Goal: Transaction & Acquisition: Purchase product/service

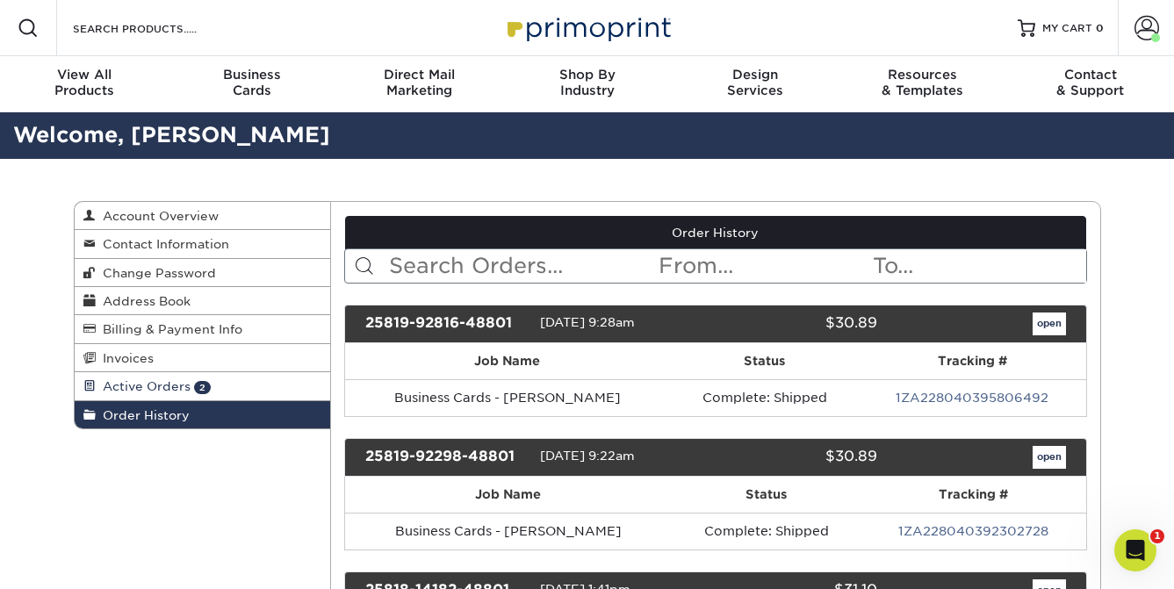
click at [172, 391] on span "Active Orders" at bounding box center [143, 386] width 95 height 14
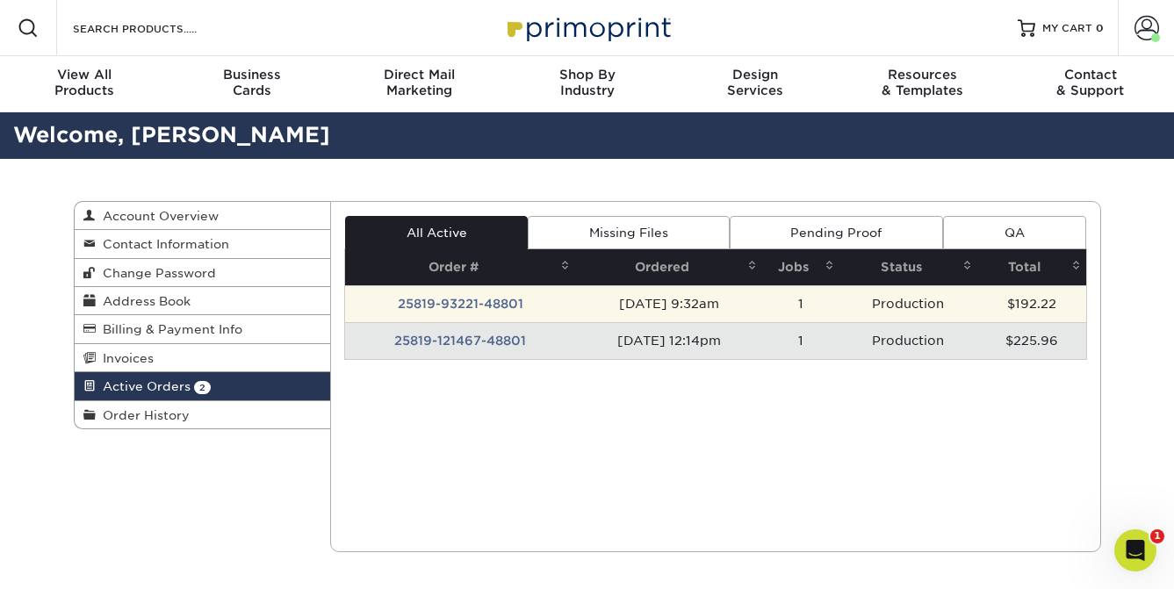
click at [461, 309] on td "25819-93221-48801" at bounding box center [460, 303] width 230 height 37
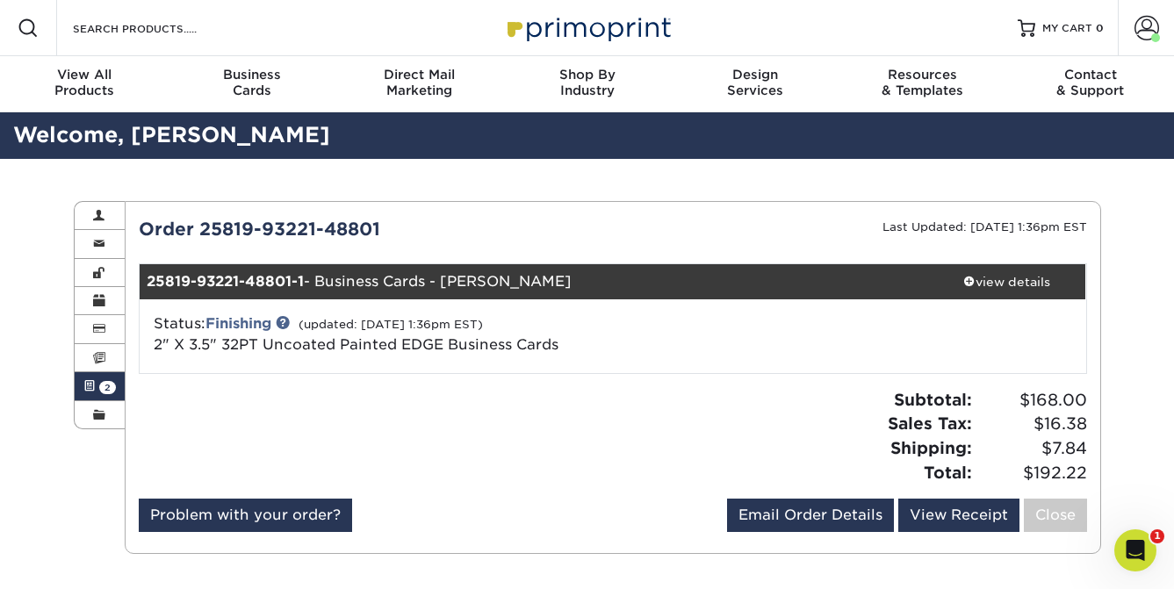
click at [97, 385] on link "Active Orders 2" at bounding box center [100, 386] width 51 height 28
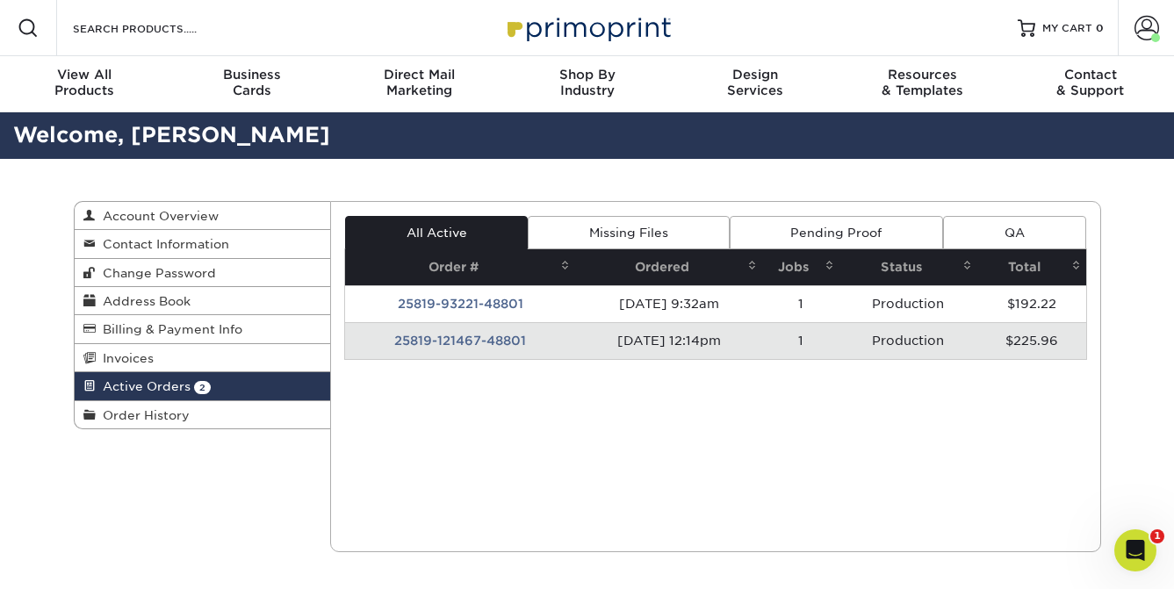
click at [506, 340] on td "25819-121467-48801" at bounding box center [460, 340] width 230 height 37
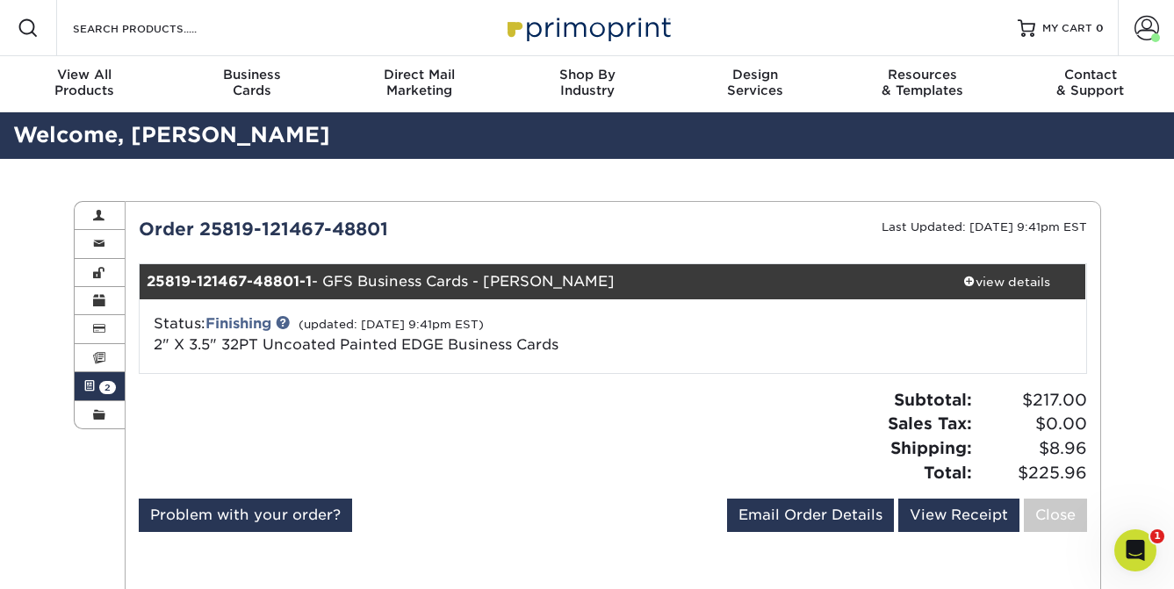
click at [93, 393] on span at bounding box center [89, 386] width 12 height 14
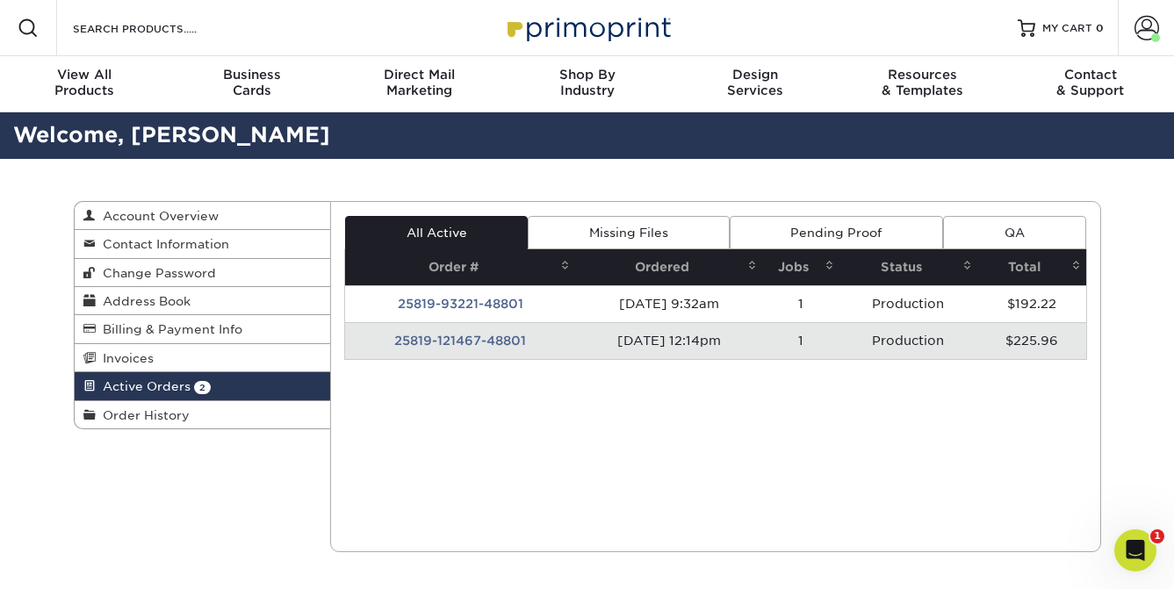
click at [700, 422] on div "Current Orders 2 Active 0 Missing Files" at bounding box center [715, 376] width 771 height 351
click at [134, 411] on span "Order History" at bounding box center [143, 415] width 94 height 14
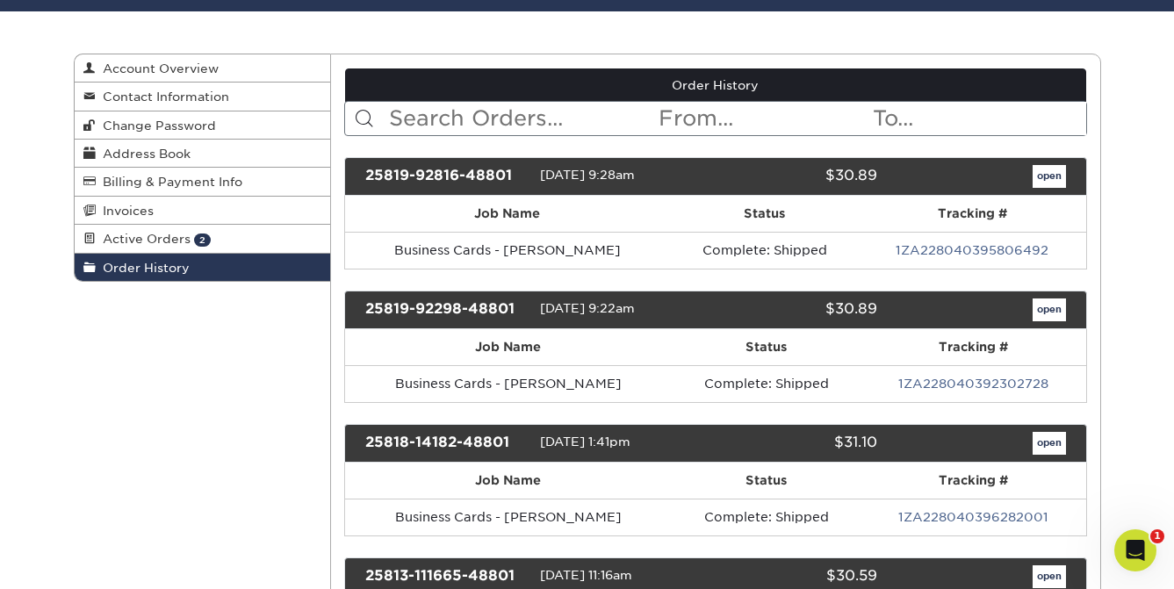
scroll to position [159, 0]
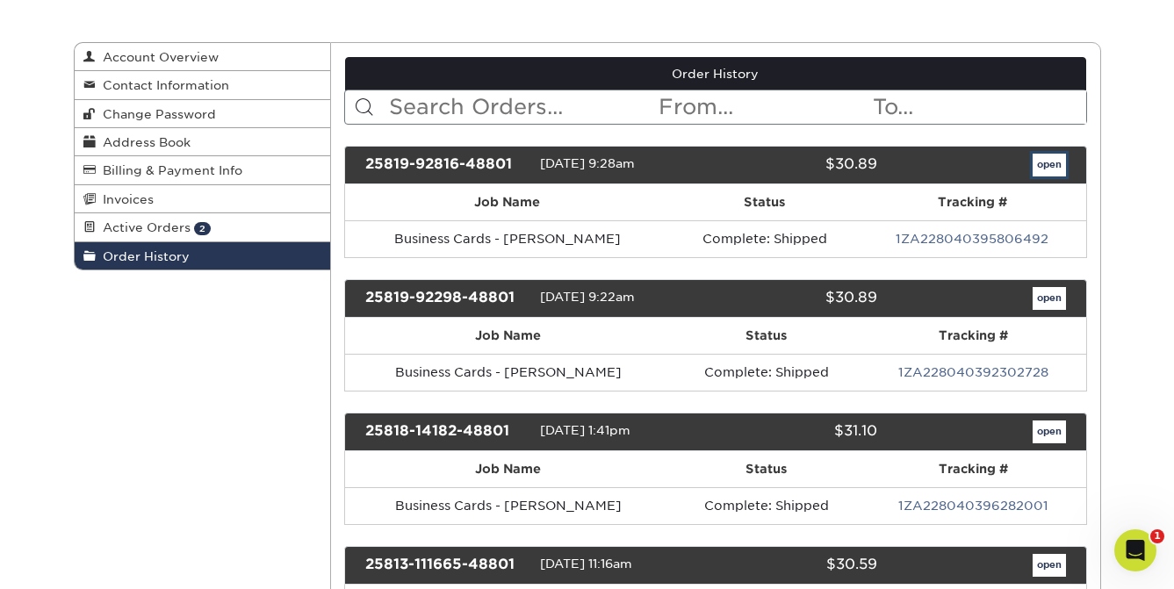
click at [1059, 163] on link "open" at bounding box center [1048, 165] width 33 height 23
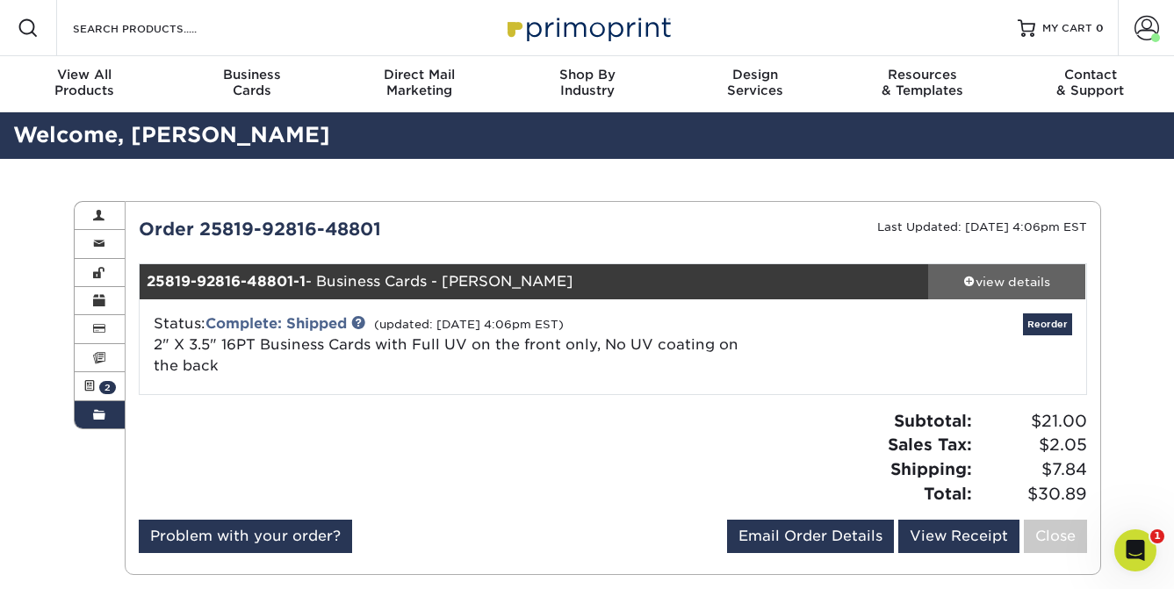
click at [1000, 284] on div "view details" at bounding box center [1007, 282] width 158 height 18
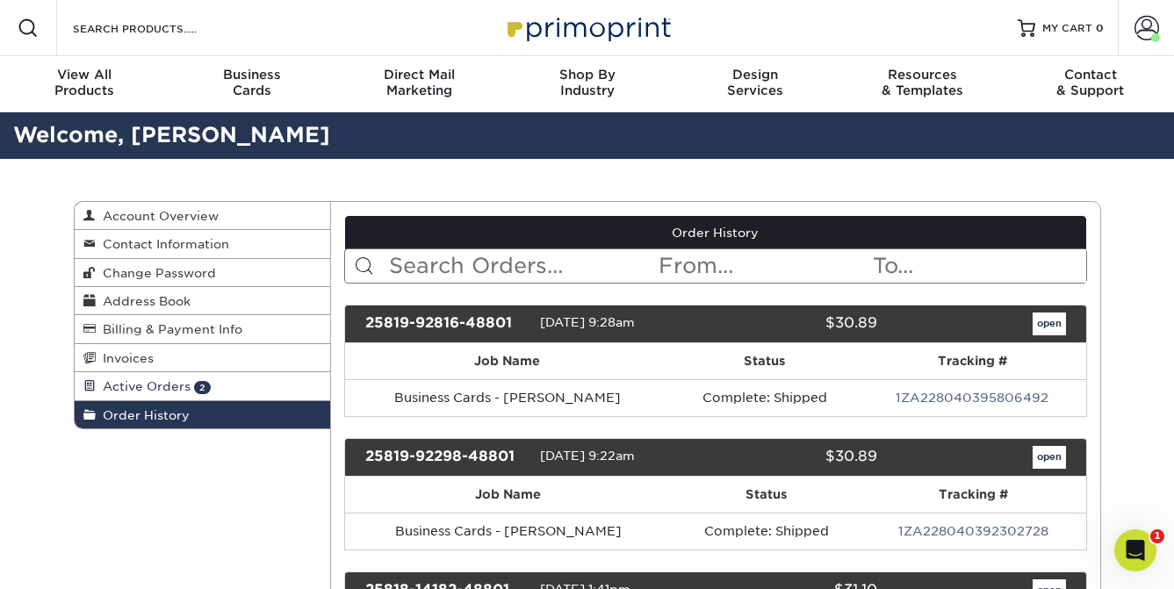
click at [168, 393] on span "Active Orders" at bounding box center [143, 386] width 95 height 14
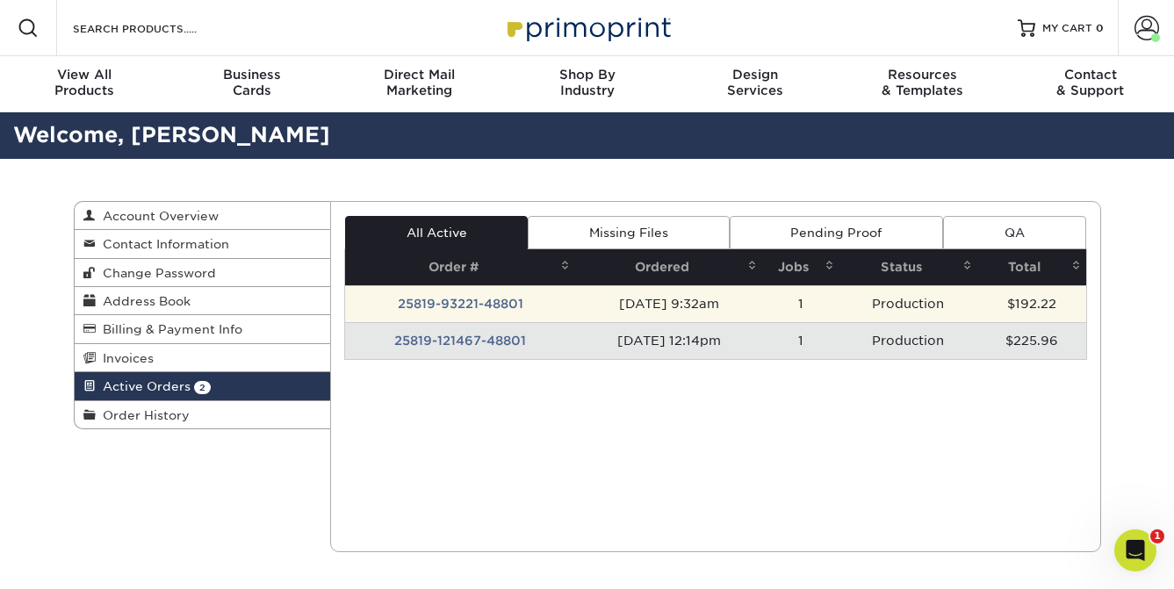
click at [718, 303] on td "08/19/2025 9:32am" at bounding box center [668, 303] width 187 height 37
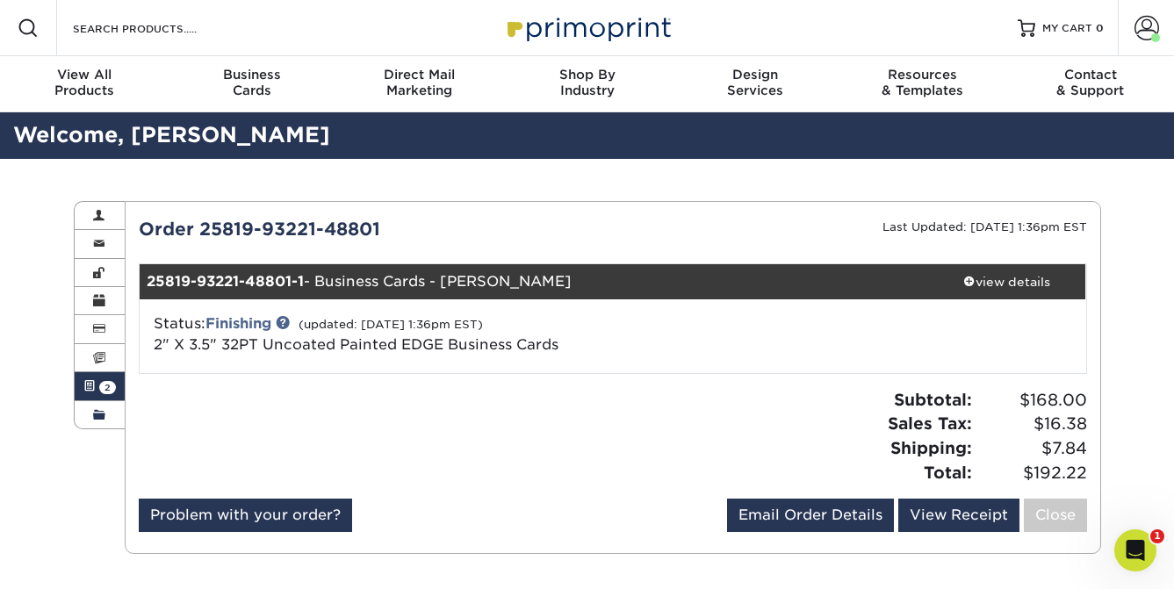
click at [104, 413] on span at bounding box center [99, 415] width 12 height 14
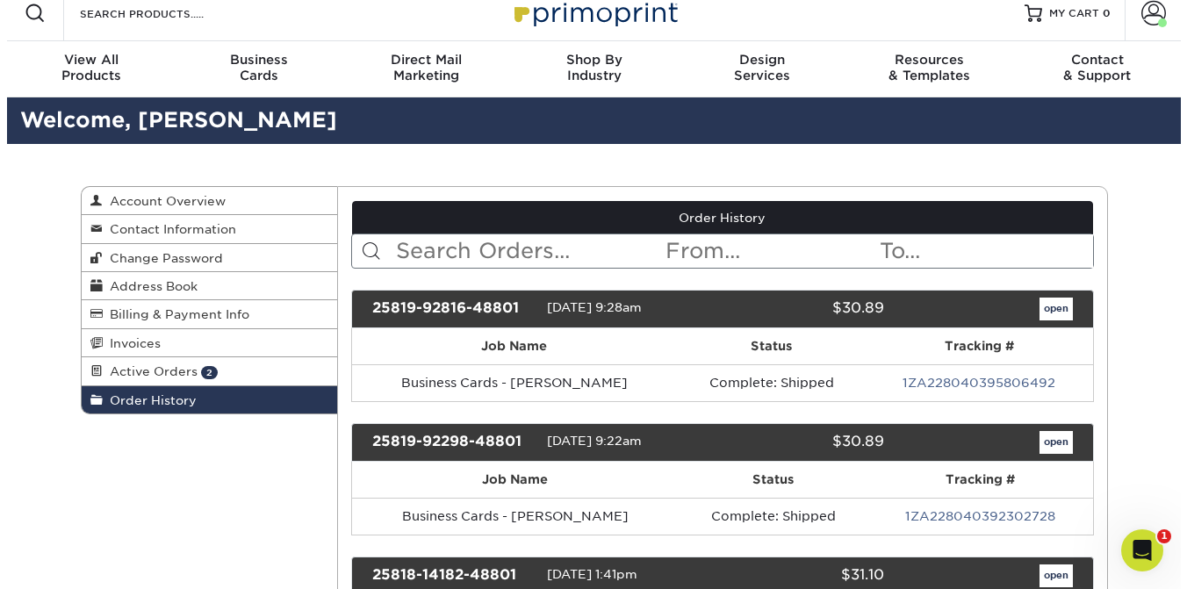
scroll to position [19, 0]
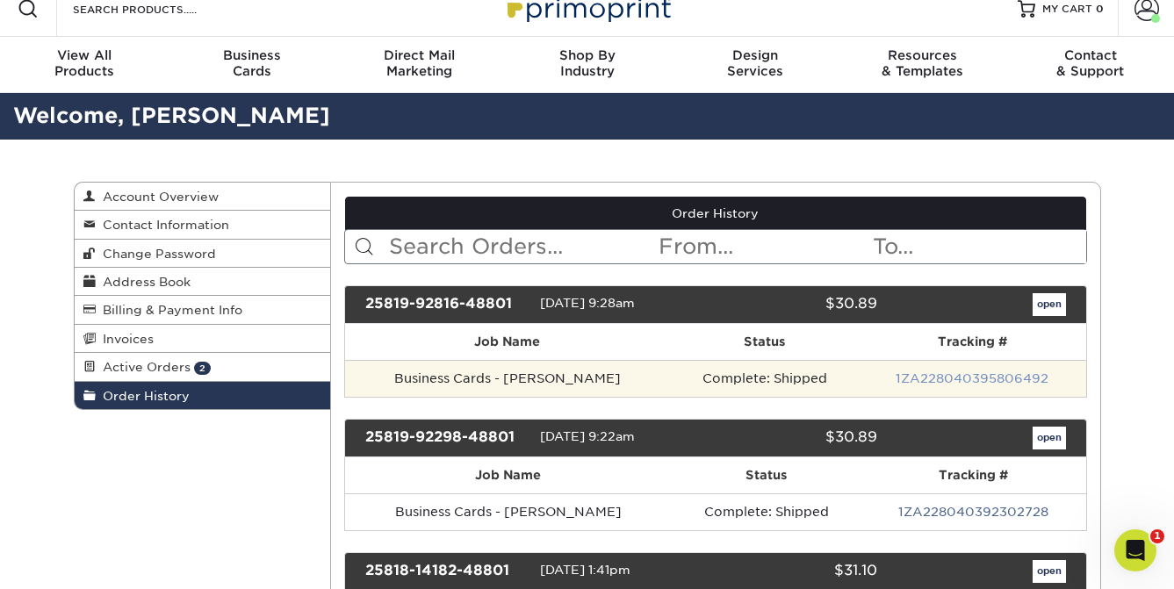
click at [952, 380] on link "1ZA228040395806492" at bounding box center [971, 378] width 153 height 14
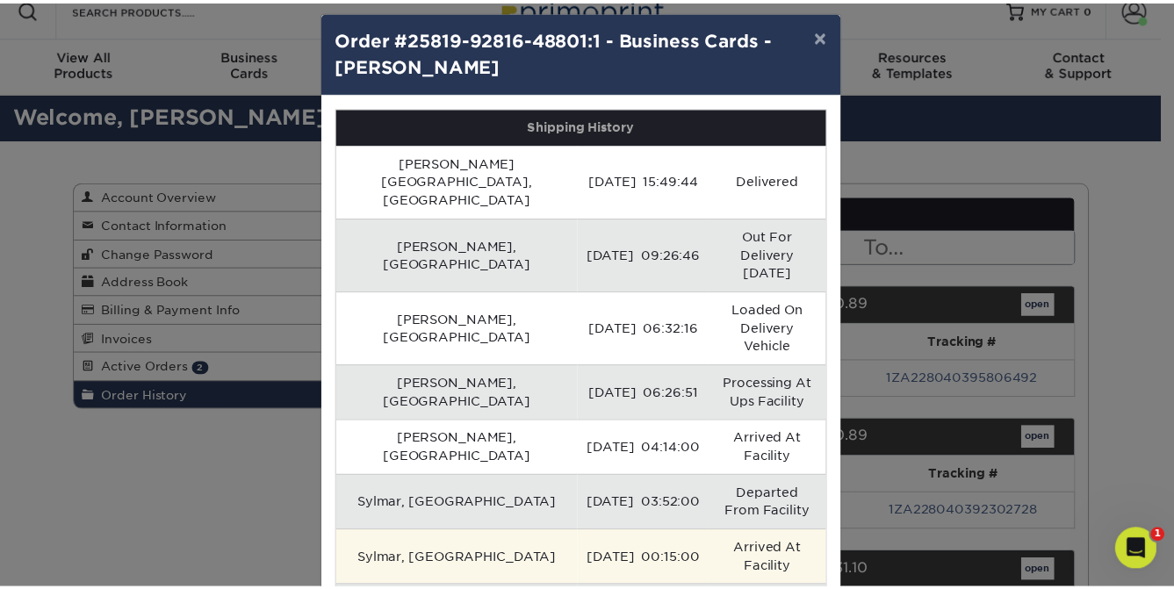
scroll to position [40, 0]
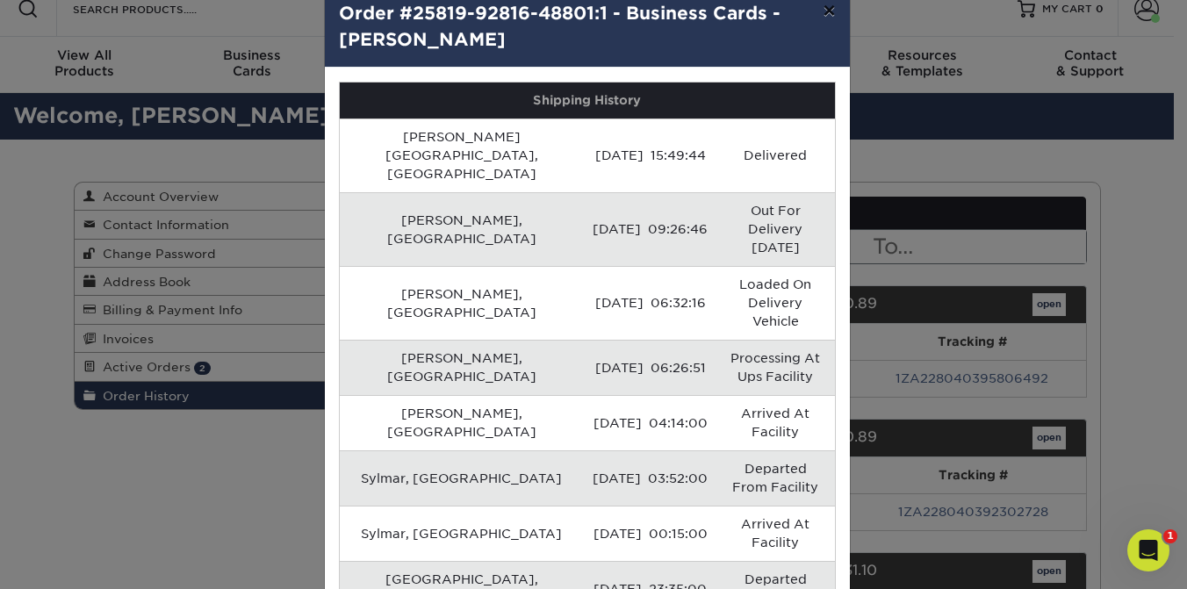
click at [817, 13] on button "×" at bounding box center [828, 10] width 40 height 49
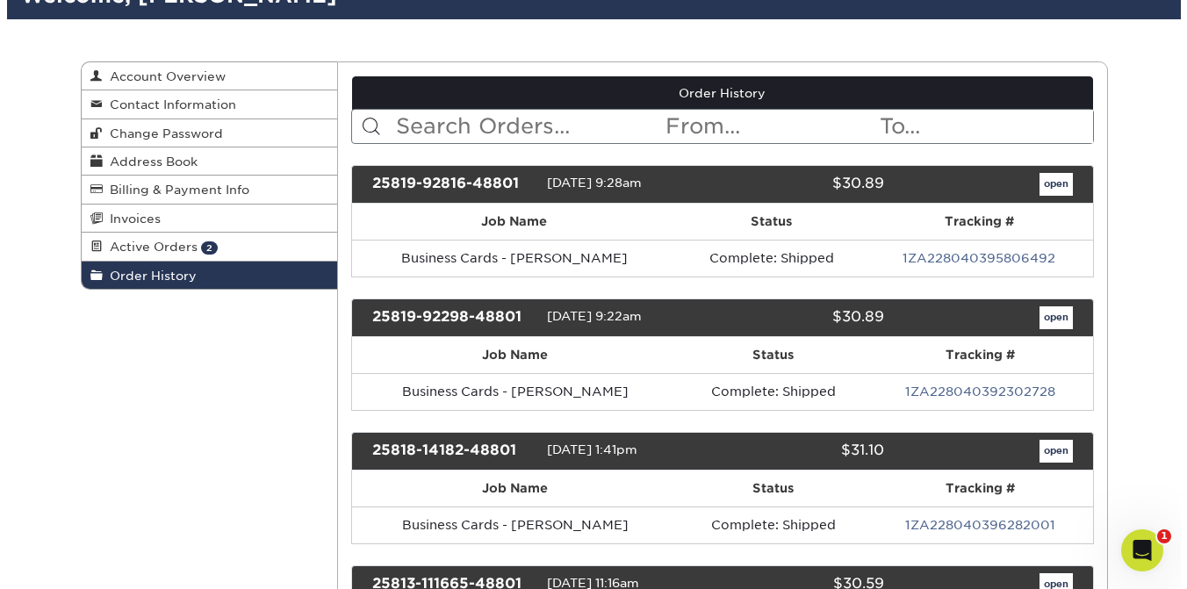
scroll to position [160, 0]
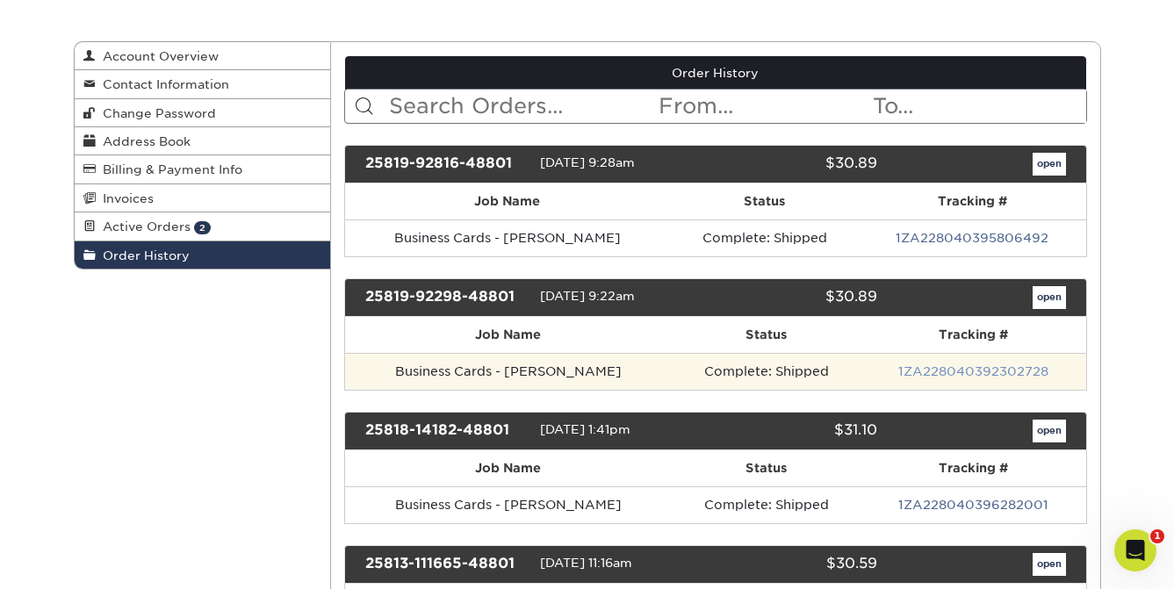
click at [944, 370] on link "1ZA228040392302728" at bounding box center [973, 371] width 150 height 14
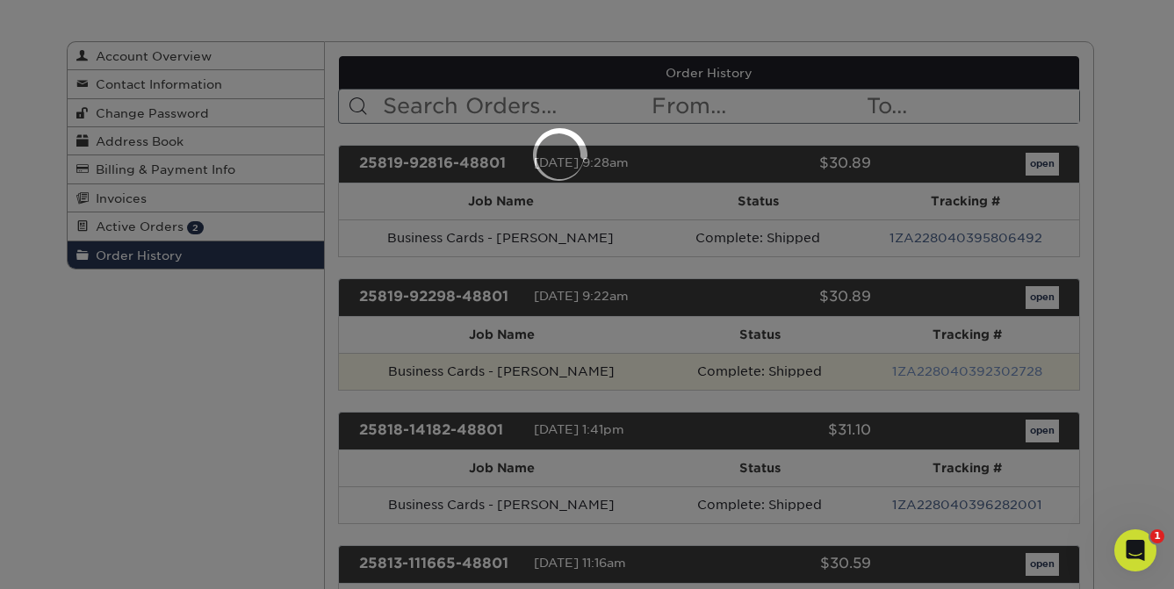
scroll to position [0, 0]
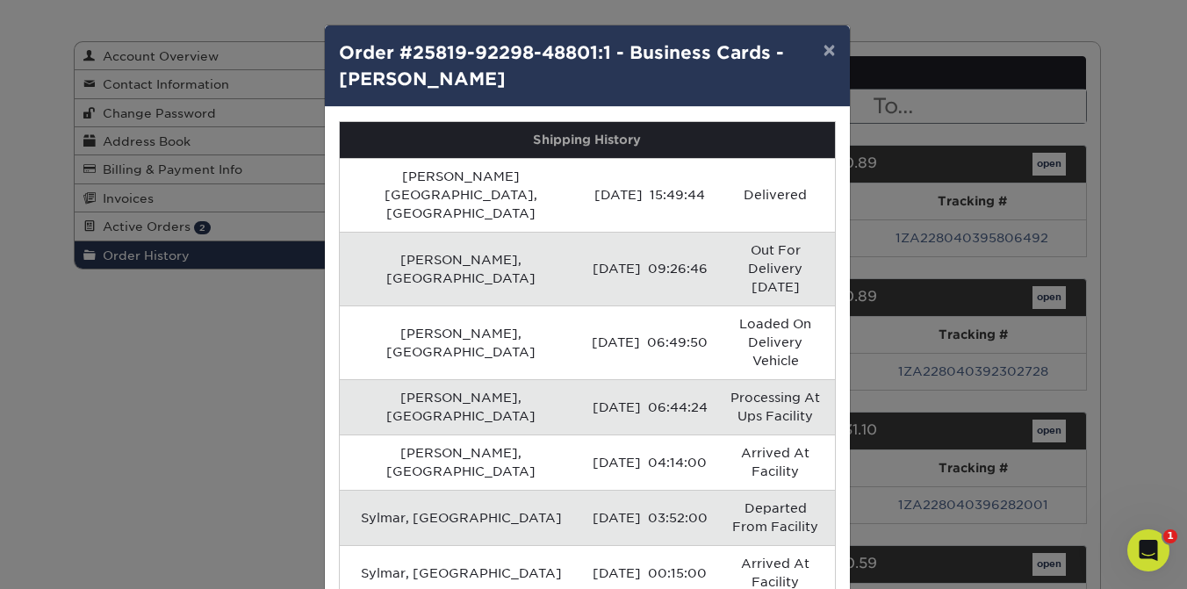
click at [821, 51] on button "×" at bounding box center [828, 49] width 40 height 49
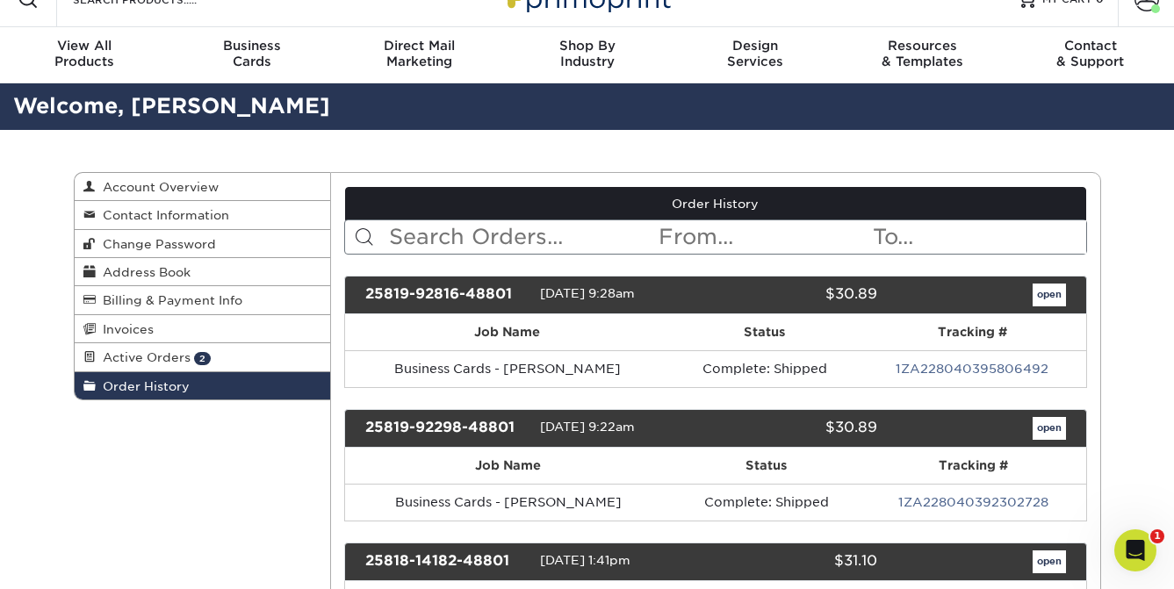
scroll to position [35, 0]
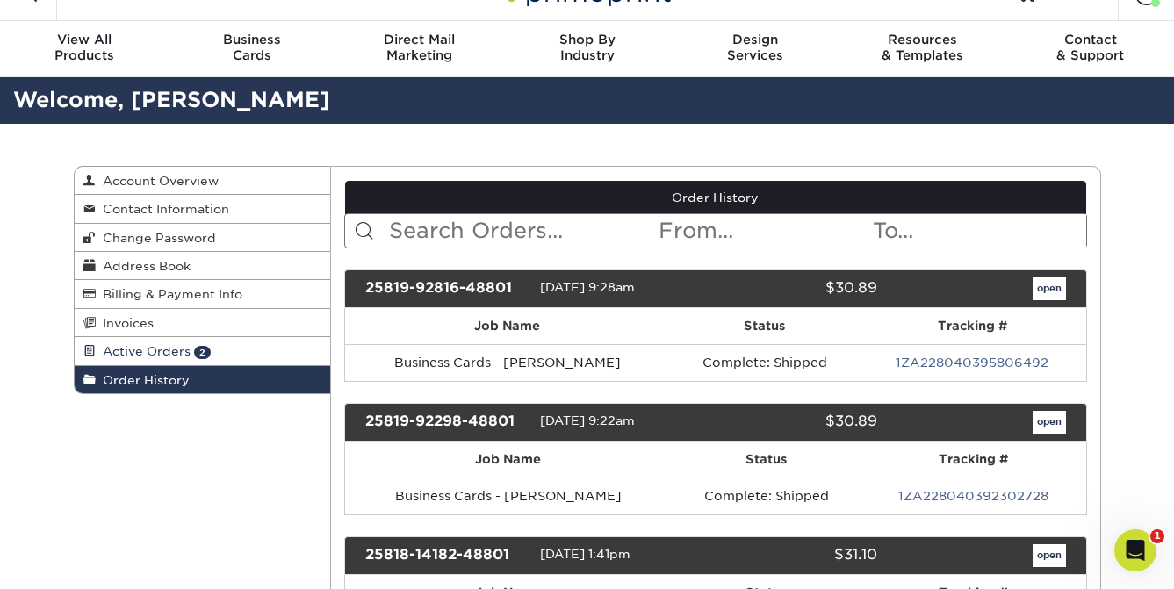
click at [155, 356] on span "Active Orders" at bounding box center [143, 351] width 95 height 14
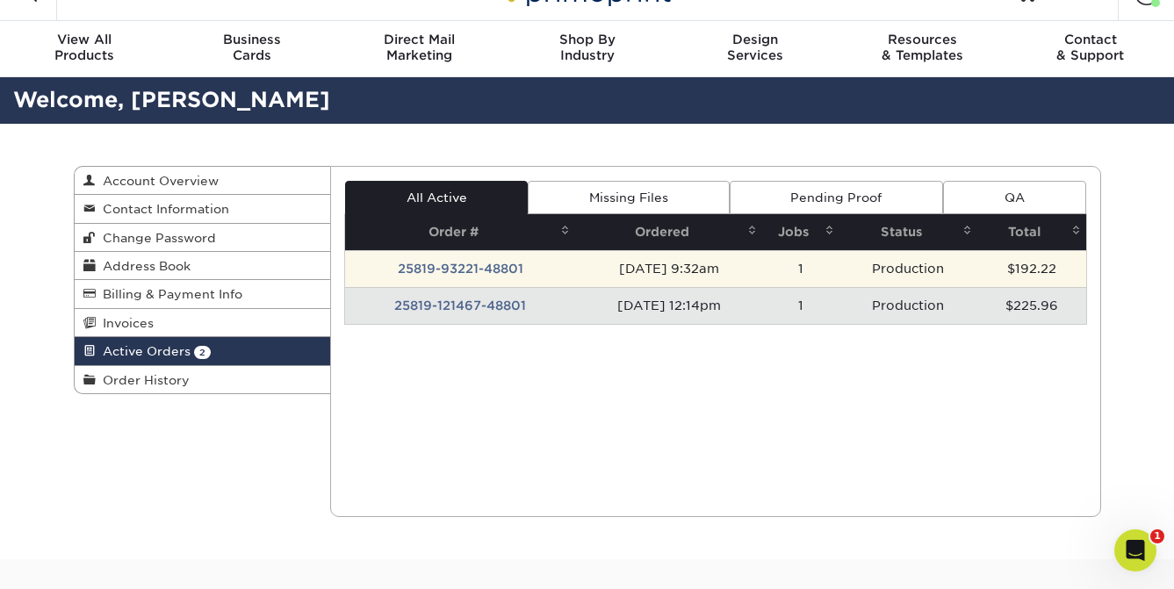
click at [467, 268] on td "25819-93221-48801" at bounding box center [460, 268] width 230 height 37
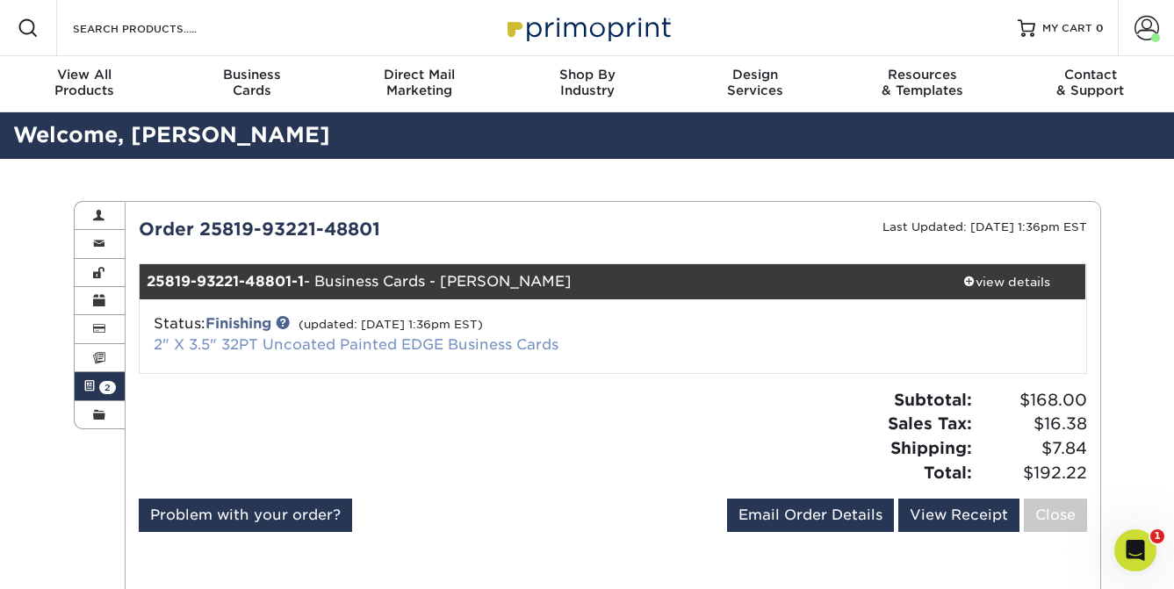
click at [437, 345] on link "2" X 3.5" 32PT Uncoated Painted EDGE Business Cards" at bounding box center [356, 344] width 405 height 17
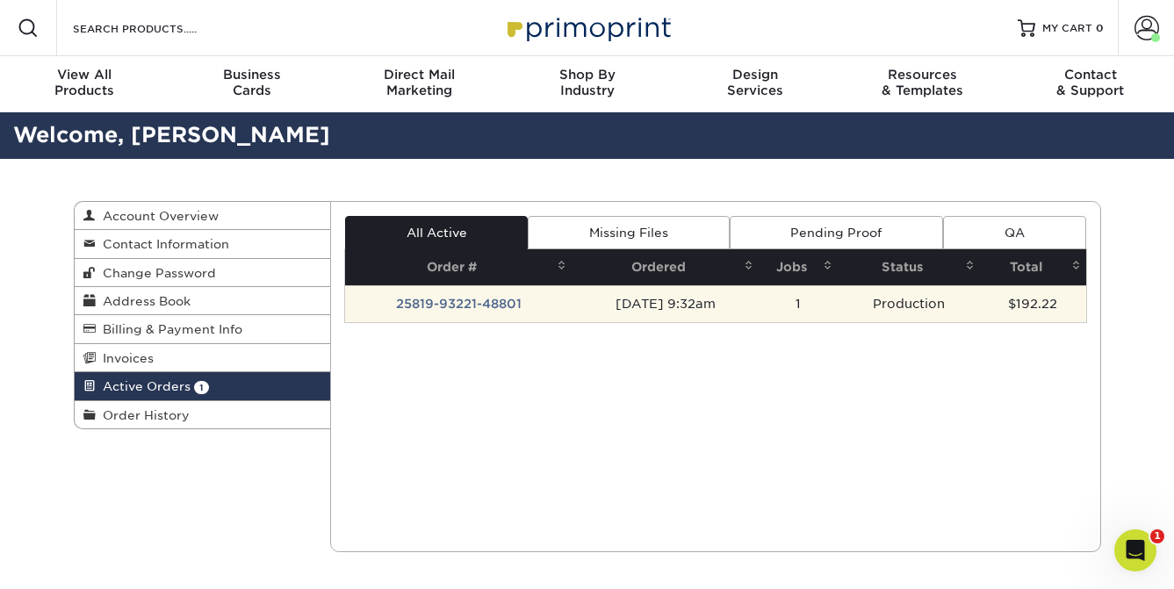
click at [491, 307] on td "25819-93221-48801" at bounding box center [458, 303] width 226 height 37
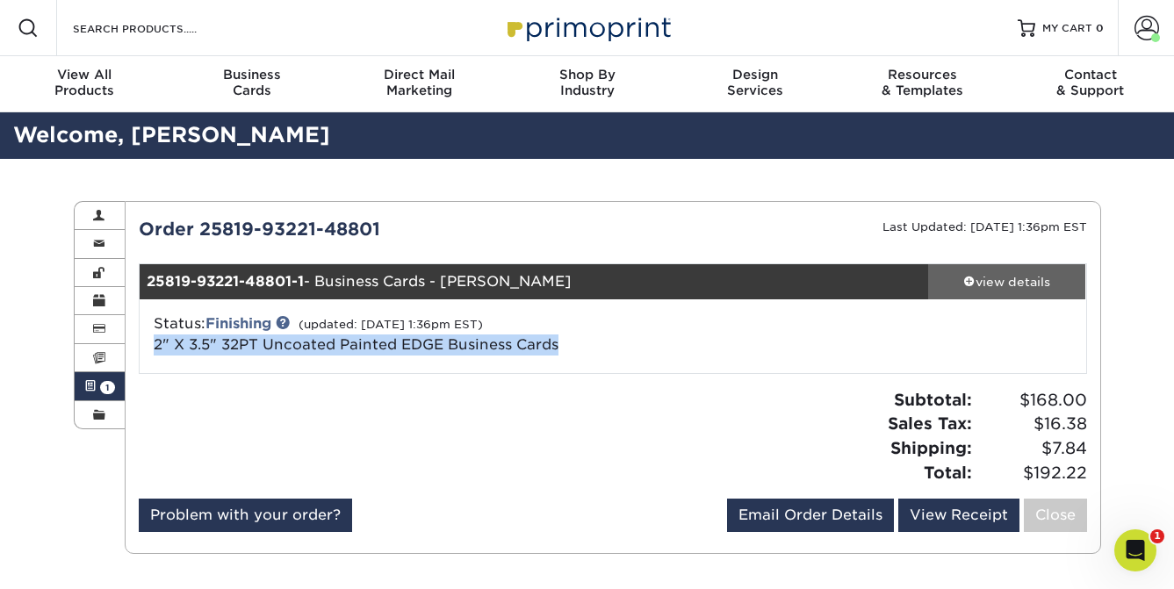
click at [999, 282] on div "view details" at bounding box center [1007, 282] width 158 height 18
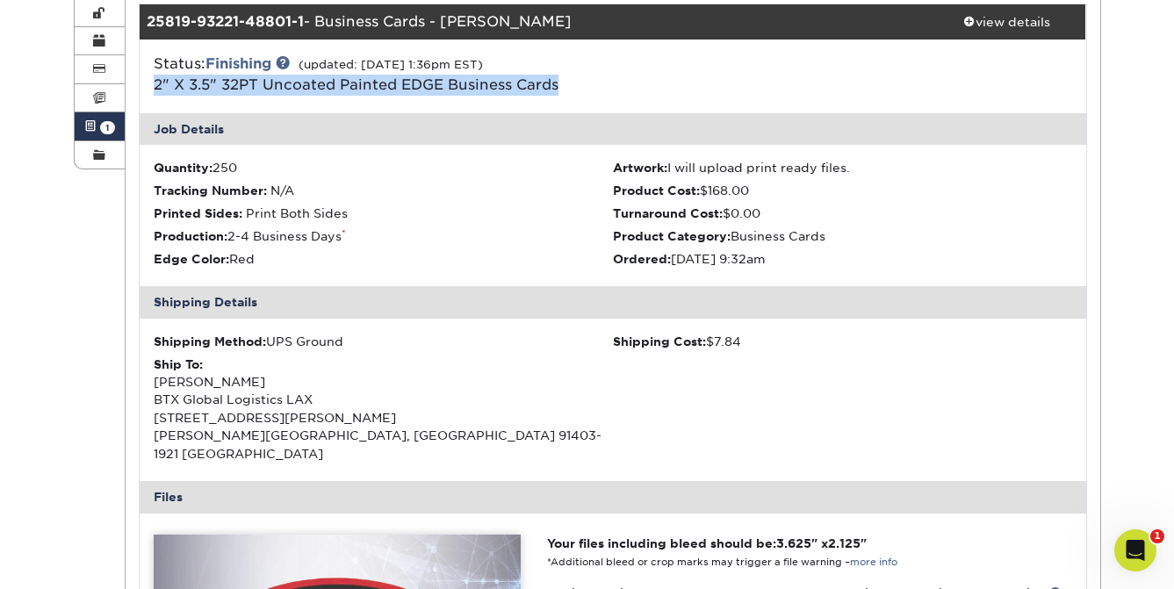
scroll to position [260, 0]
click at [449, 187] on li "Tracking Number: N/A" at bounding box center [383, 191] width 459 height 18
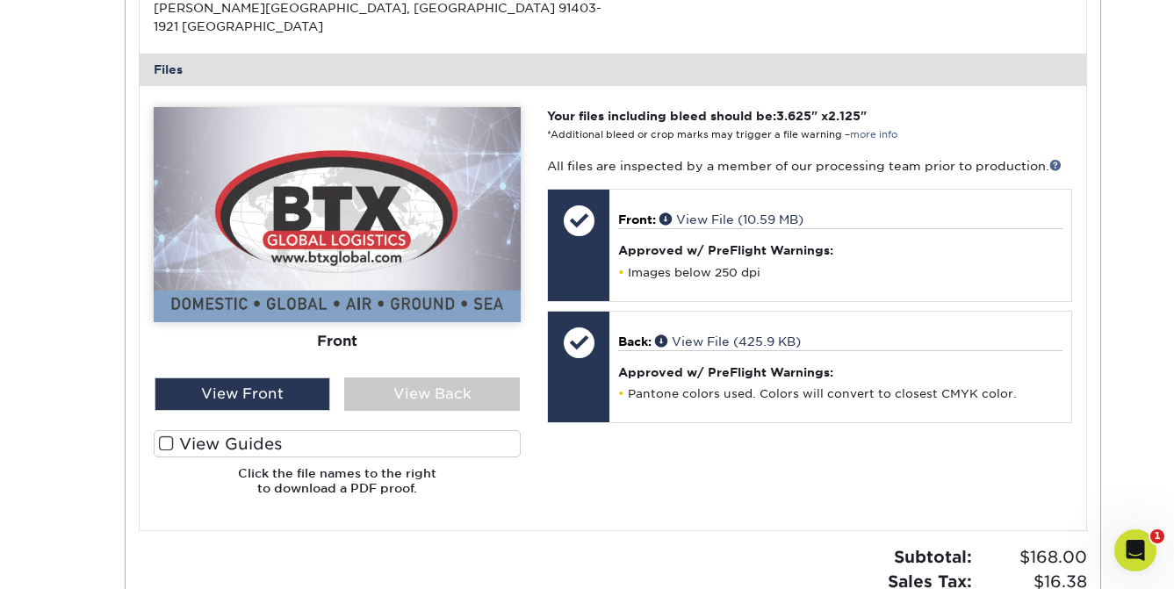
scroll to position [694, 0]
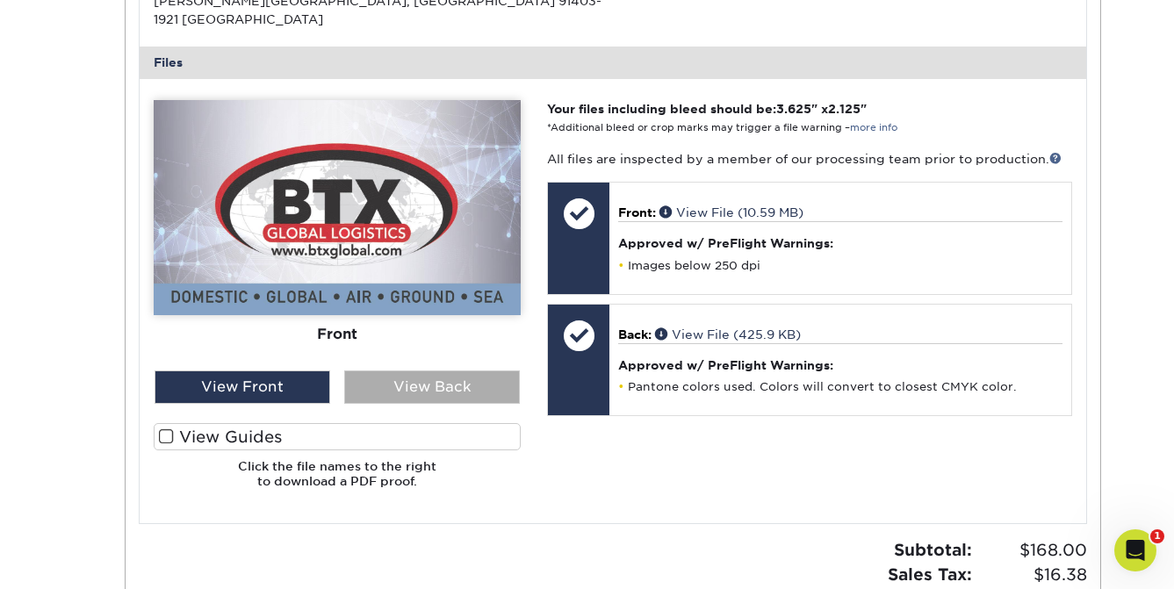
click at [406, 370] on div "View Back" at bounding box center [432, 386] width 176 height 33
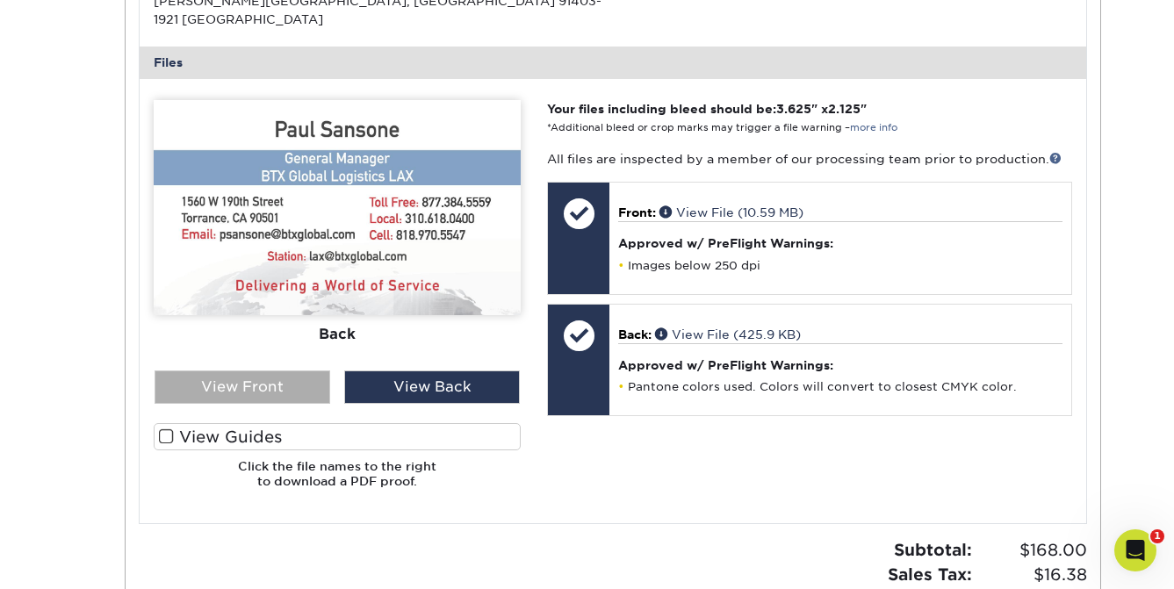
click at [242, 382] on div "View Front" at bounding box center [242, 386] width 176 height 33
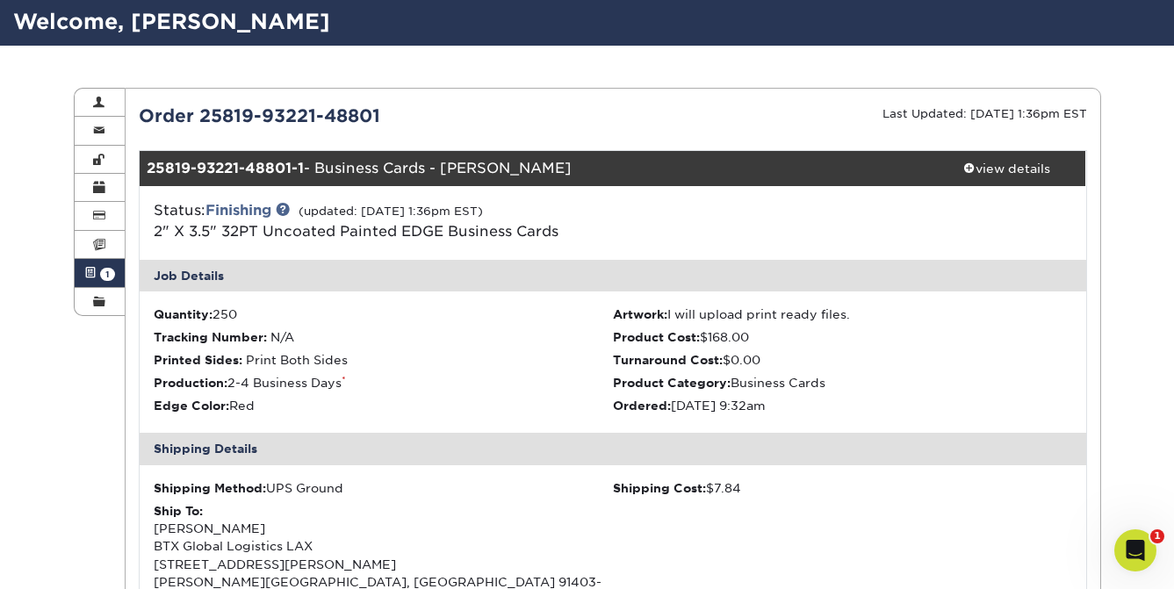
scroll to position [114, 0]
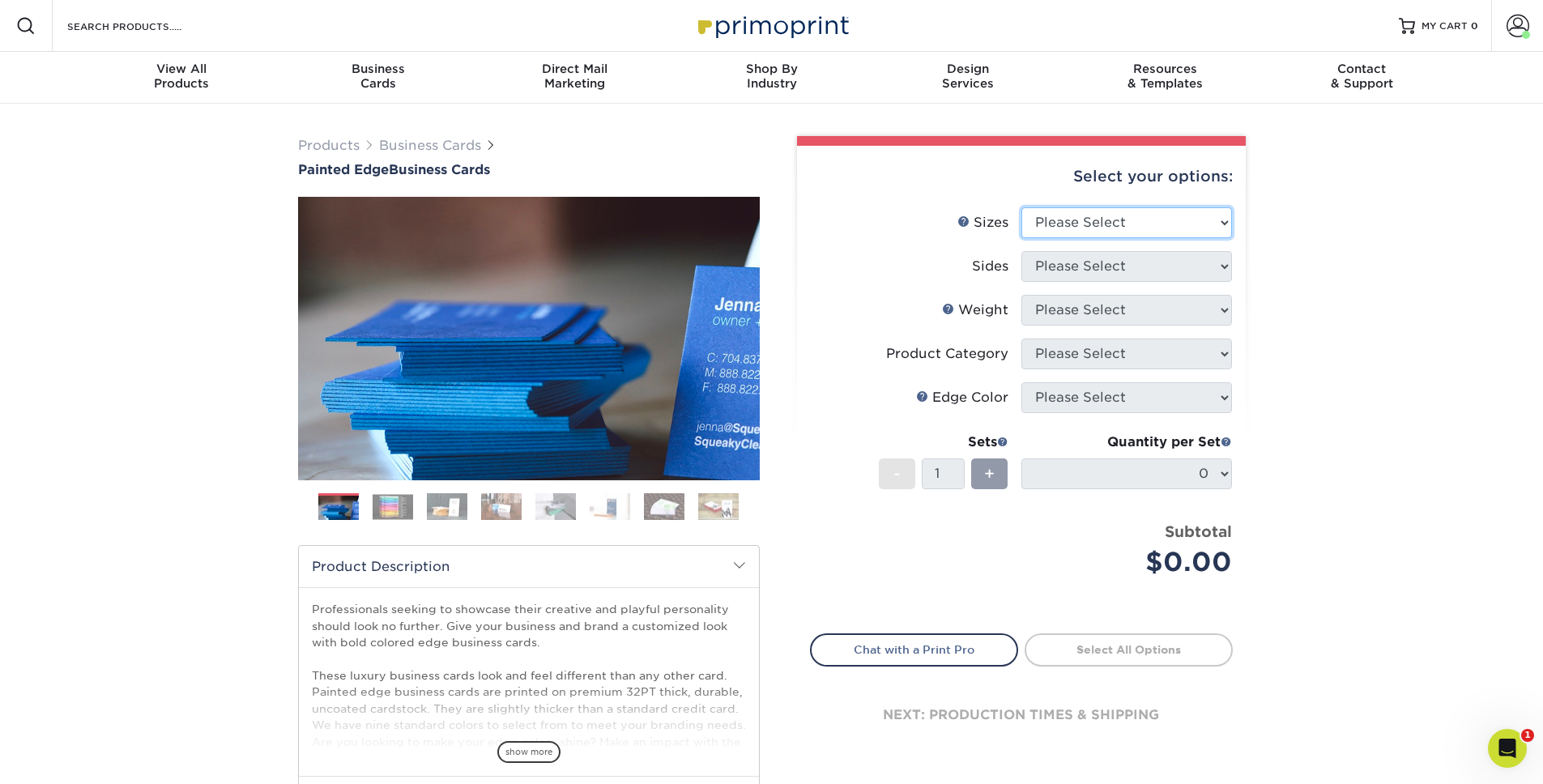
click at [1065, 222] on select "Please Select 2" x 3.5" - Standard 2.125" x 3.375" - European 2.5" x 2.5" - Squ…" at bounding box center [1127, 222] width 210 height 30
select select "2.00x3.50"
click at [1022, 208] on select "Please Select 2" x 3.5" - Standard 2.125" x 3.375" - European 2.5" x 2.5" - Squ…" at bounding box center [1127, 222] width 210 height 30
click at [1079, 271] on select "Please Select Print Both Sides Print Front Only" at bounding box center [1127, 266] width 210 height 30
select select "13abbda7-1d64-4f25-8bb2-c179b224825d"
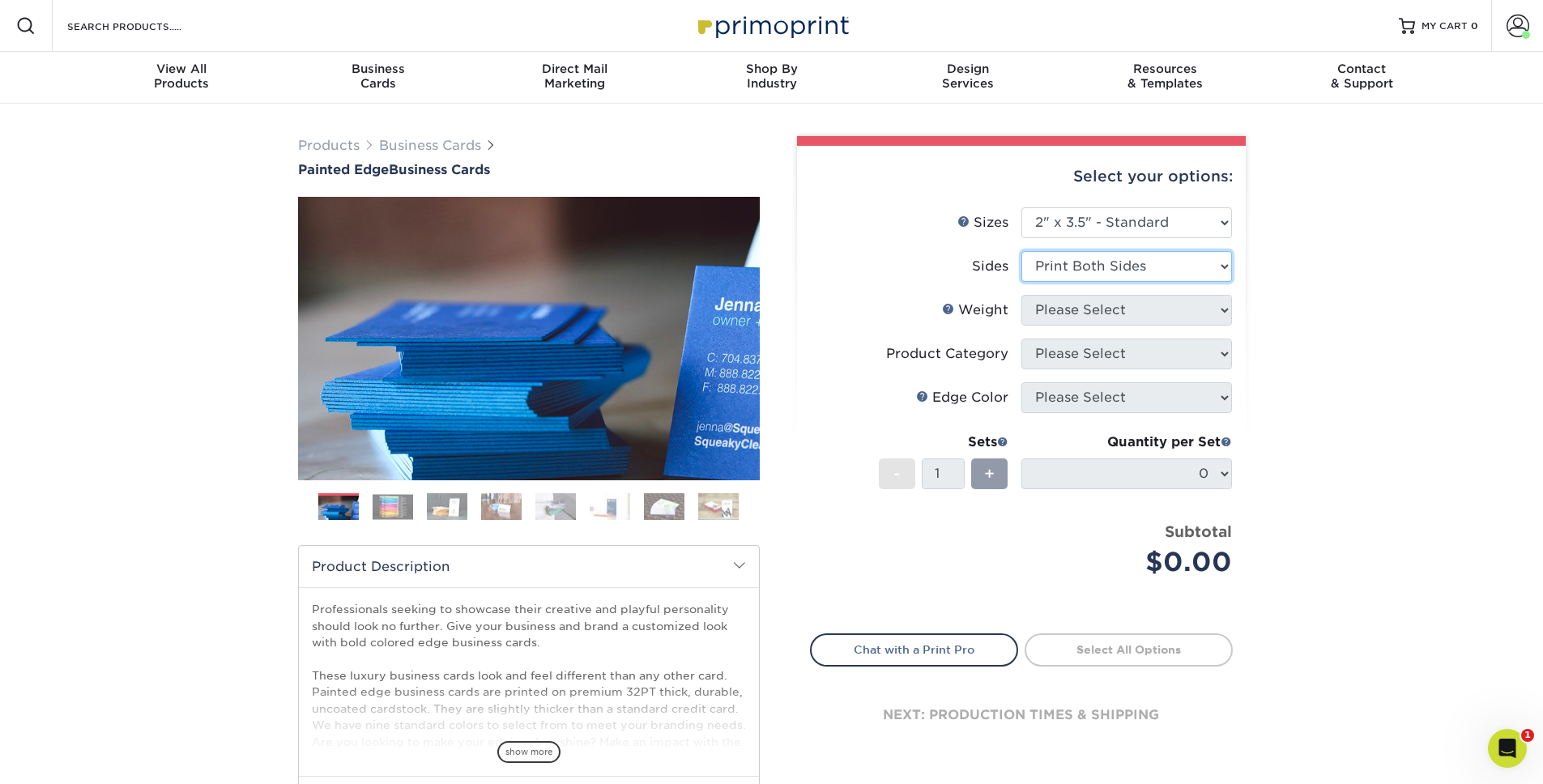
click at [1022, 251] on select "Please Select Print Both Sides Print Front Only" at bounding box center [1127, 266] width 210 height 30
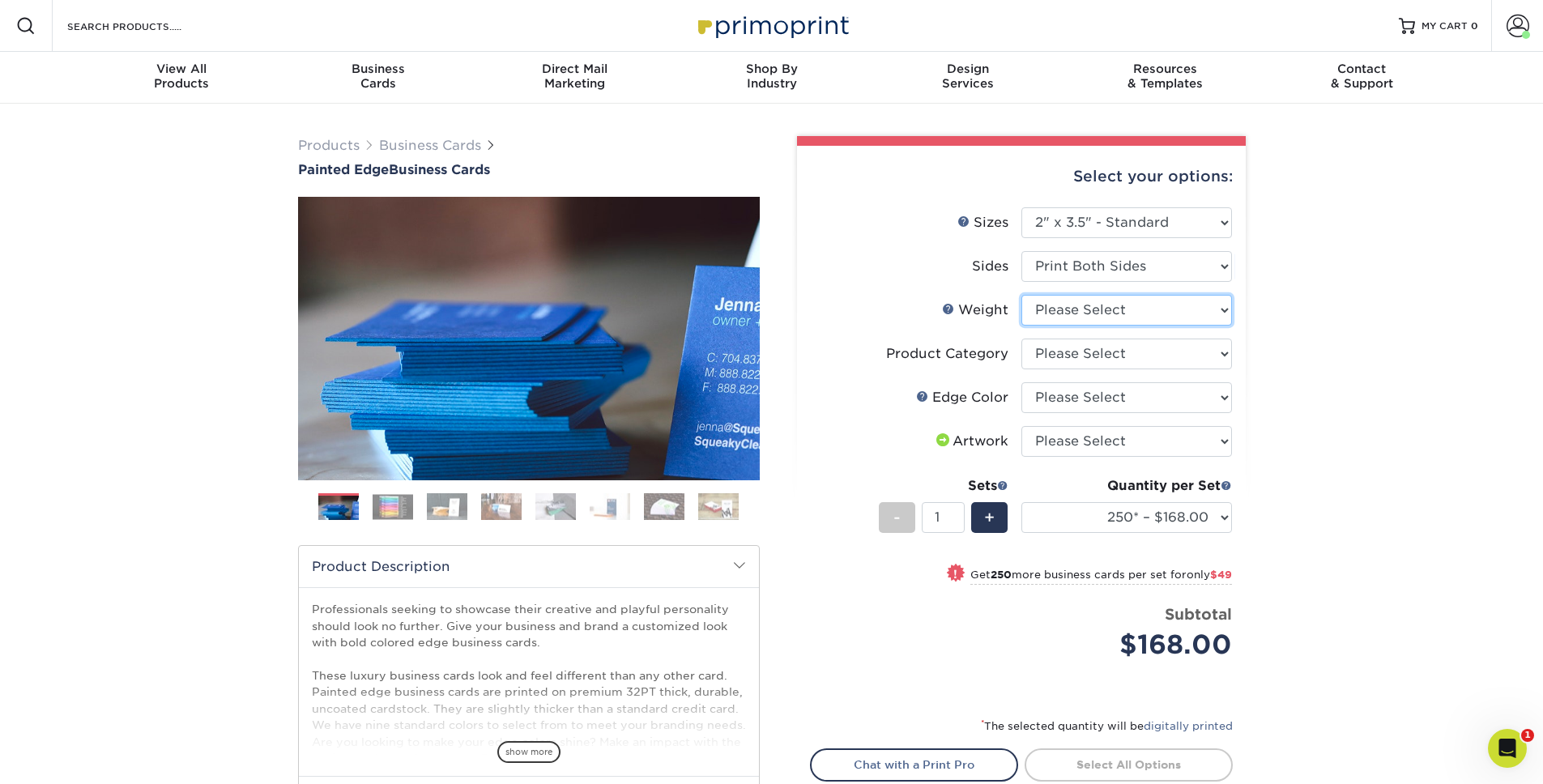
click at [1075, 311] on select "Please Select 32PTUC" at bounding box center [1127, 310] width 210 height 30
select select "32PTUC"
click at [1022, 295] on select "Please Select 32PTUC" at bounding box center [1127, 310] width 210 height 30
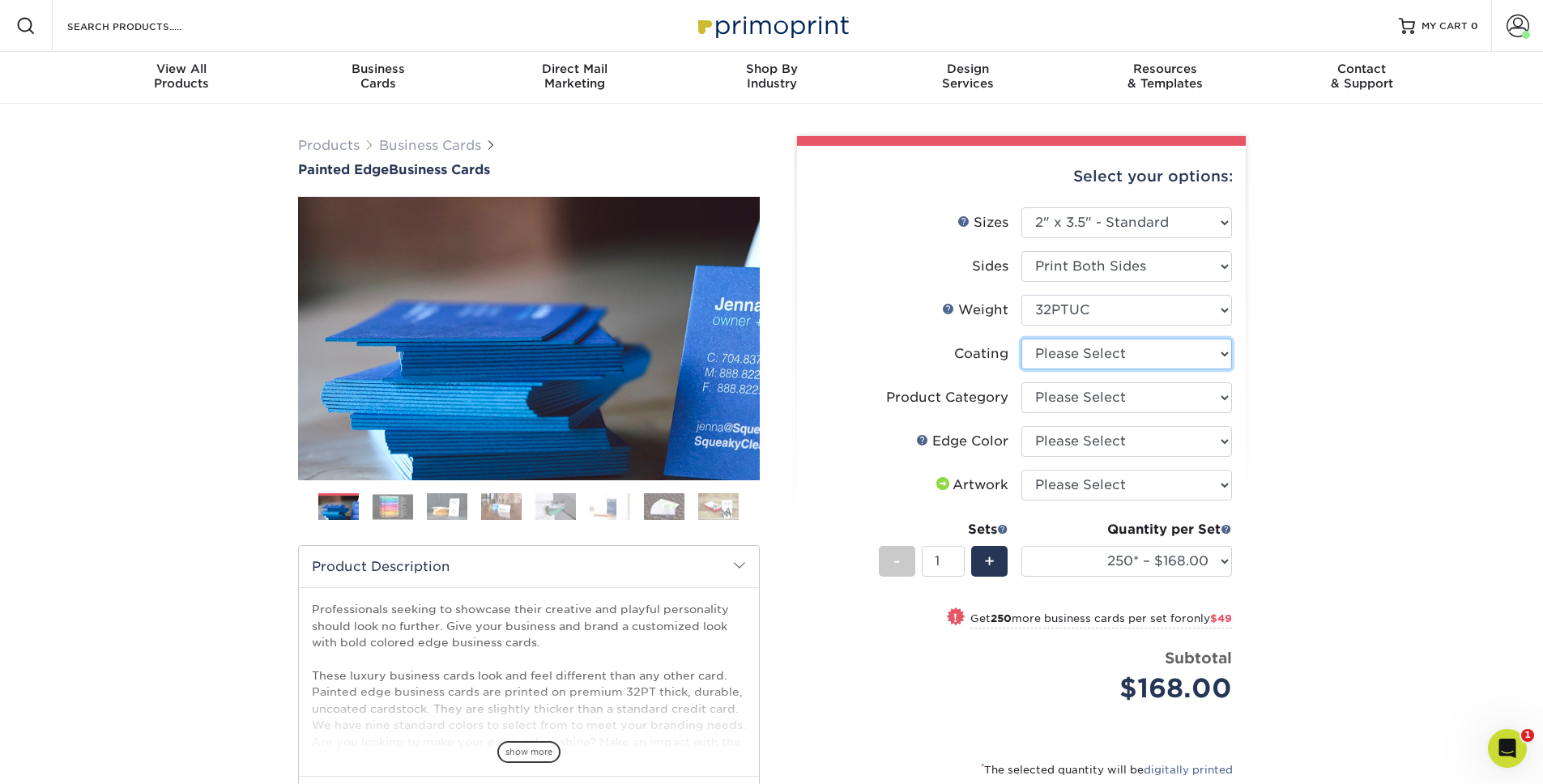
click at [1043, 354] on select at bounding box center [1127, 353] width 210 height 30
select select "3e7618de-abca-4bda-9f97-8b9129e913d8"
click at [1022, 339] on select at bounding box center [1127, 353] width 210 height 30
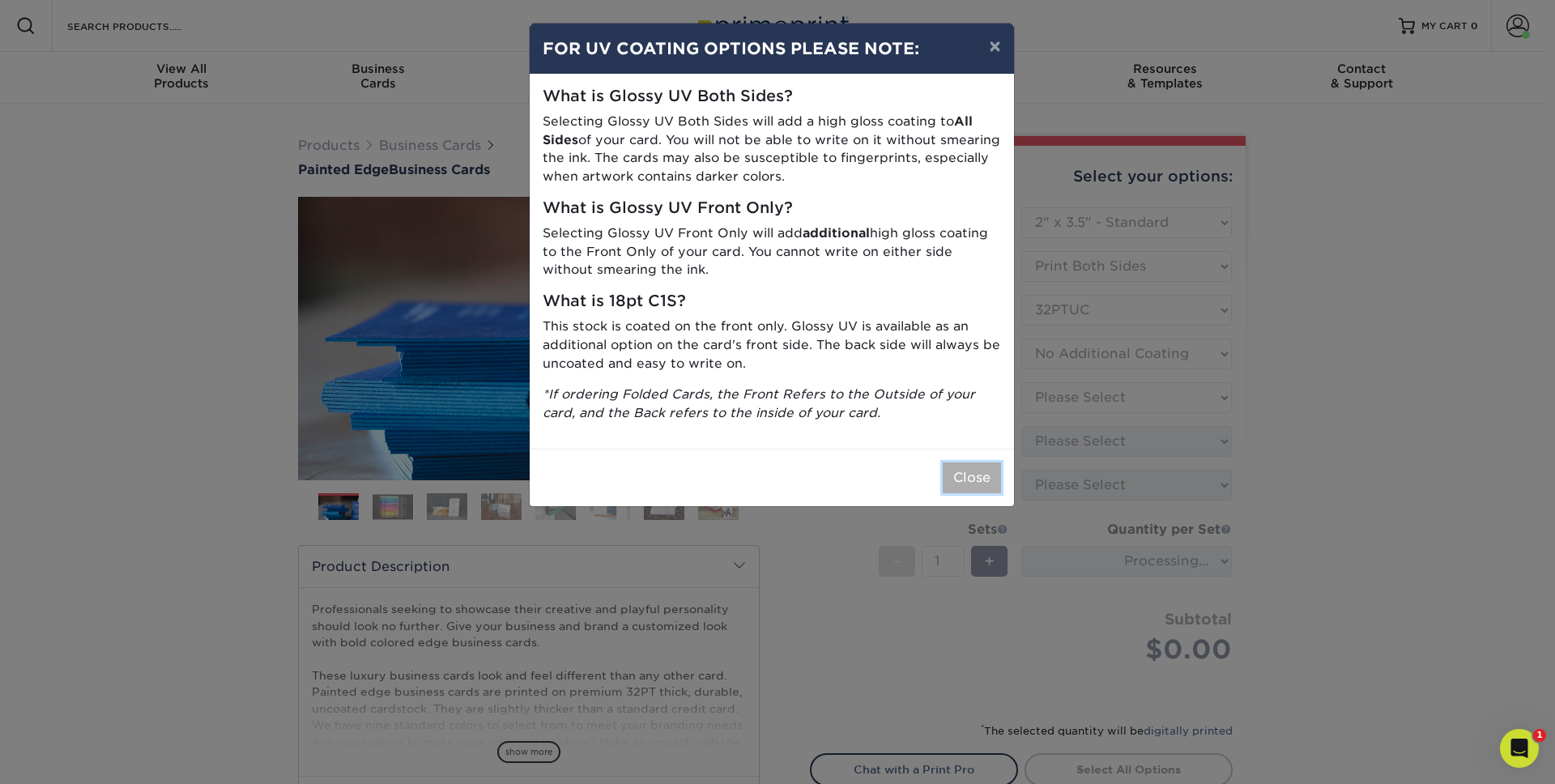
click at [966, 467] on button "Close" at bounding box center [972, 477] width 58 height 30
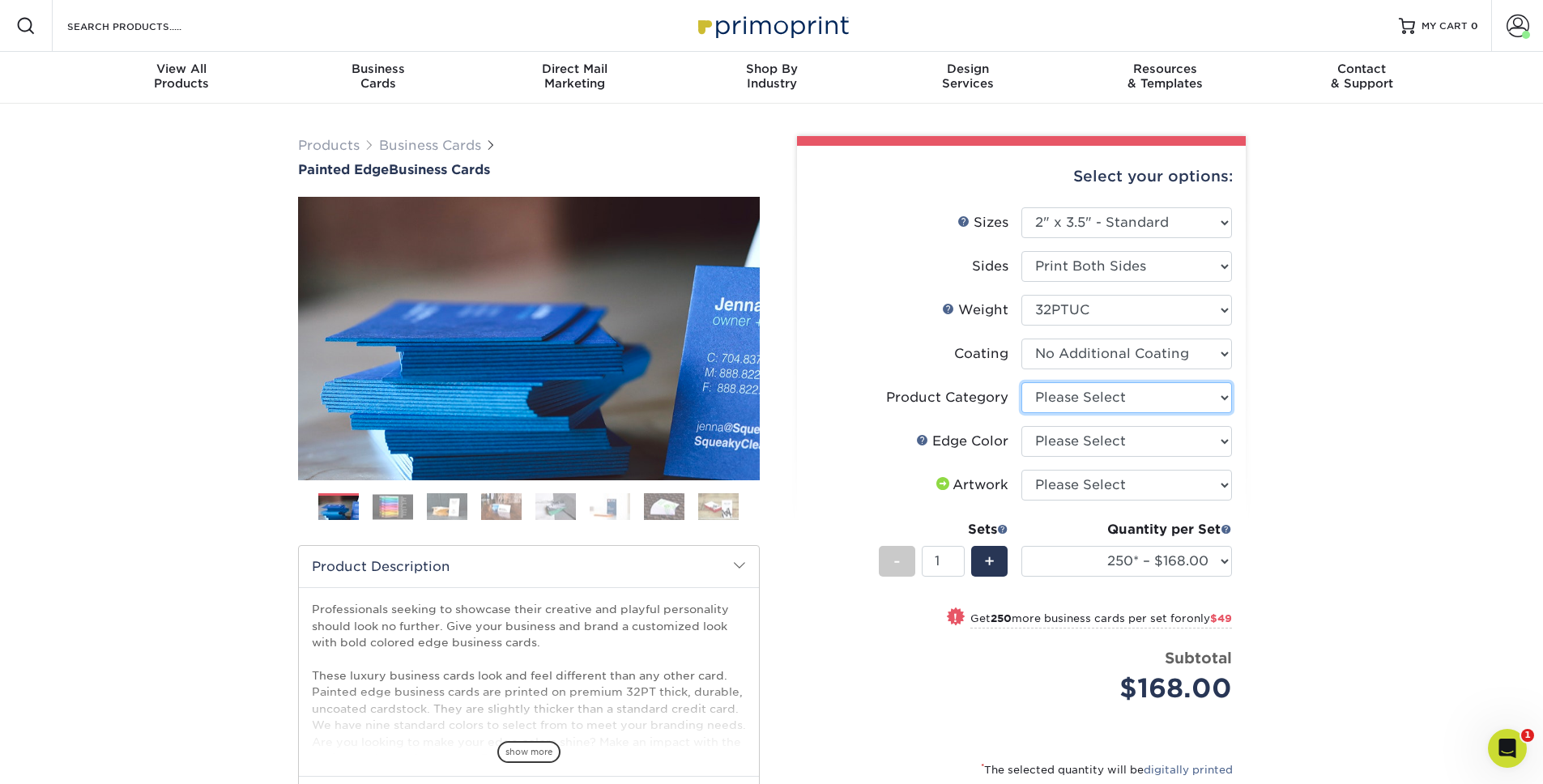
click at [1056, 398] on select "Please Select Business Cards" at bounding box center [1127, 397] width 210 height 30
select select "3b5148f1-0588-4f88-a218-97bcfdce65c1"
click at [1022, 382] on select "Please Select Business Cards" at bounding box center [1127, 397] width 210 height 30
click at [1057, 436] on select "Please Select Charcoal Black Brown Blue Pearlescent Blue Pearlescent Gold Pearl…" at bounding box center [1127, 441] width 210 height 30
select select "1ae850e6-61c5-45b7-a71d-f488378c5a25"
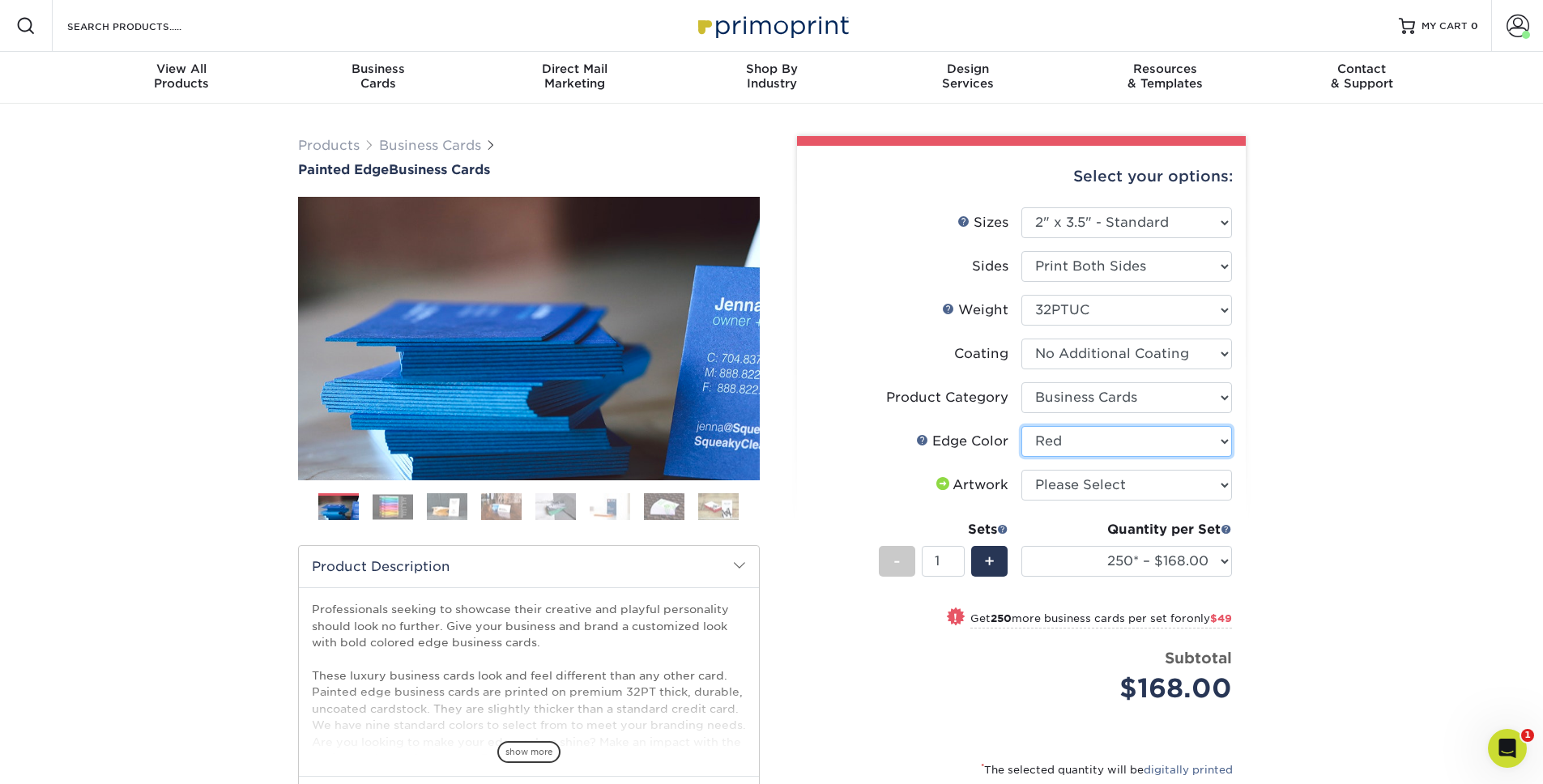
click at [1022, 426] on select "Please Select Charcoal Black Brown Blue Pearlescent Blue Pearlescent Gold Pearl…" at bounding box center [1127, 441] width 210 height 30
click at [878, 486] on label "Artwork" at bounding box center [916, 484] width 210 height 30
click at [1061, 486] on select "Please Select I will upload files I need a design - $100" at bounding box center [1127, 484] width 210 height 30
select select "upload"
click at [1022, 469] on select "Please Select I will upload files I need a design - $100" at bounding box center [1127, 484] width 210 height 30
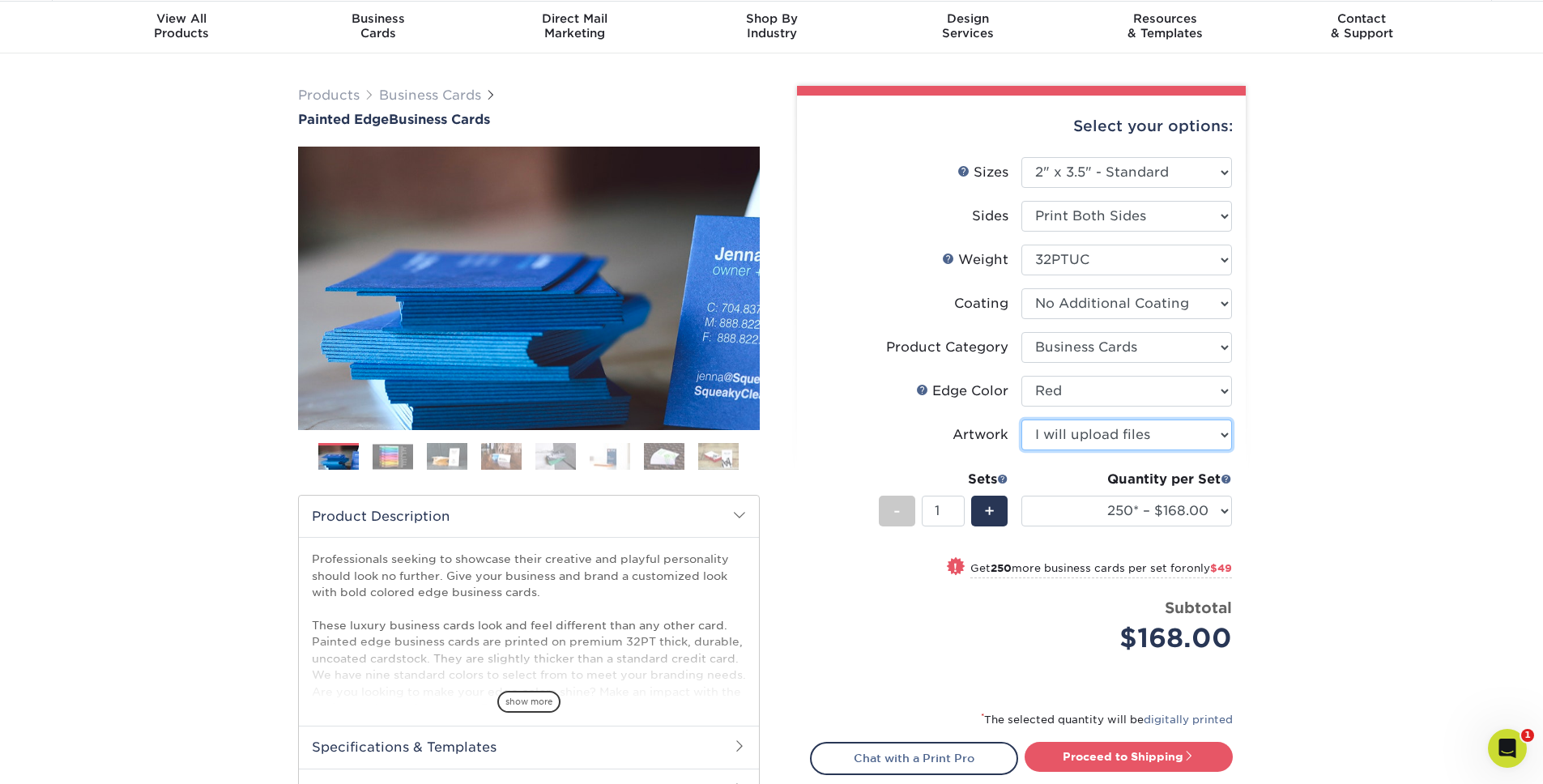
scroll to position [53, 0]
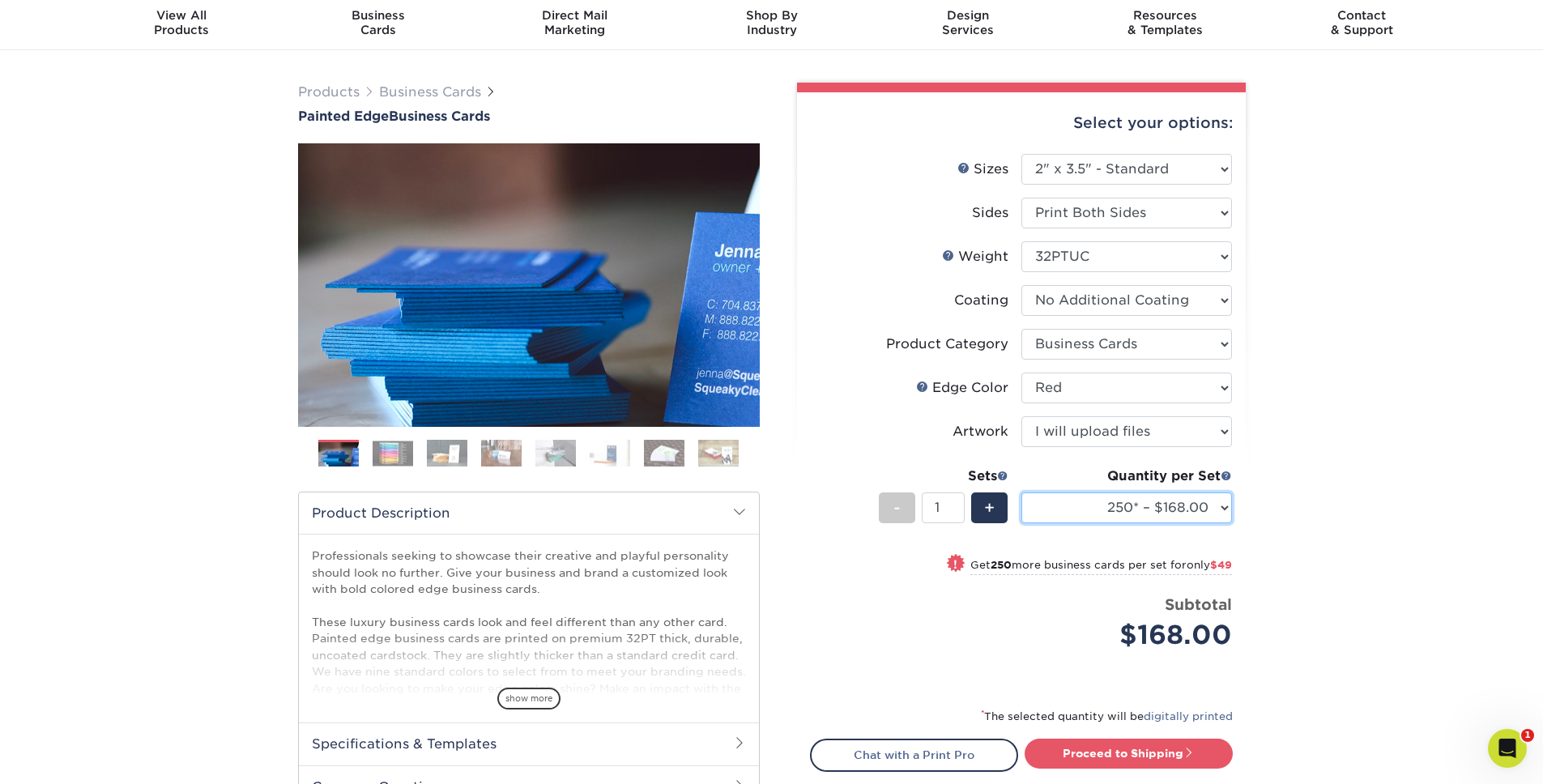
click at [1082, 511] on select "250* – $168.00 500* – $217.00 1000* – $339.00" at bounding box center [1127, 507] width 210 height 30
select select "500* – $217.00"
click at [1022, 493] on select "250* – $168.00 500* – $217.00 1000* – $339.00" at bounding box center [1127, 507] width 210 height 30
click at [888, 542] on div "Price per set $217.00" at bounding box center [916, 624] width 210 height 62
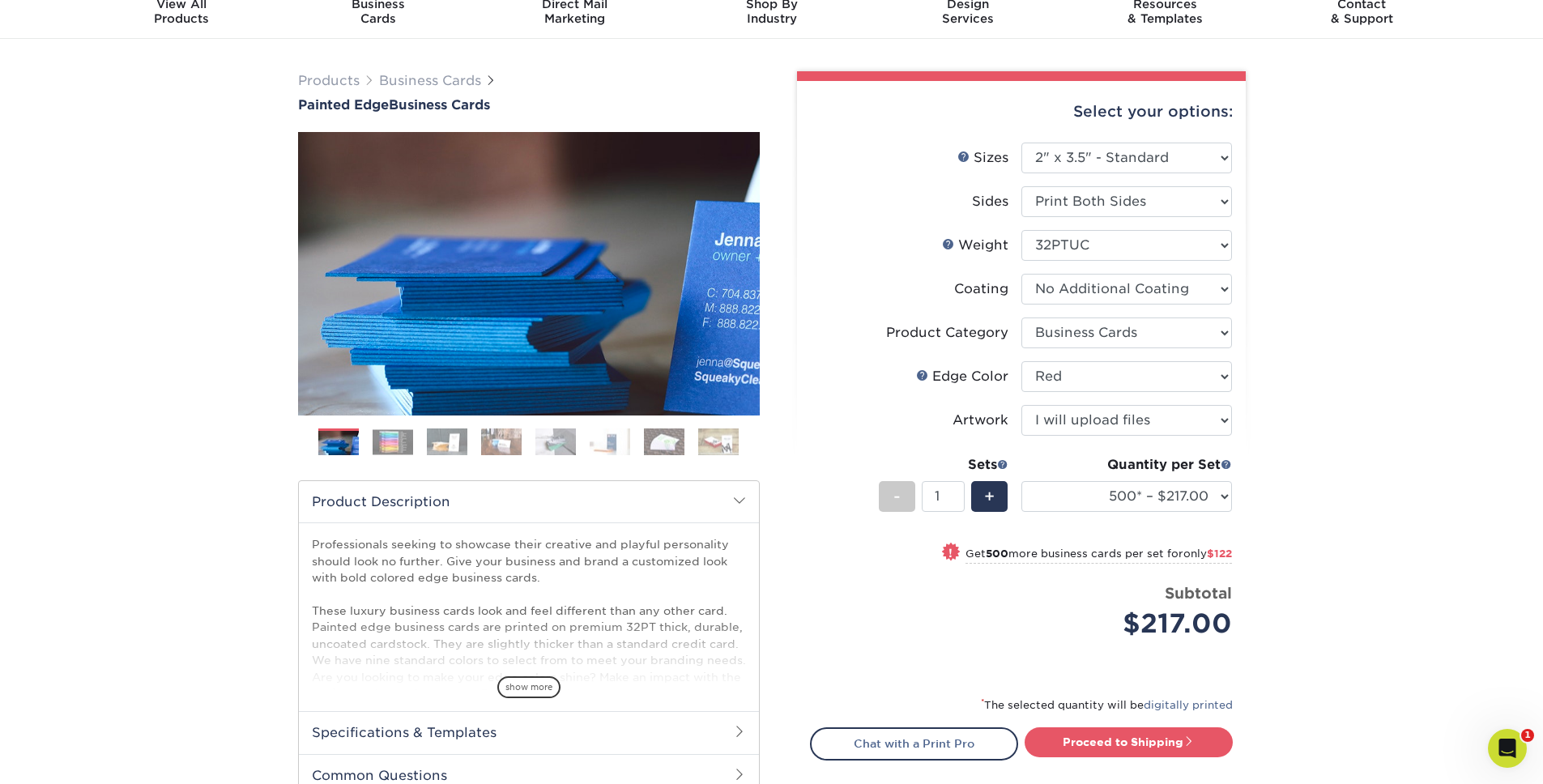
scroll to position [66, 0]
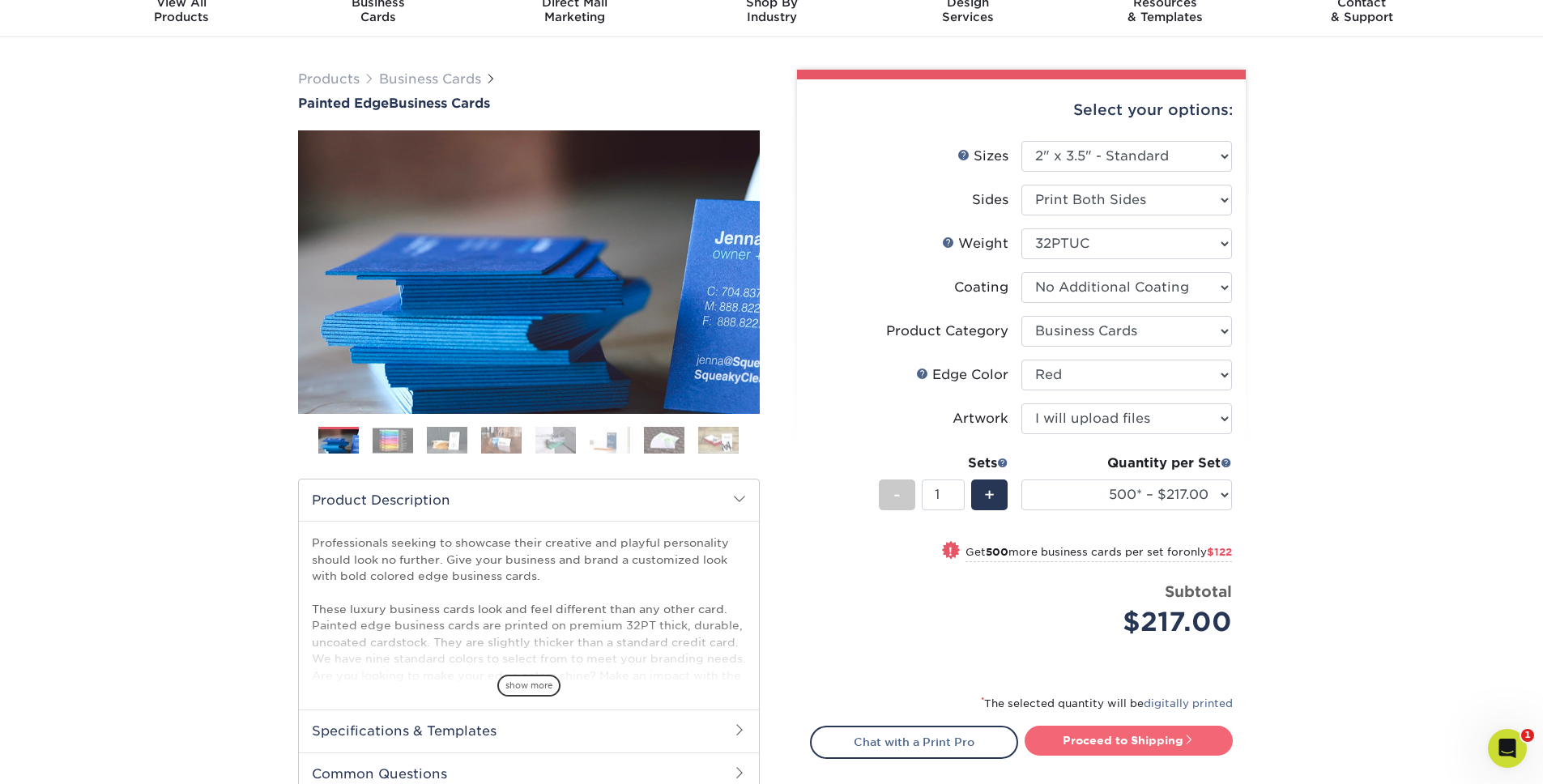
click at [1082, 542] on link "Proceed to Shipping" at bounding box center [1129, 741] width 209 height 30
type input "Set 1"
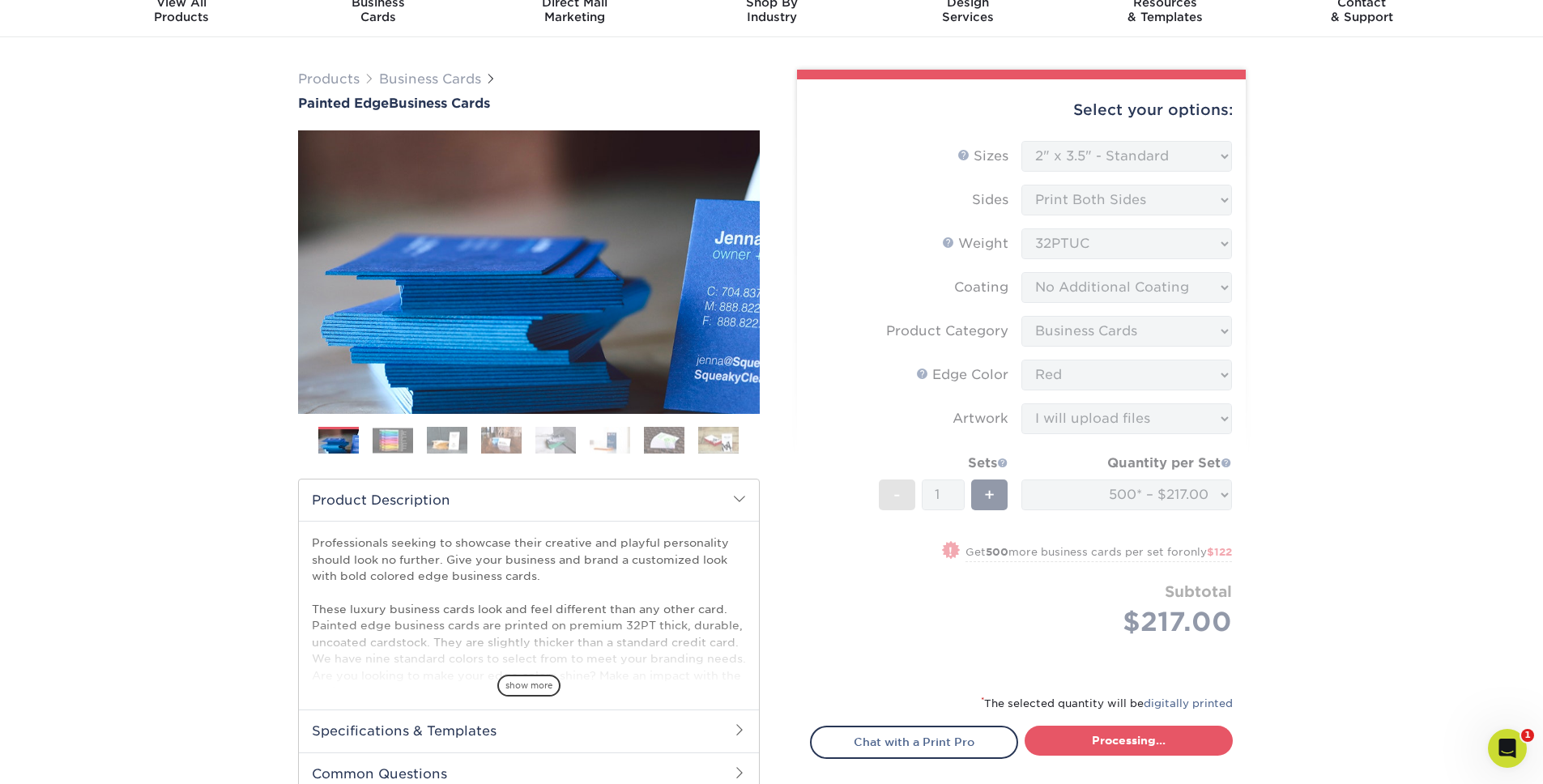
select select "31d45b01-d4a6-4b39-b84d-4391606115ca"
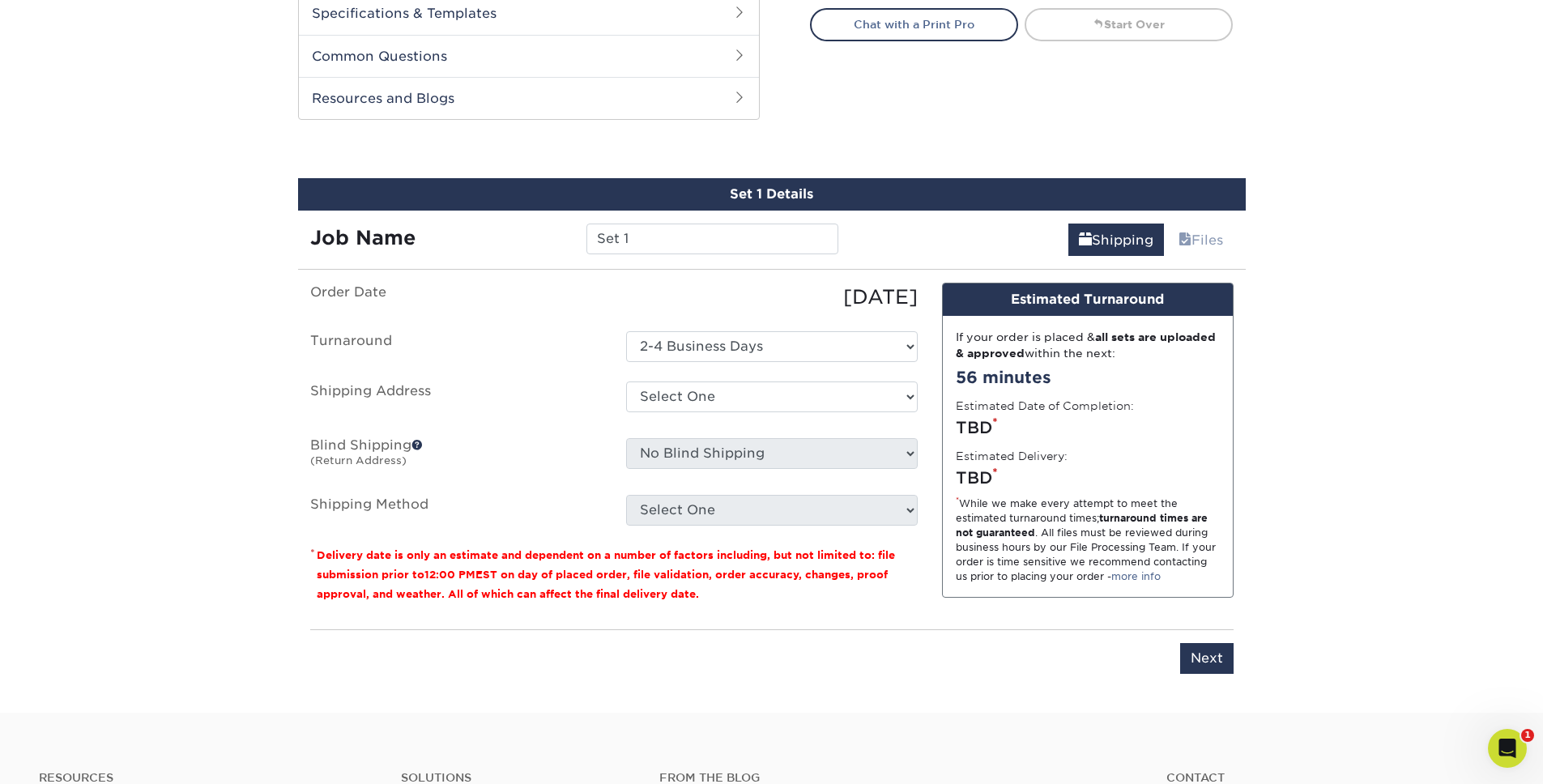
scroll to position [837, 0]
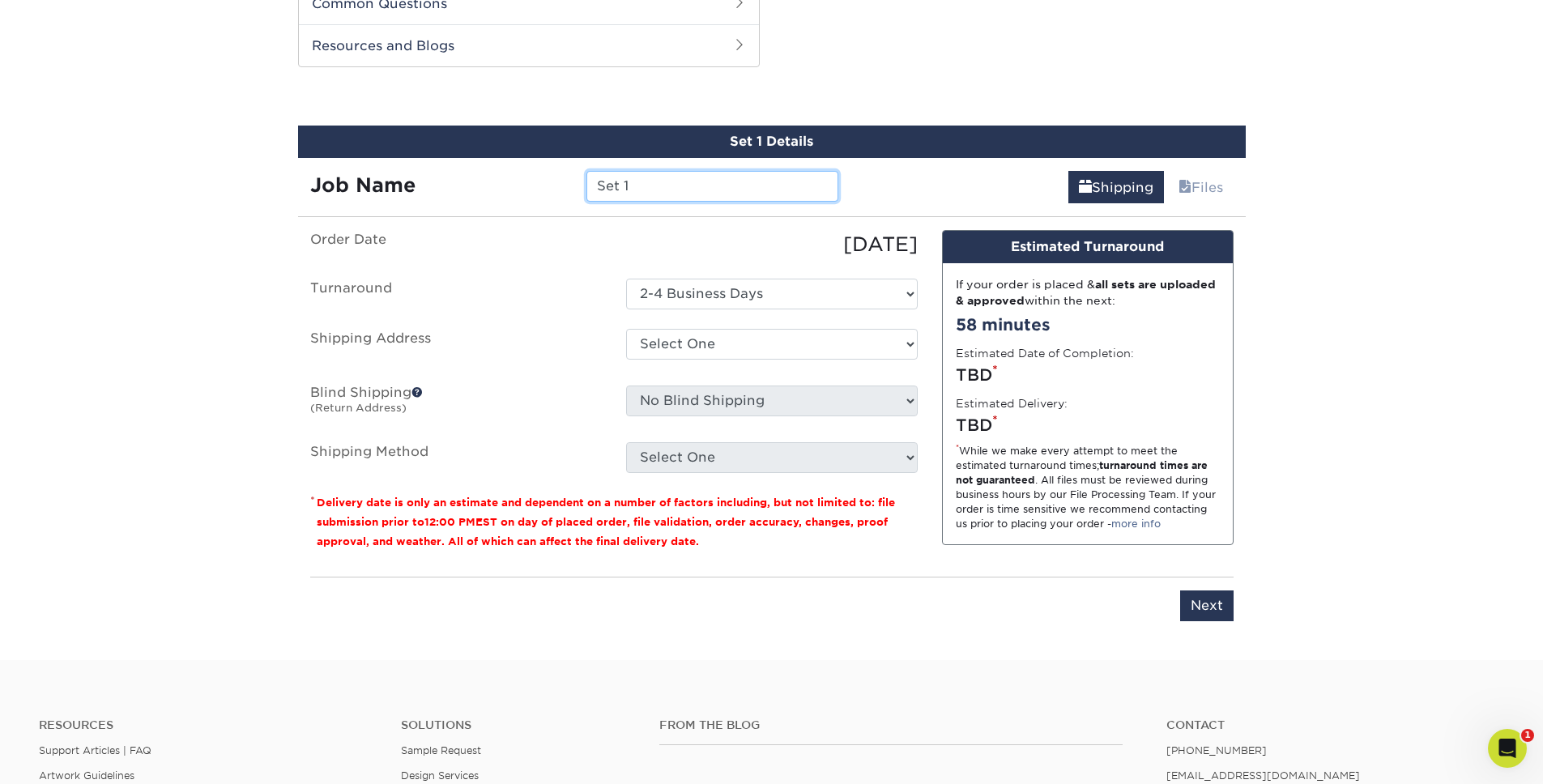
click at [620, 185] on input "Set 1" at bounding box center [712, 185] width 252 height 30
type input "1"
type input "Business Card - Jill Valecce"
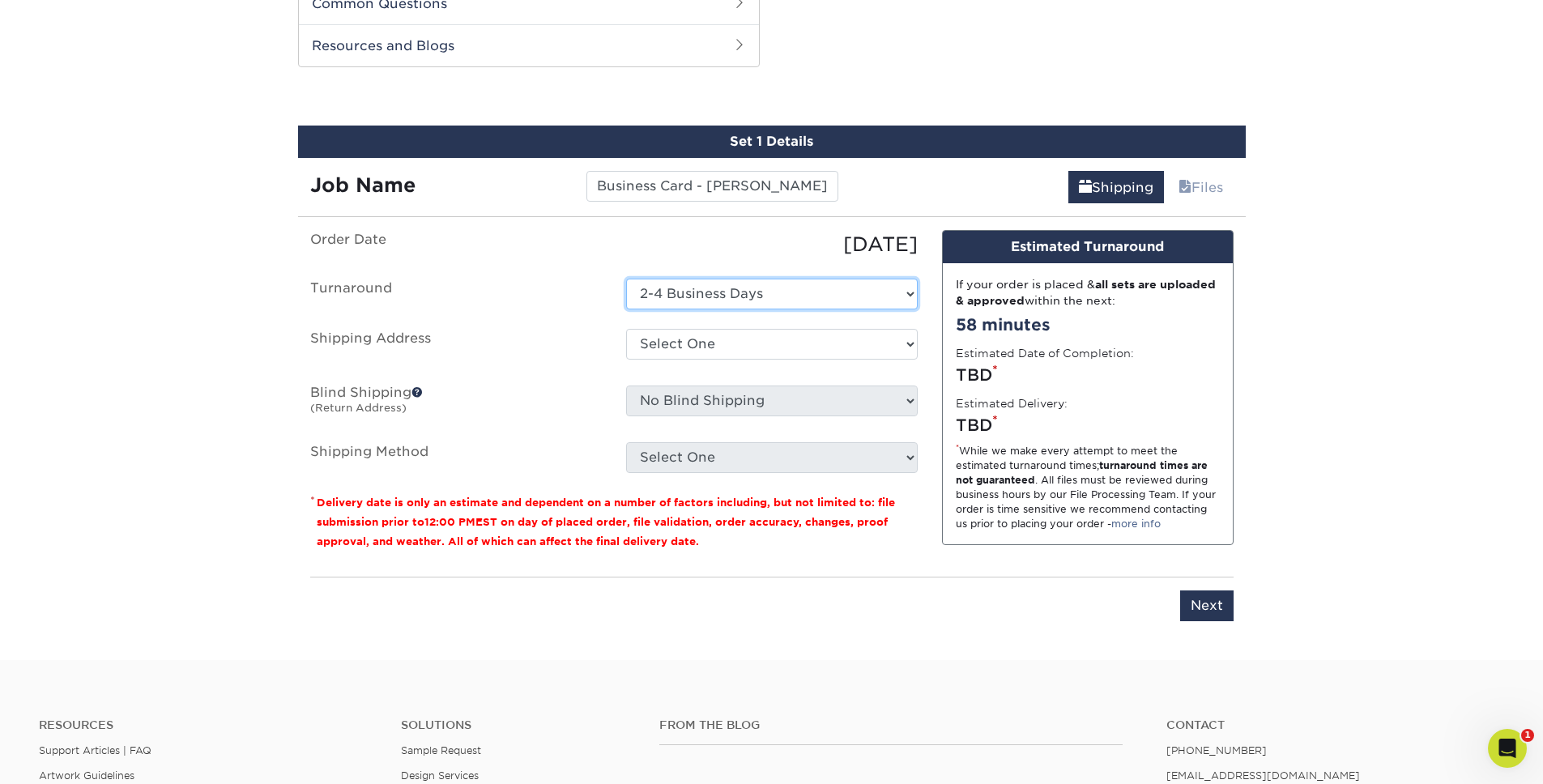
click at [668, 293] on select "Select One 2-4 Business Days" at bounding box center [772, 293] width 292 height 30
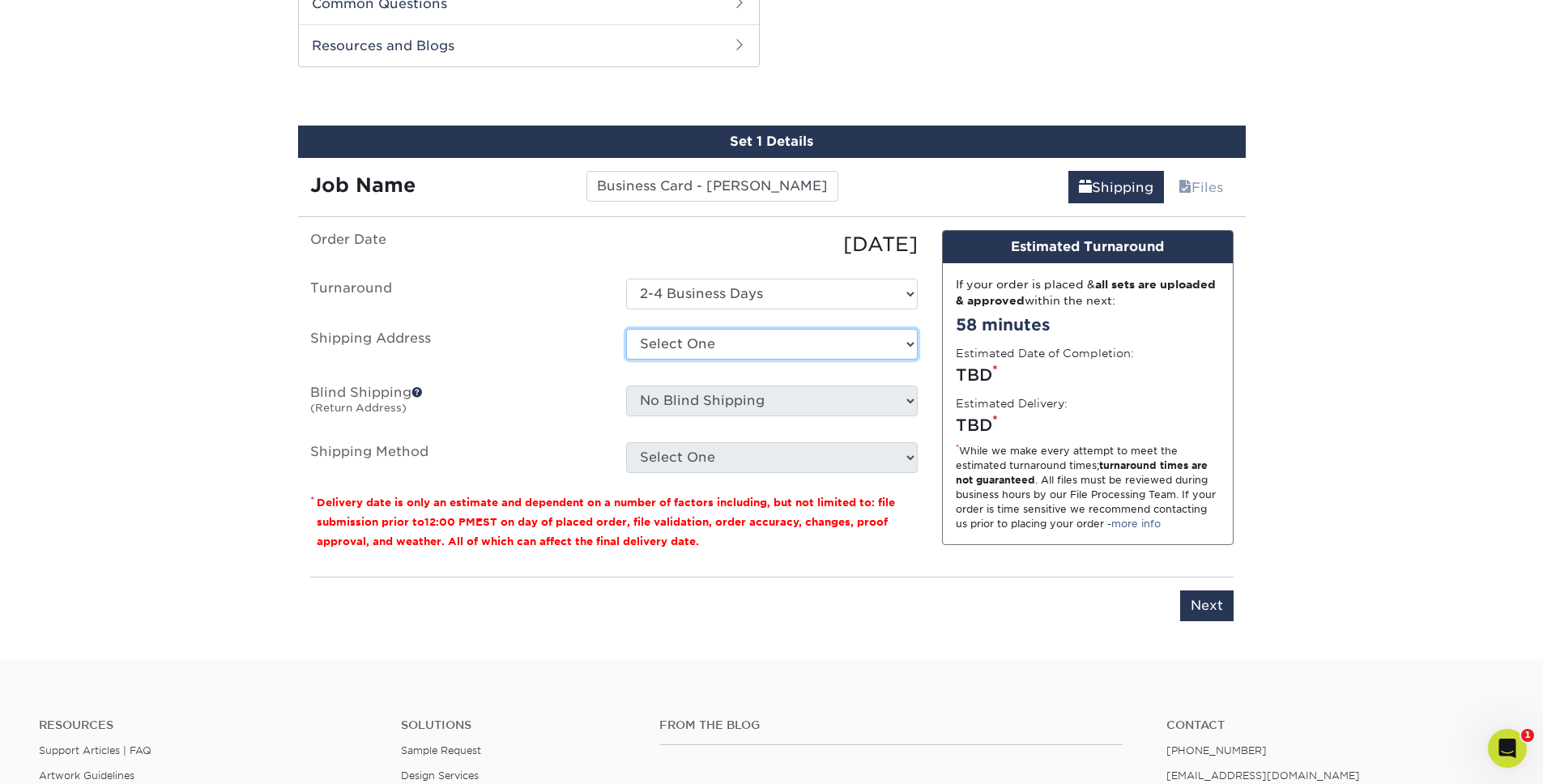
click at [672, 341] on select "Select One Andrea Brown Home Address 2020 Air Cargo Hotel - Nashville Amanda Du…" at bounding box center [772, 343] width 292 height 30
select select "94546"
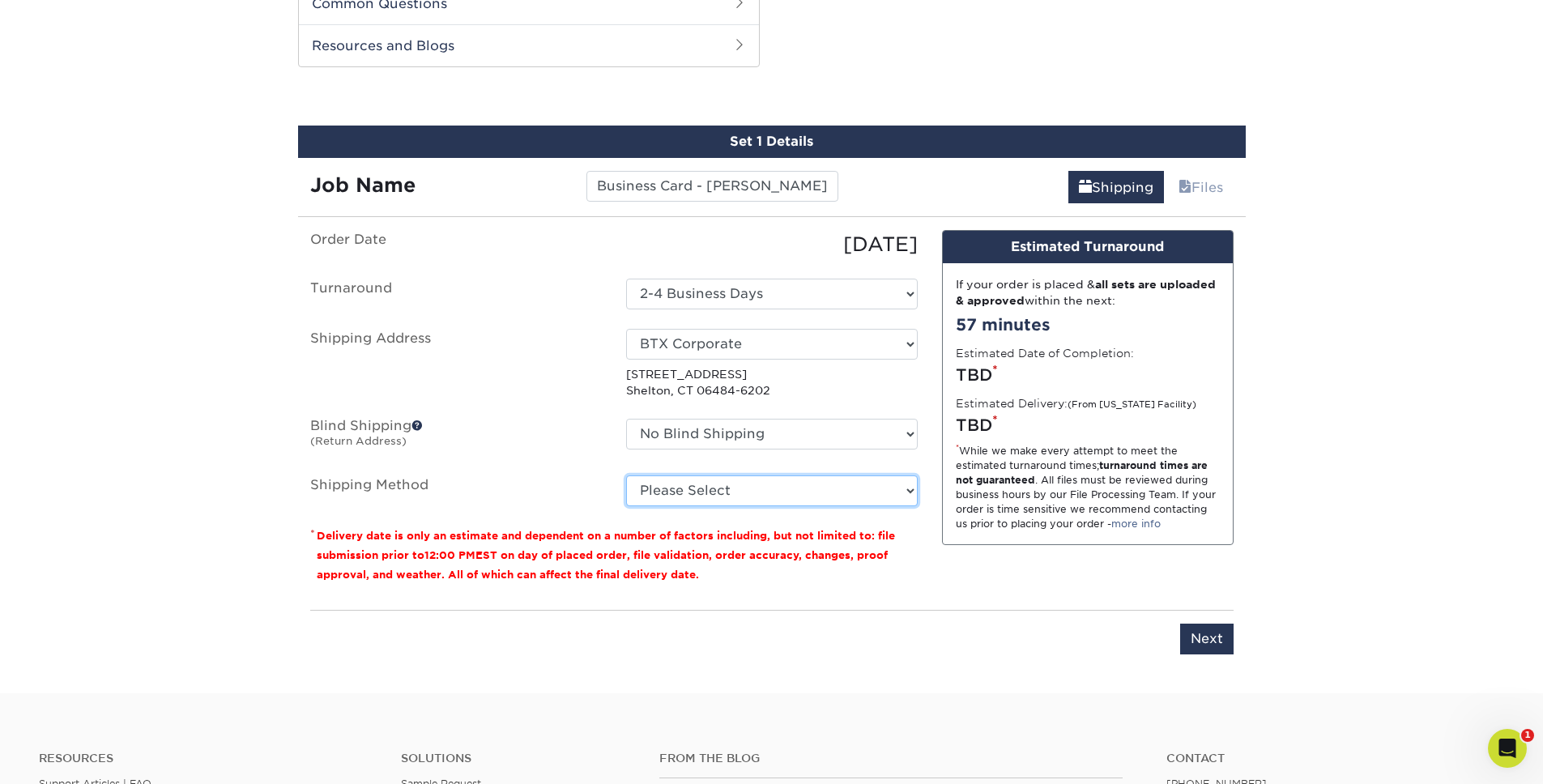
click at [694, 491] on select "Please Select Ground Shipping (+$8.96) 3 Day Shipping Service (+$17.93) 2 Day A…" at bounding box center [772, 490] width 292 height 30
click at [627, 475] on select "Please Select Ground Shipping (+$8.96) 3 Day Shipping Service (+$17.93) 2 Day A…" at bounding box center [772, 490] width 292 height 30
click at [511, 436] on label "Blind Shipping (Return Address)" at bounding box center [456, 437] width 316 height 37
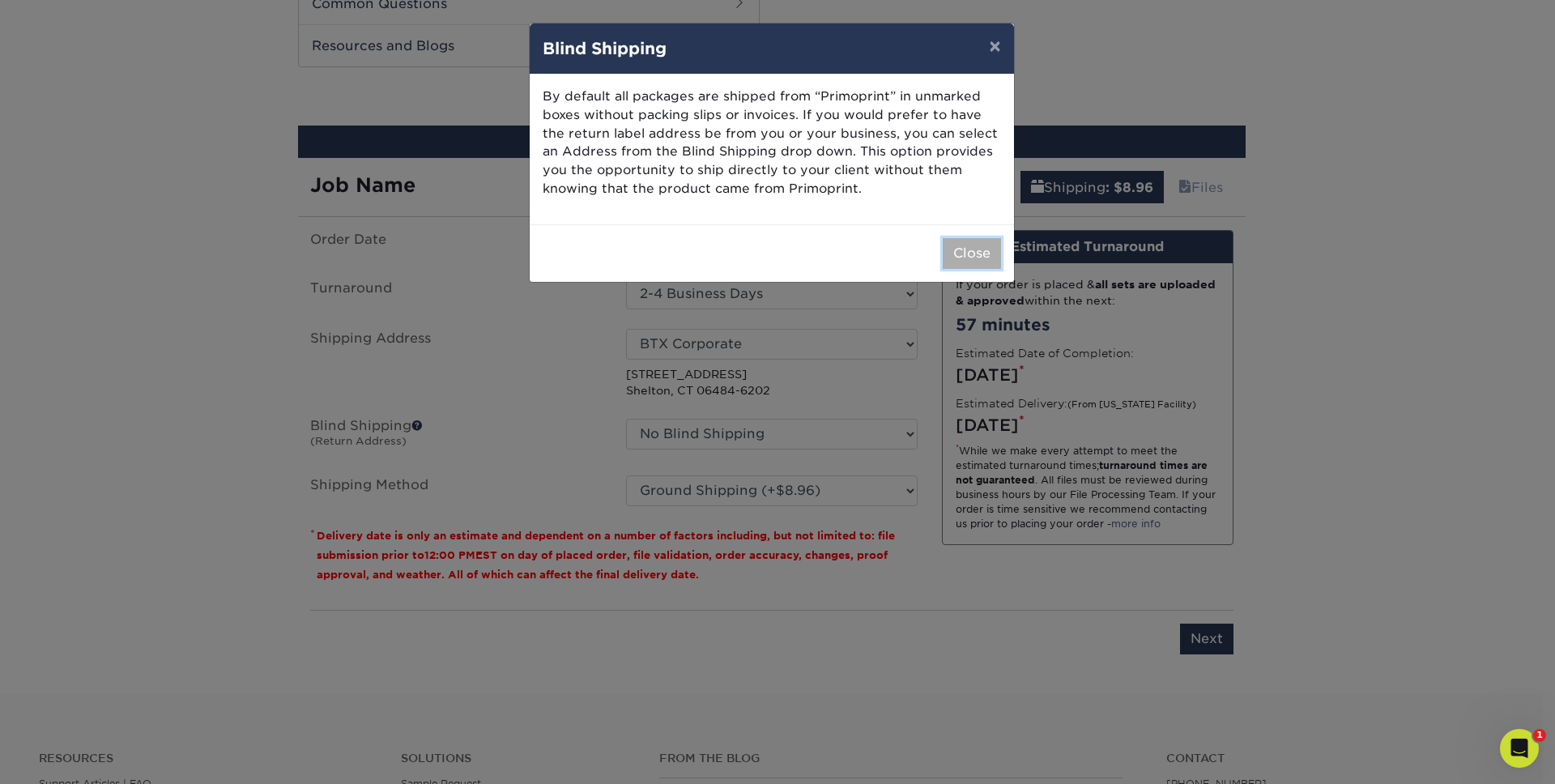
click at [991, 248] on button "Close" at bounding box center [972, 253] width 58 height 30
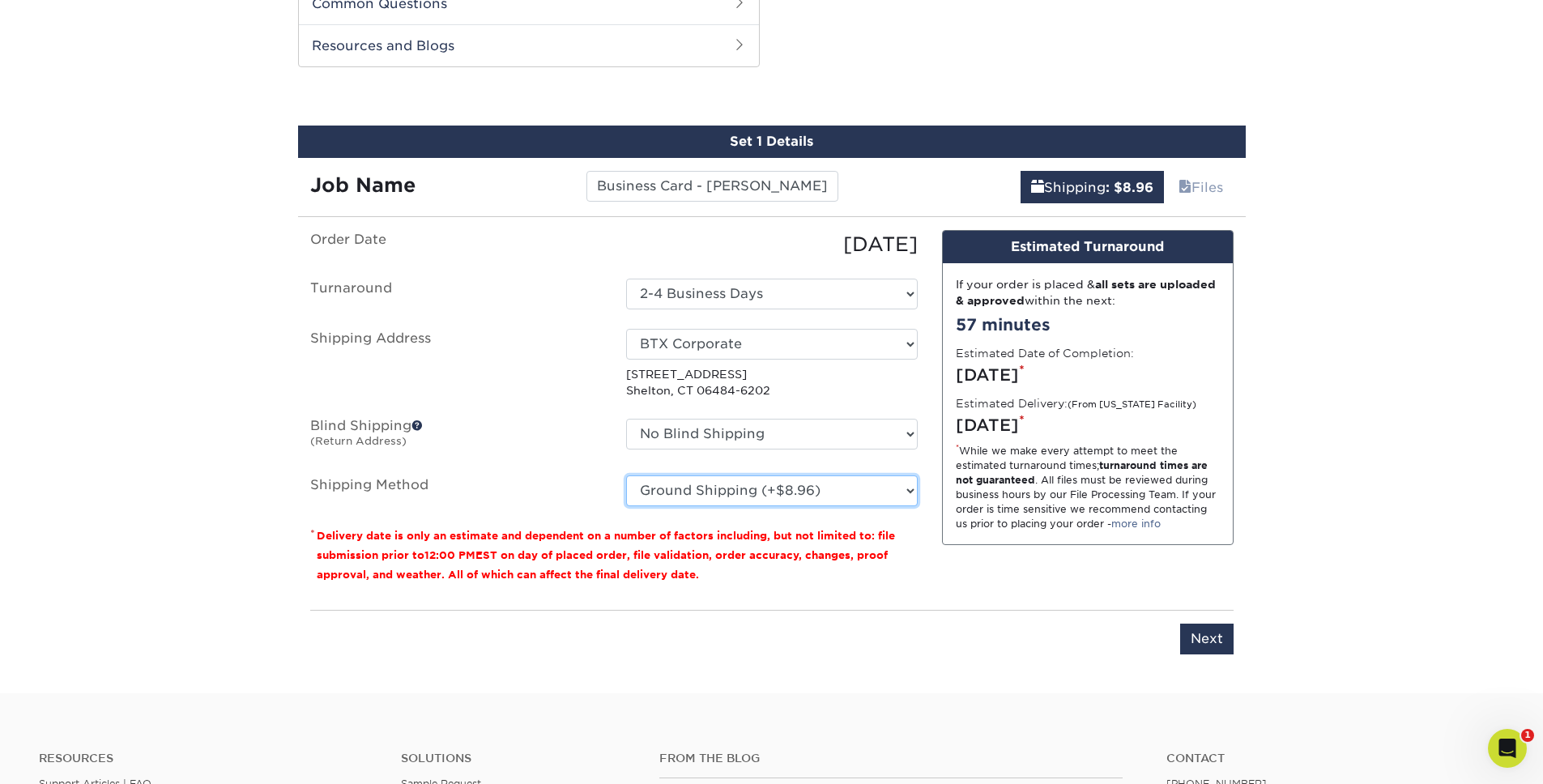
click at [782, 494] on select "Please Select Ground Shipping (+$8.96) 3 Day Shipping Service (+$17.93) 2 Day A…" at bounding box center [772, 490] width 292 height 30
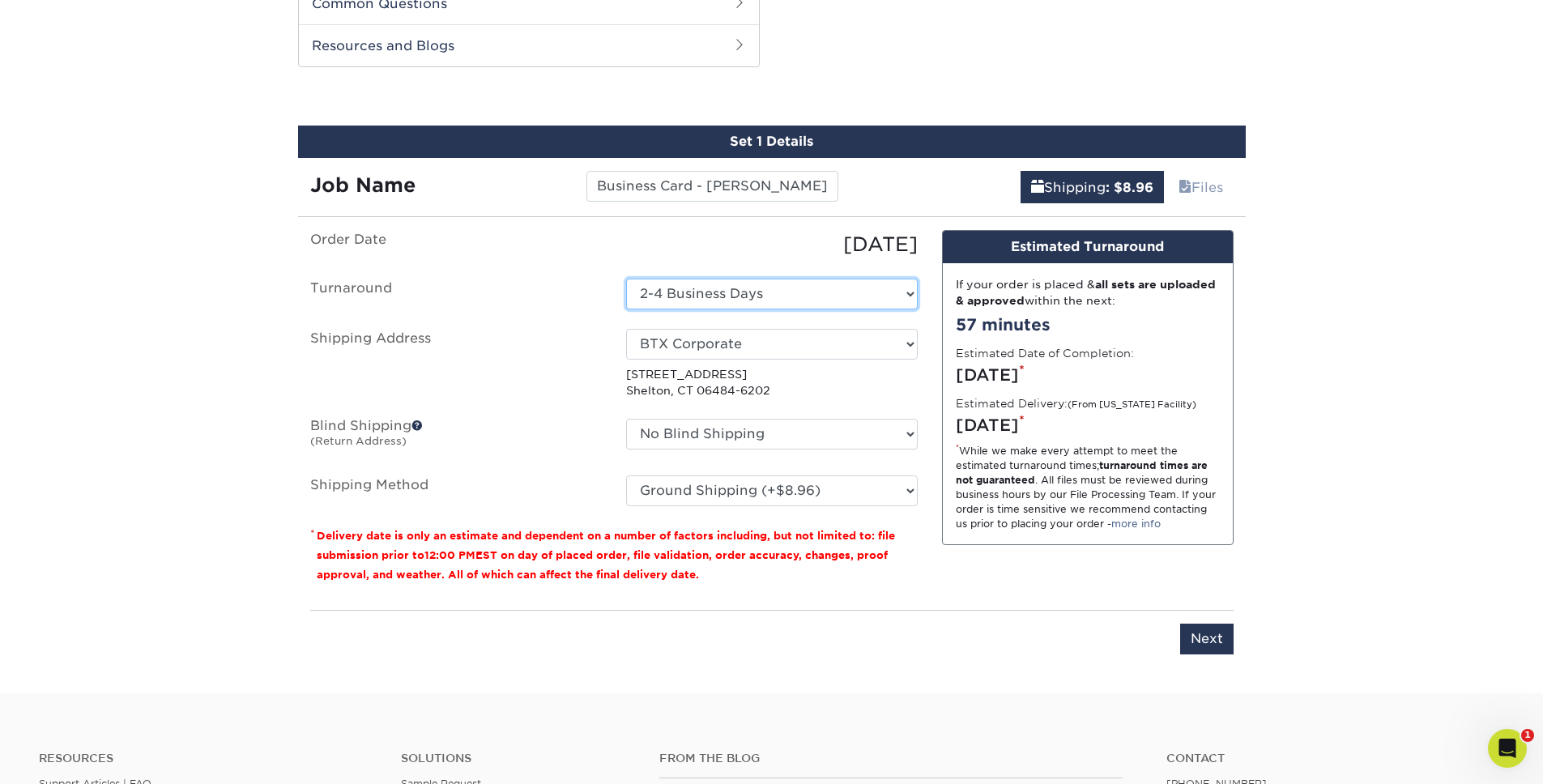
click at [672, 288] on select "Select One 2-4 Business Days" at bounding box center [772, 293] width 292 height 30
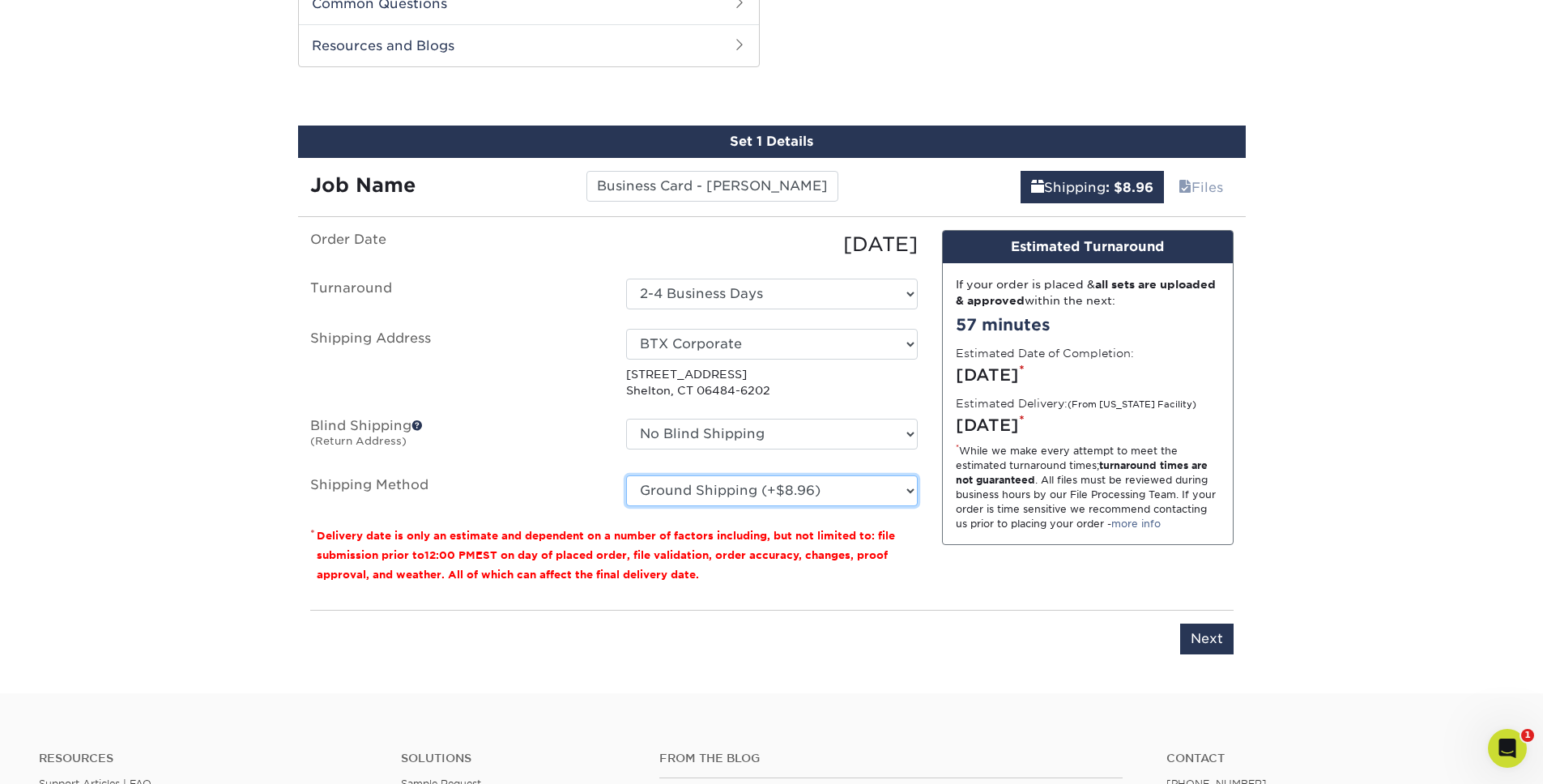
click at [663, 488] on select "Please Select Ground Shipping (+$8.96) 3 Day Shipping Service (+$17.93) 2 Day A…" at bounding box center [772, 490] width 292 height 30
click at [627, 475] on select "Please Select Ground Shipping (+$8.96) 3 Day Shipping Service (+$17.93) 2 Day A…" at bounding box center [772, 490] width 292 height 30
click at [662, 487] on select "Please Select Ground Shipping (+$8.96) 3 Day Shipping Service (+$17.93) 2 Day A…" at bounding box center [772, 490] width 292 height 30
click at [627, 475] on select "Please Select Ground Shipping (+$8.96) 3 Day Shipping Service (+$17.93) 2 Day A…" at bounding box center [772, 490] width 292 height 30
click at [664, 487] on select "Please Select Ground Shipping (+$8.96) 3 Day Shipping Service (+$17.93) 2 Day A…" at bounding box center [772, 490] width 292 height 30
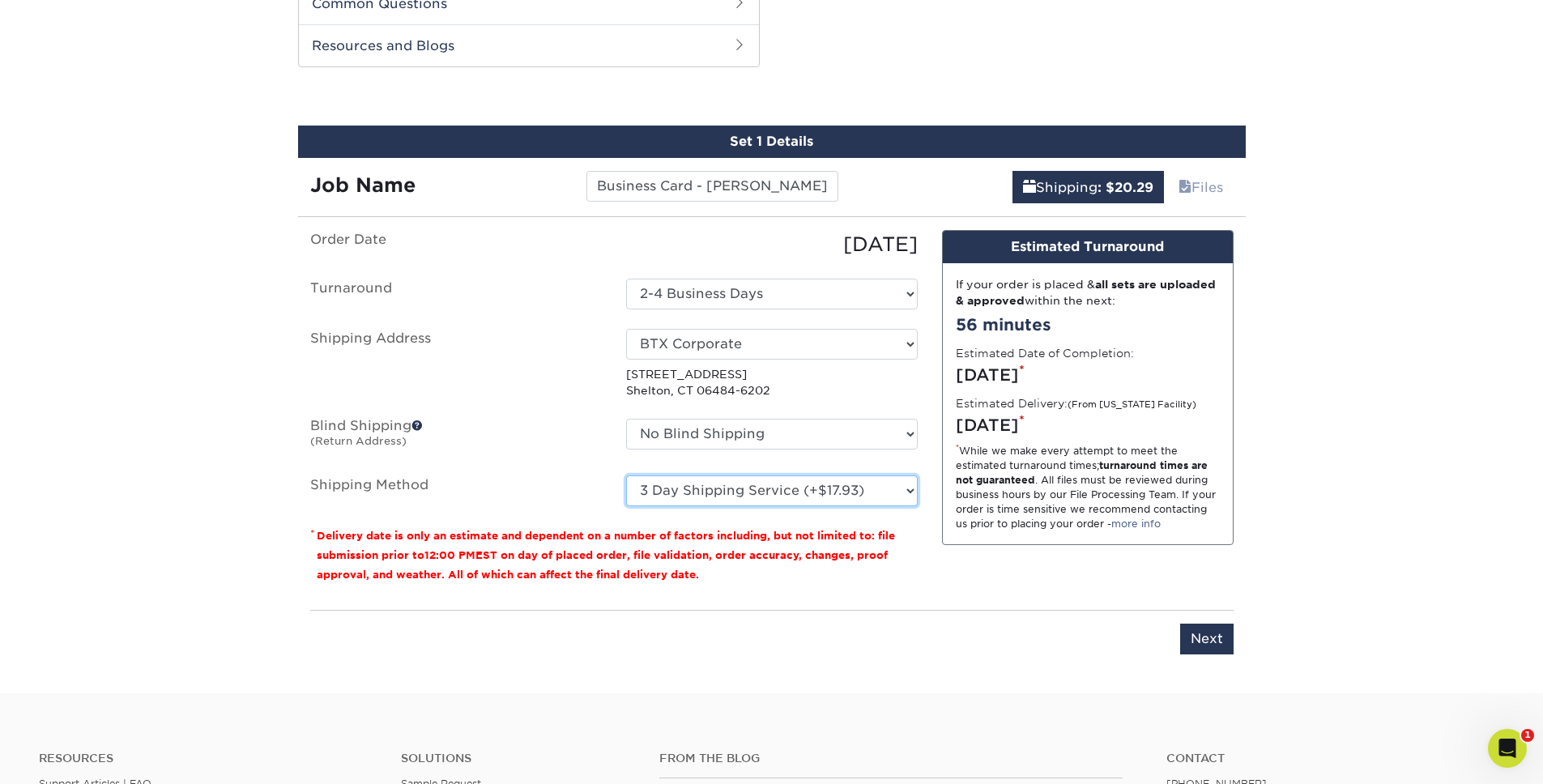
click at [627, 475] on select "Please Select Ground Shipping (+$8.96) 3 Day Shipping Service (+$17.93) 2 Day A…" at bounding box center [772, 490] width 292 height 30
click at [664, 489] on select "Please Select Ground Shipping (+$8.96) 3 Day Shipping Service (+$17.93) 2 Day A…" at bounding box center [772, 490] width 292 height 30
select select "03"
click at [627, 475] on select "Please Select Ground Shipping (+$8.96) 3 Day Shipping Service (+$17.93) 2 Day A…" at bounding box center [772, 490] width 292 height 30
click at [1043, 542] on div "Design Estimated Turnaround If your order is placed & all sets are uploaded & a…" at bounding box center [1088, 413] width 316 height 367
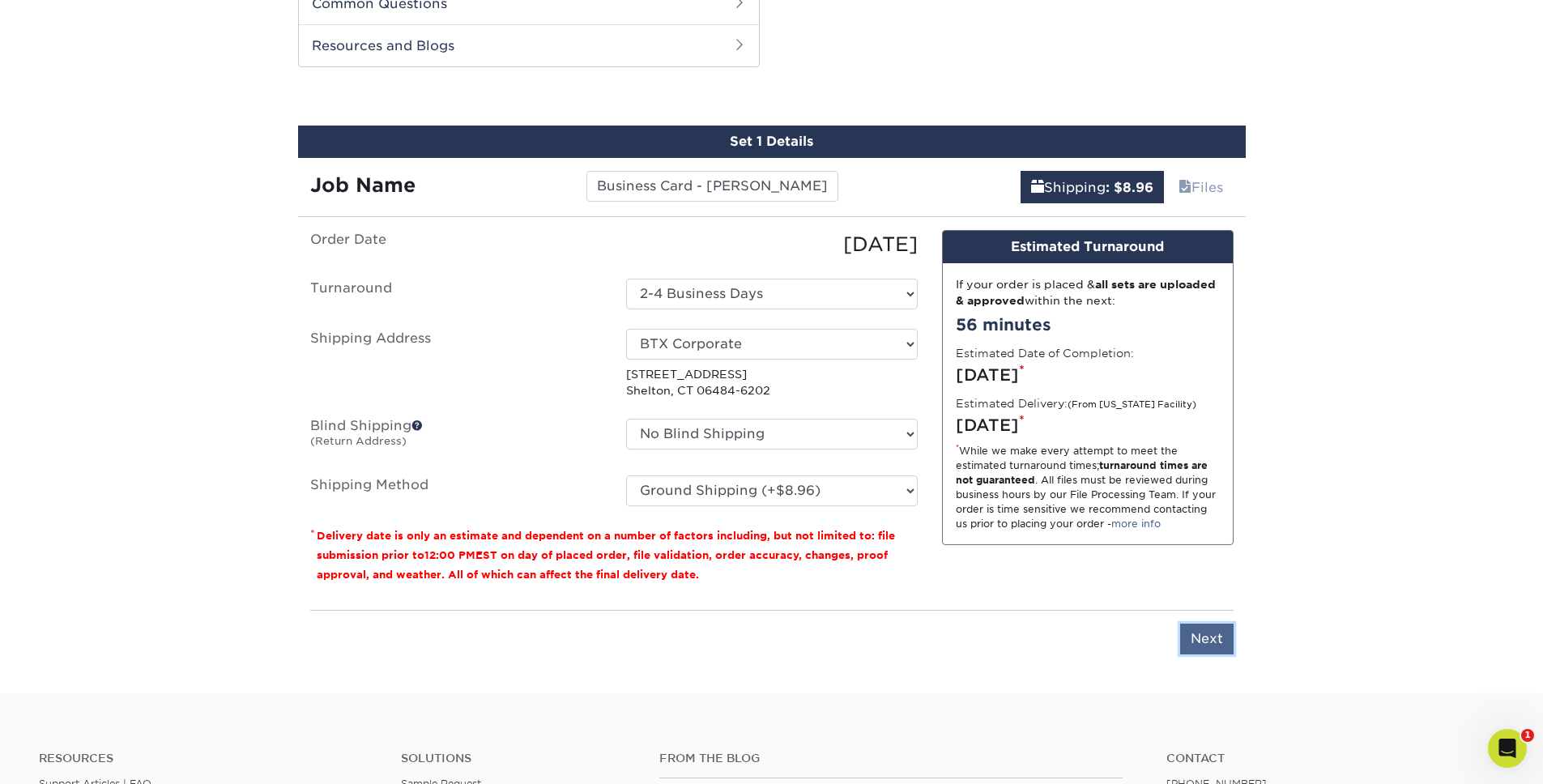
click at [1082, 542] on input "Next" at bounding box center [1207, 638] width 54 height 30
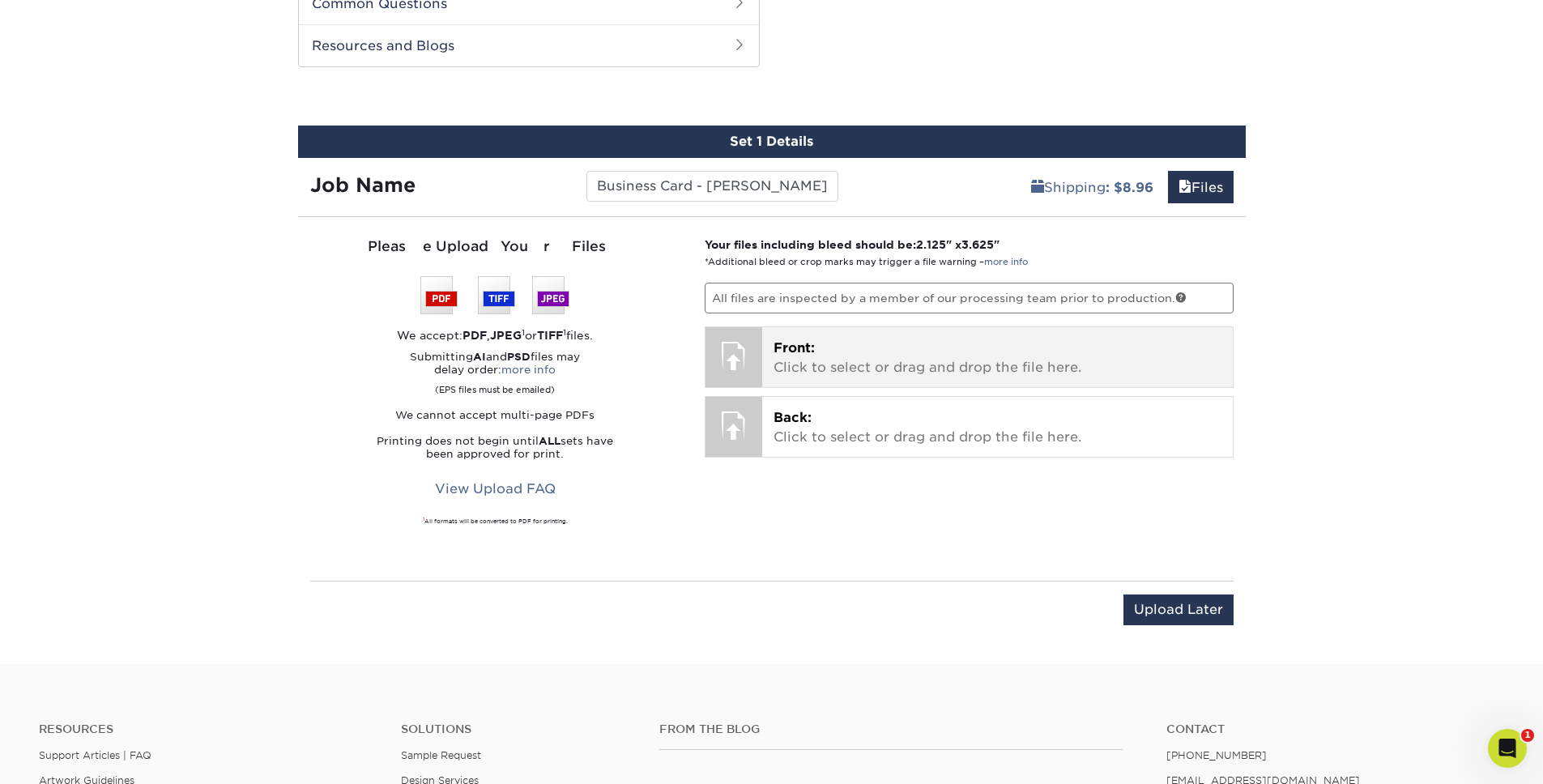
click at [785, 356] on p "Front: Click to select or drag and drop the file here." at bounding box center [997, 358] width 448 height 39
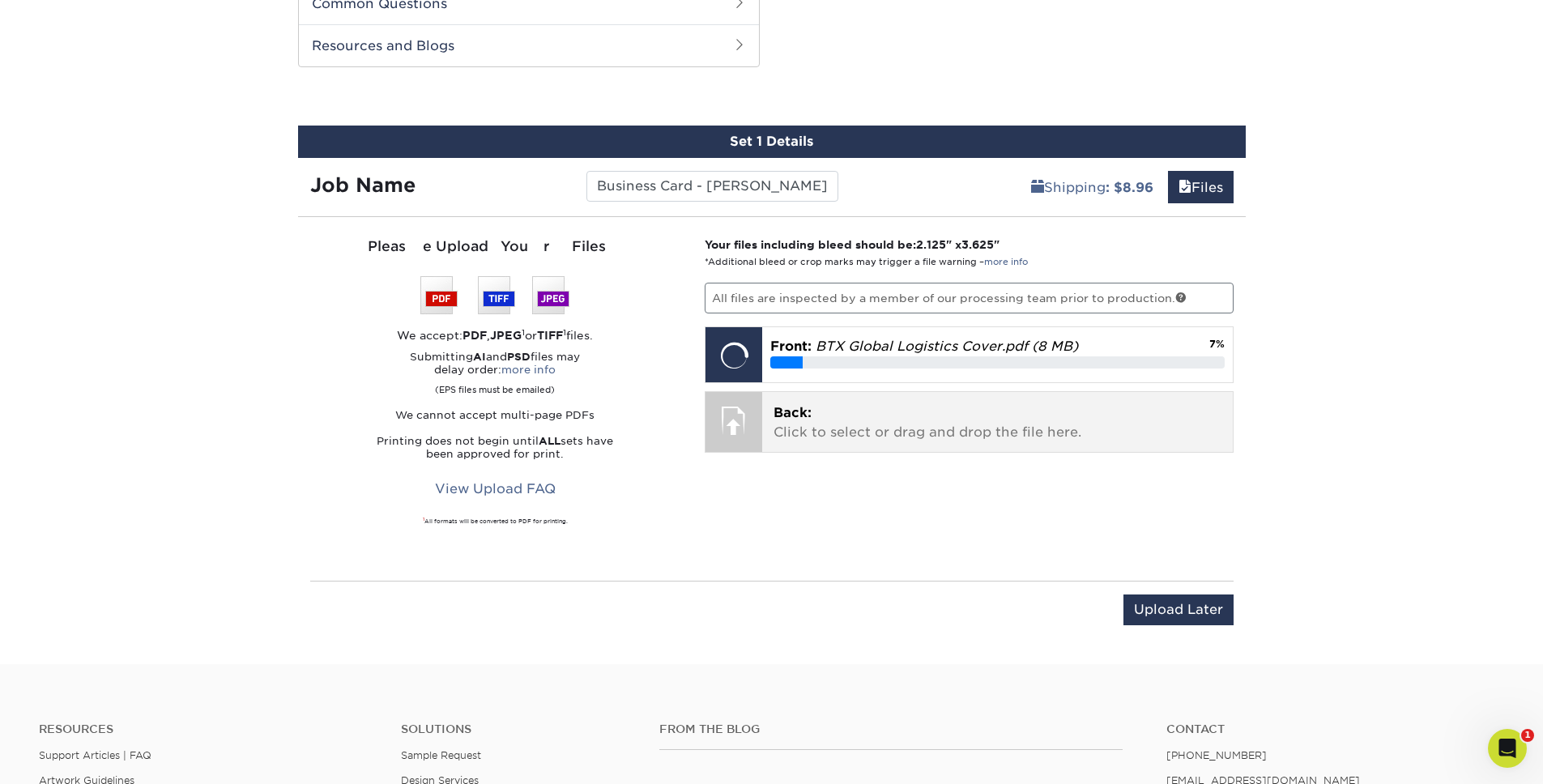
click at [825, 422] on p "Back: Click to select or drag and drop the file here." at bounding box center [997, 422] width 448 height 39
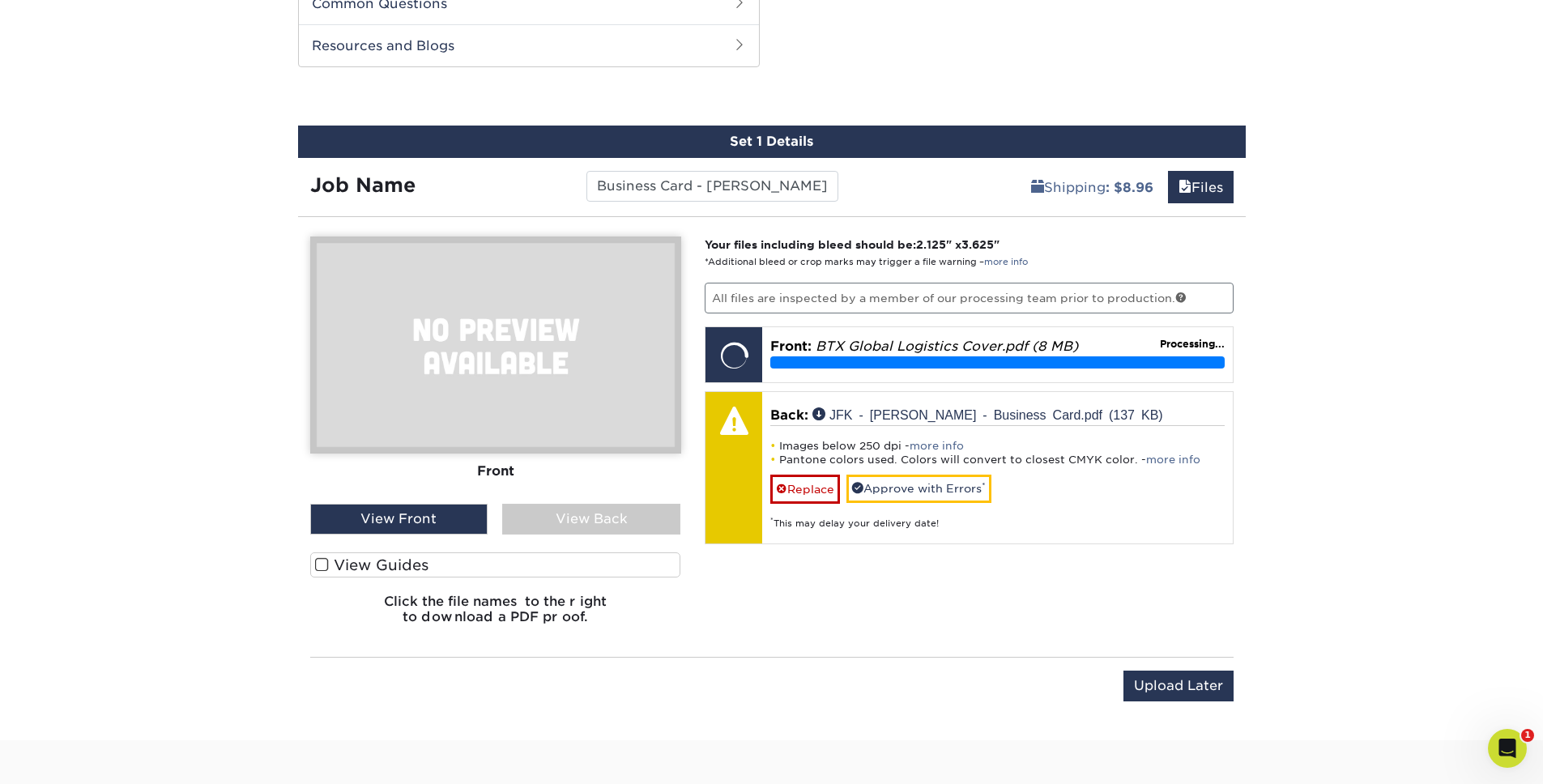
click at [568, 510] on div "View Back" at bounding box center [591, 518] width 178 height 30
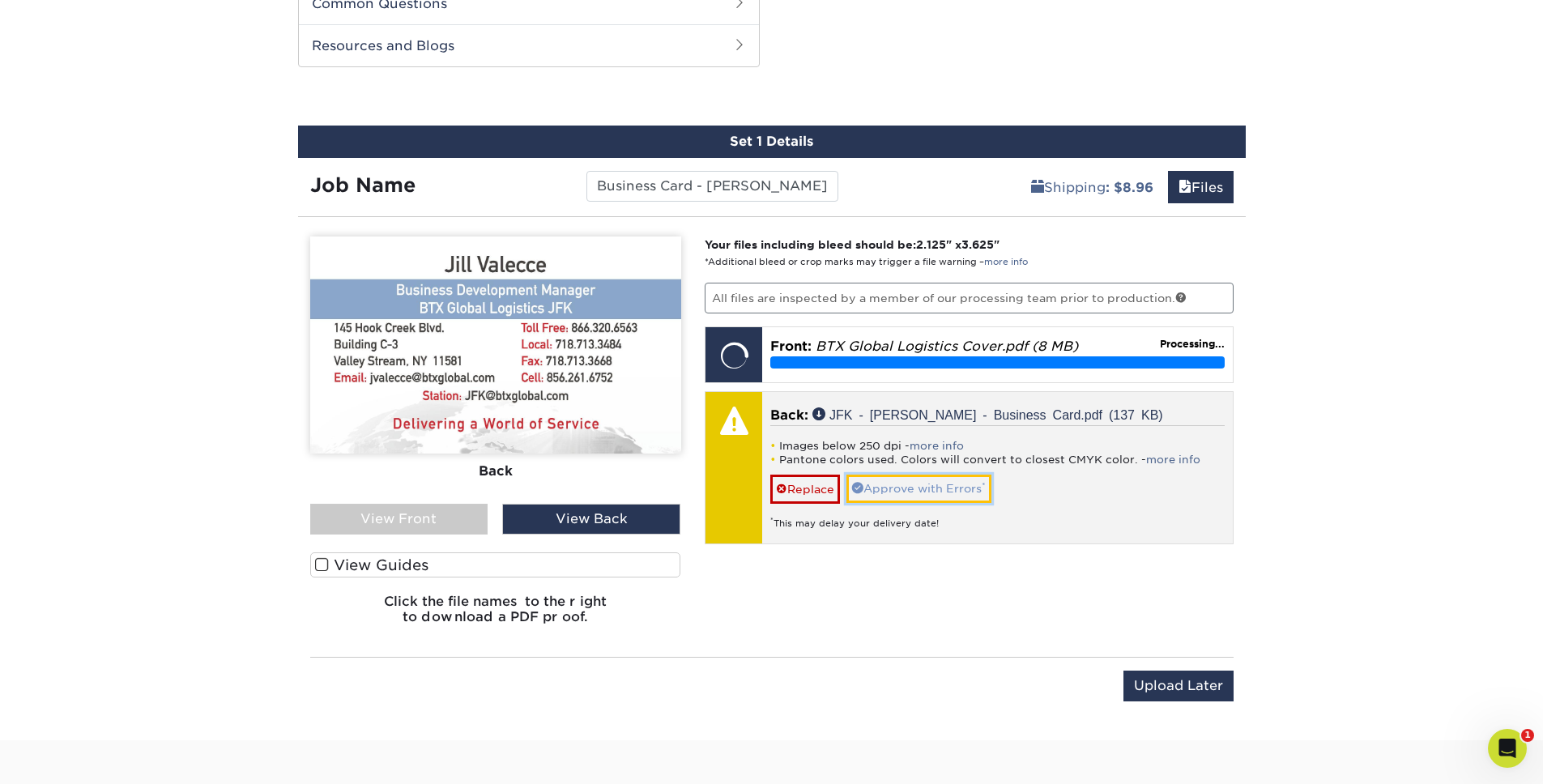
click at [898, 491] on link "Approve with Errors *" at bounding box center [918, 488] width 145 height 28
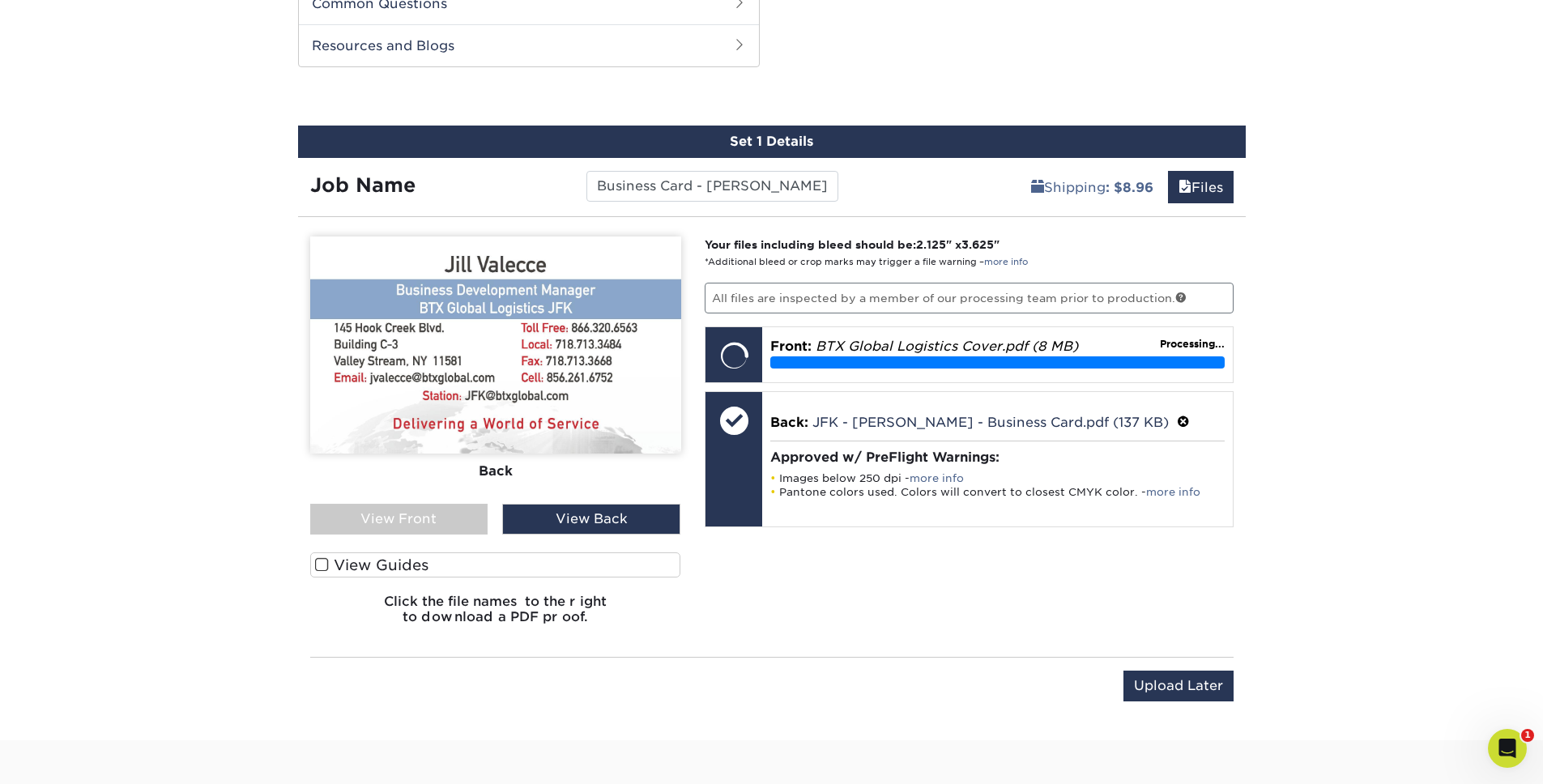
click at [927, 542] on div "Your files including bleed should be: 2.125 " x 3.625 " *Additional bleed or cr…" at bounding box center [970, 436] width 554 height 401
click at [321, 542] on span at bounding box center [321, 564] width 14 height 16
click at [0, 0] on input "View Guides" at bounding box center [0, 0] width 0 height 0
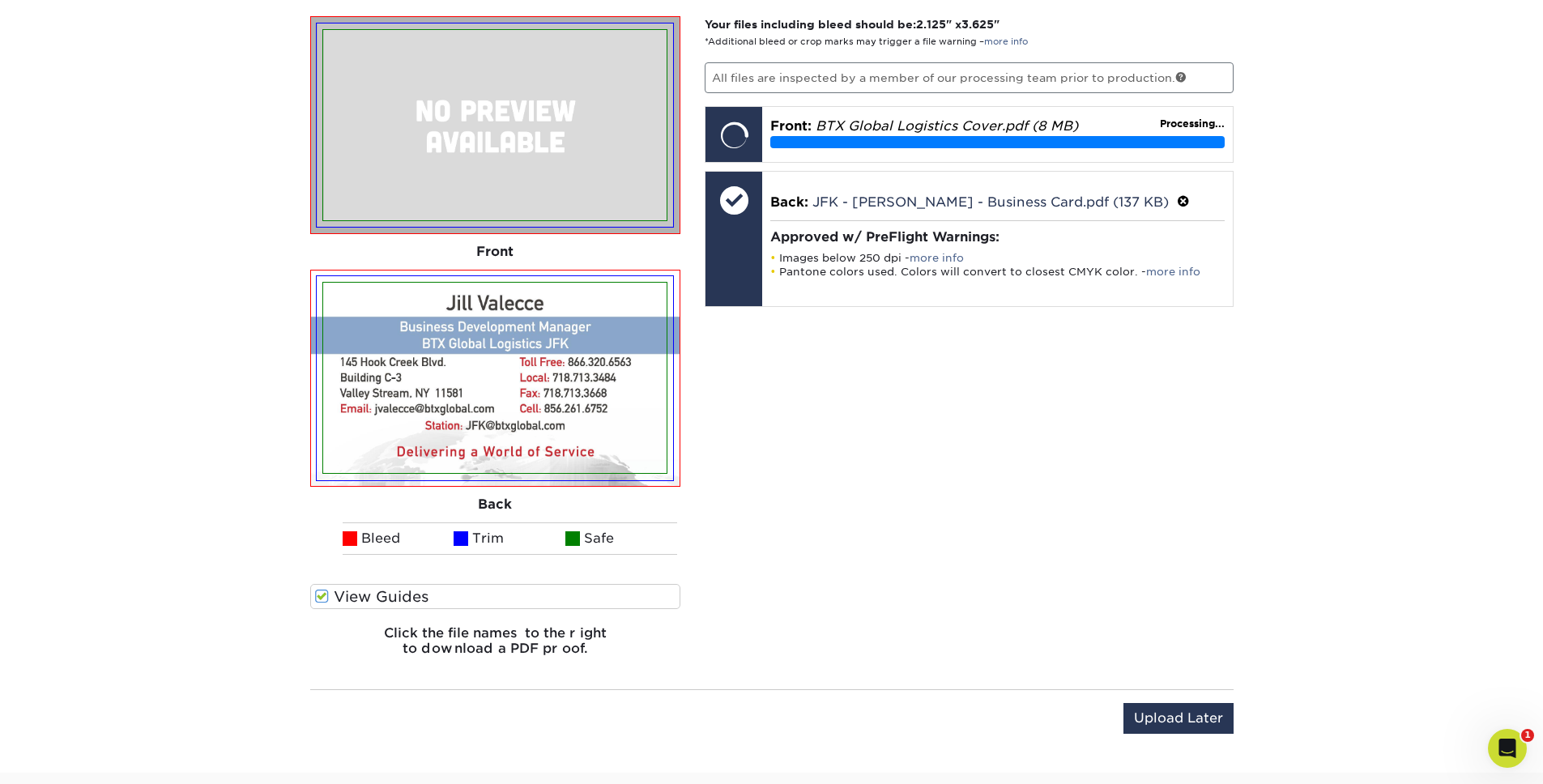
scroll to position [1056, 0]
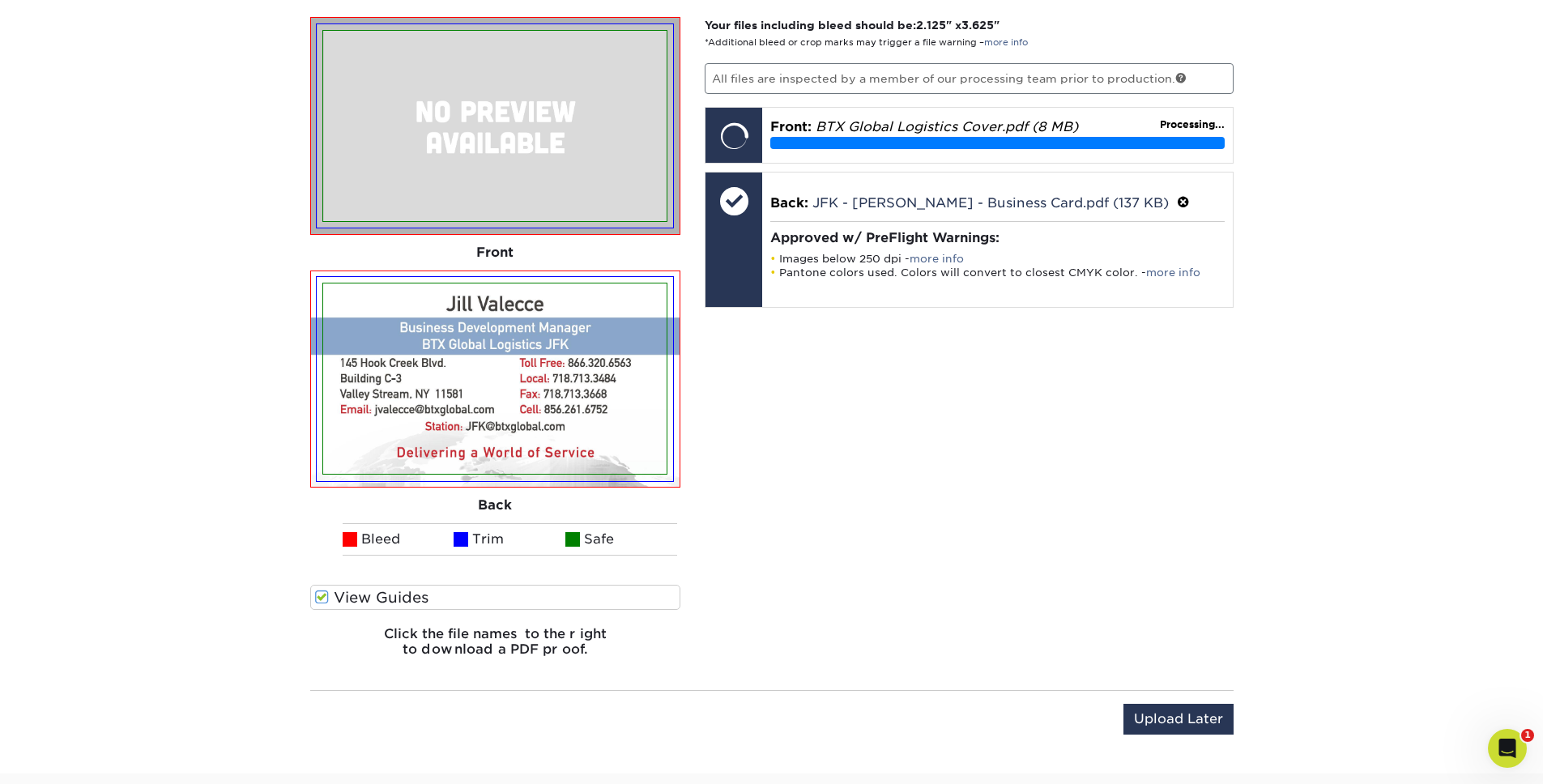
click at [324, 542] on span at bounding box center [321, 597] width 14 height 16
click at [0, 0] on input "View Guides" at bounding box center [0, 0] width 0 height 0
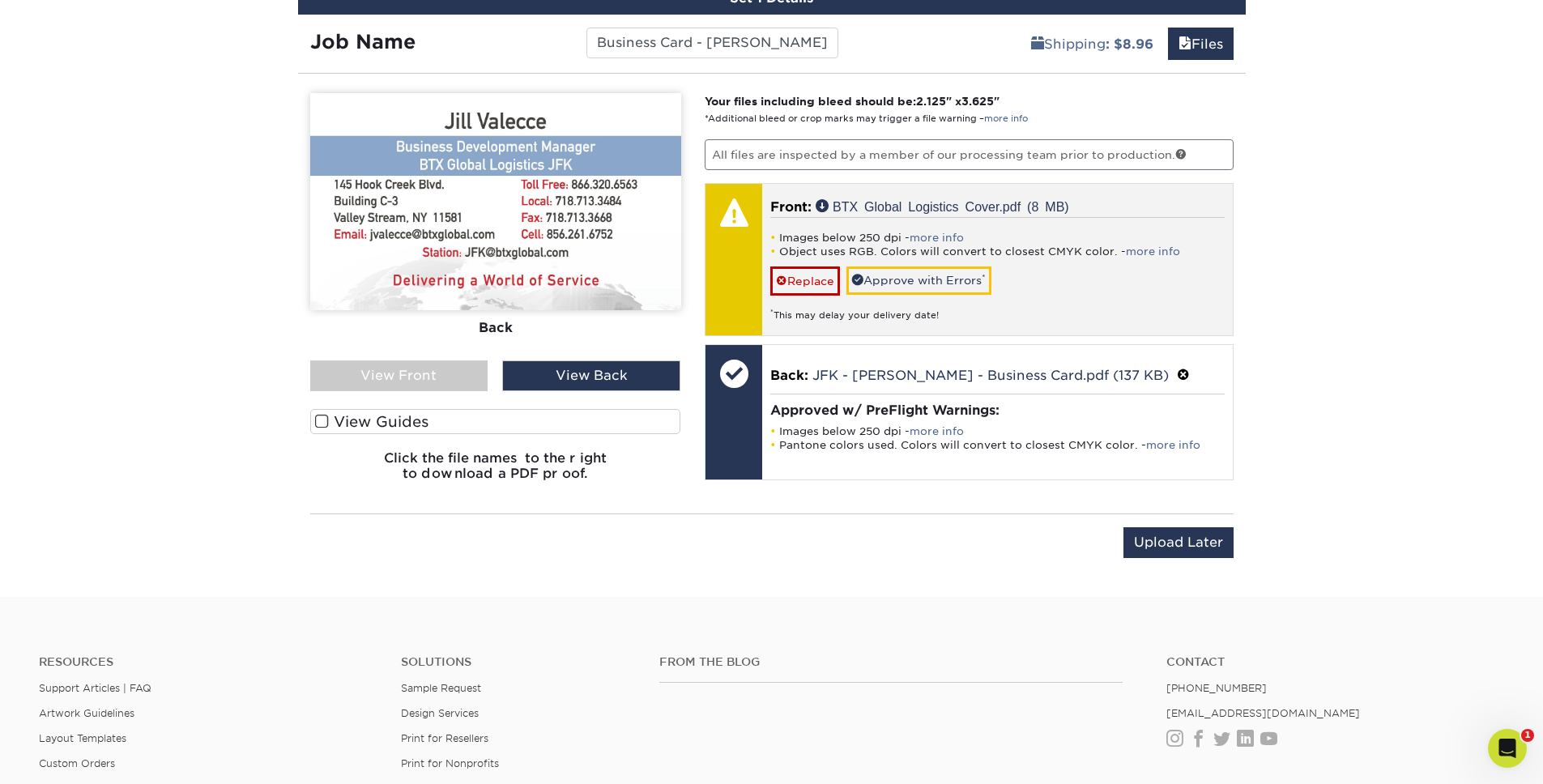
scroll to position [978, 0]
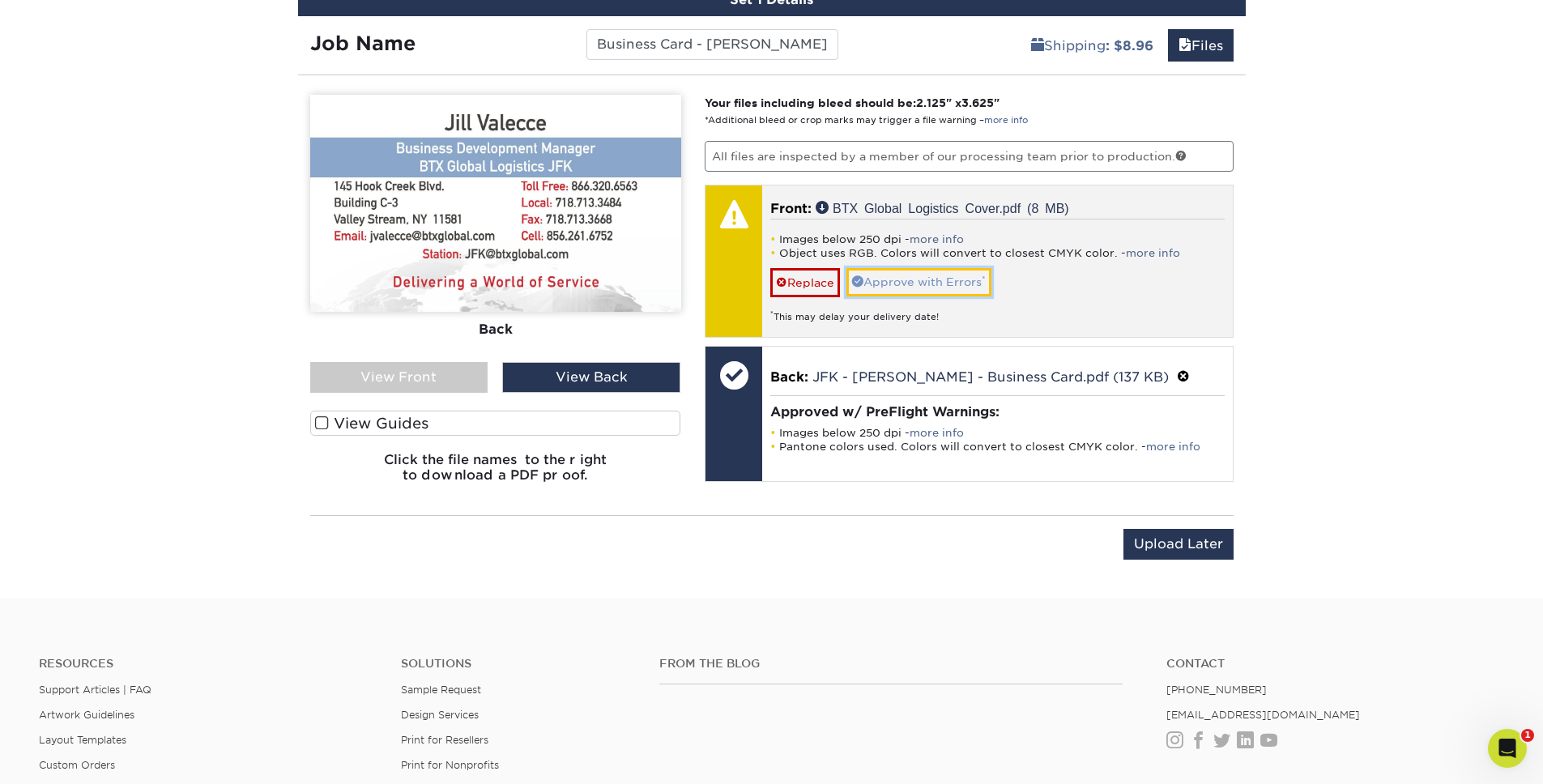
click at [966, 286] on link "Approve with Errors *" at bounding box center [918, 282] width 145 height 28
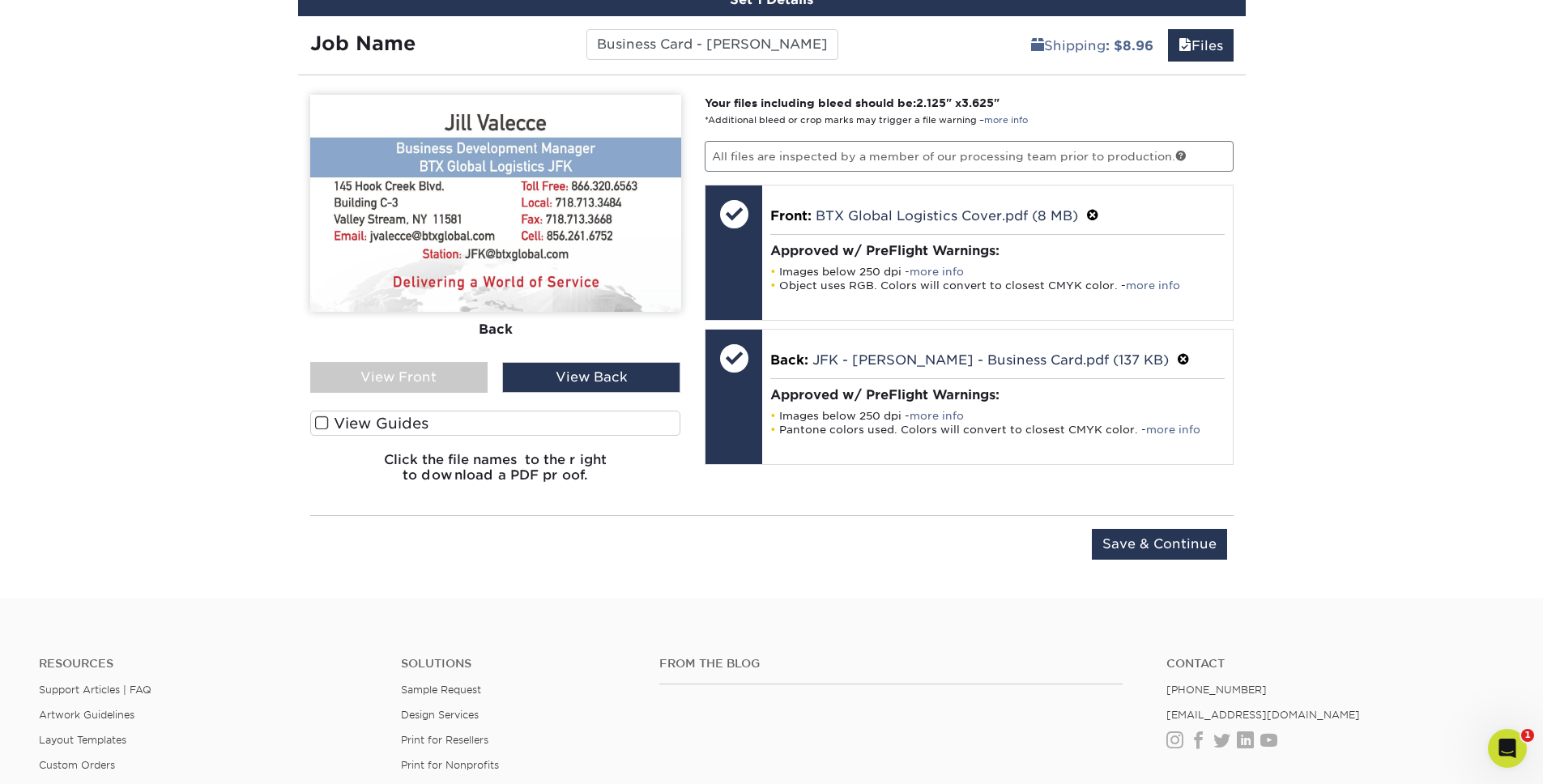
click at [431, 377] on div "View Front" at bounding box center [399, 376] width 178 height 30
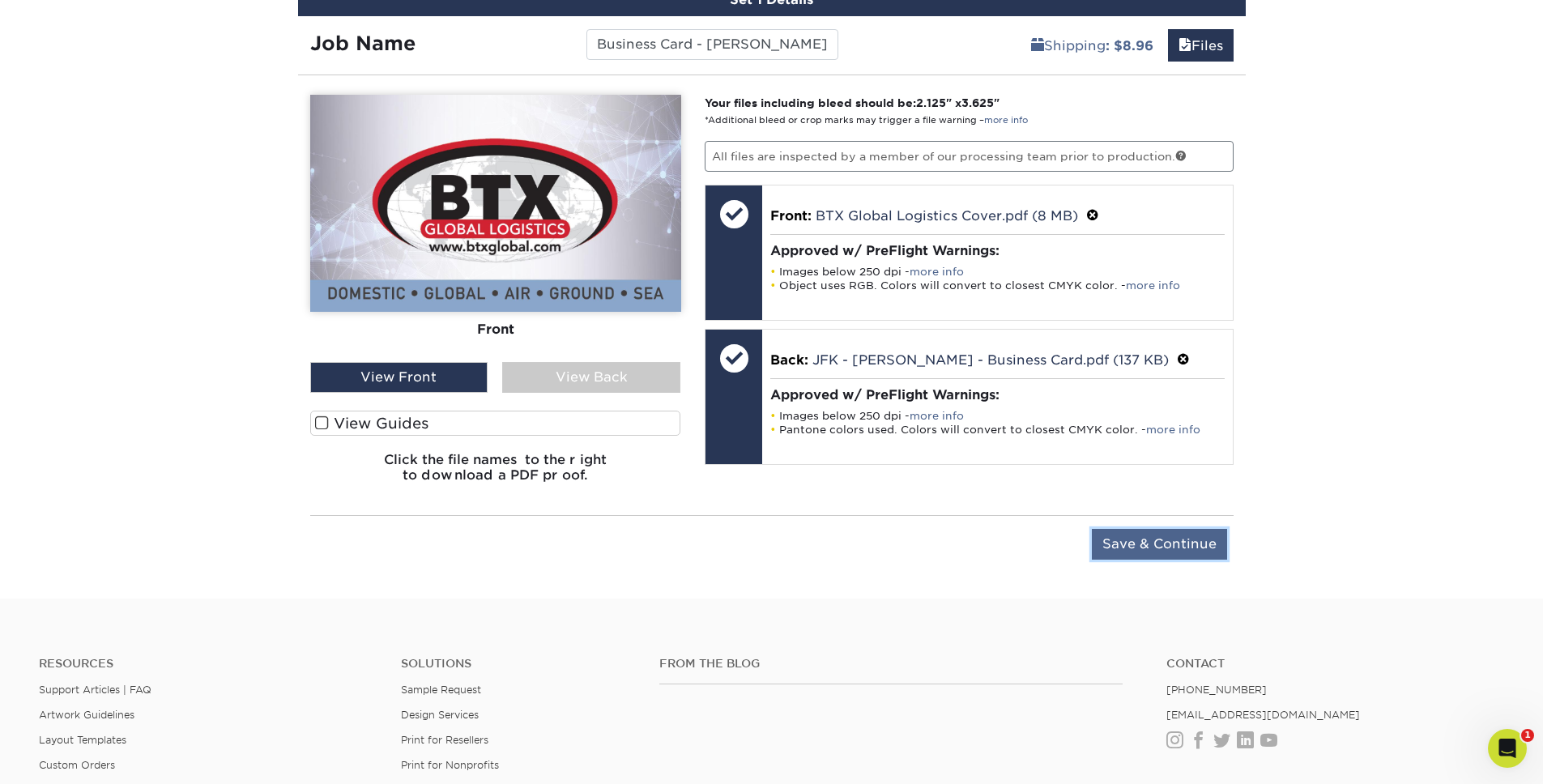
click at [1082, 542] on input "Save & Continue" at bounding box center [1159, 543] width 136 height 30
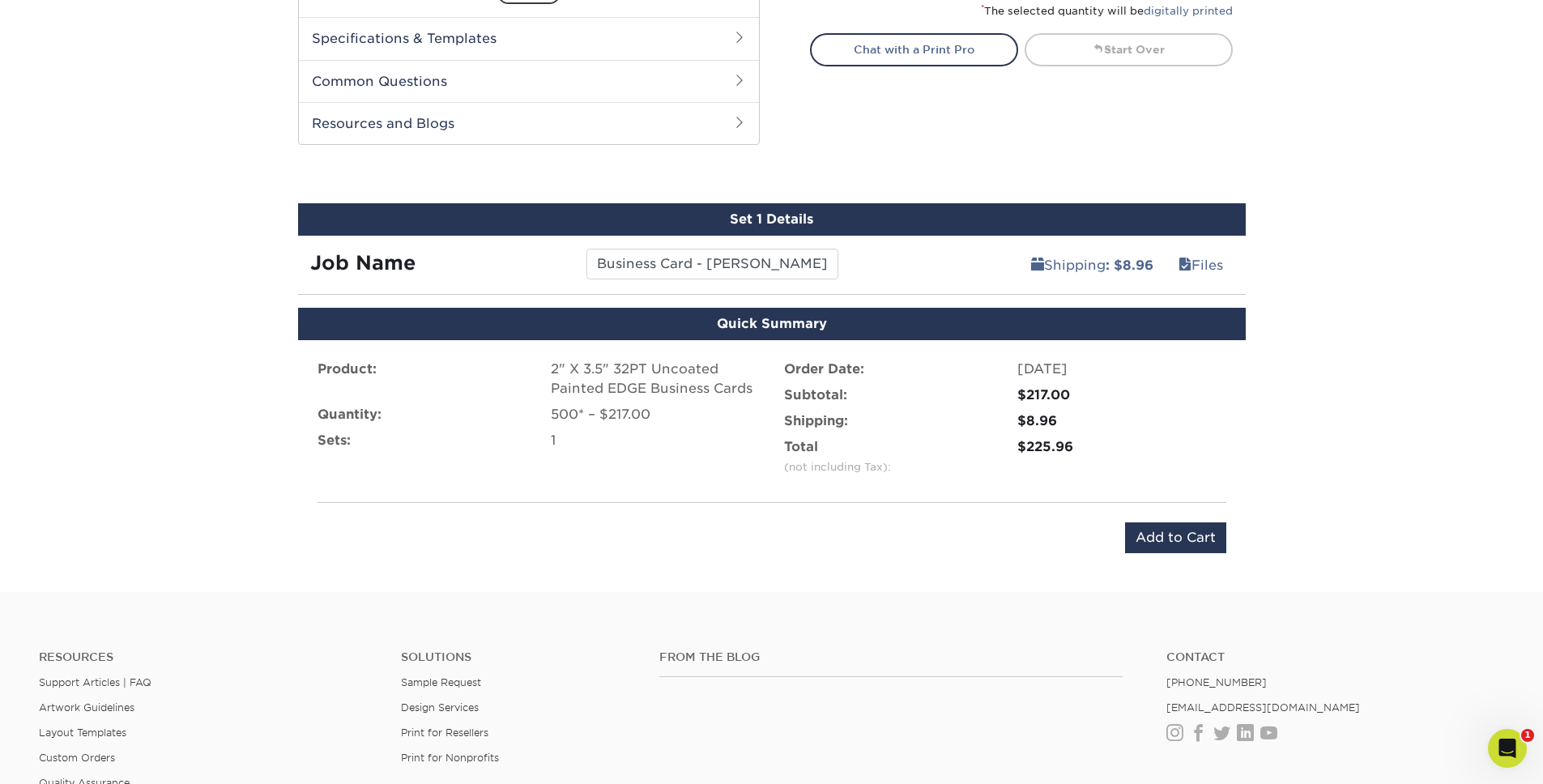
scroll to position [754, 0]
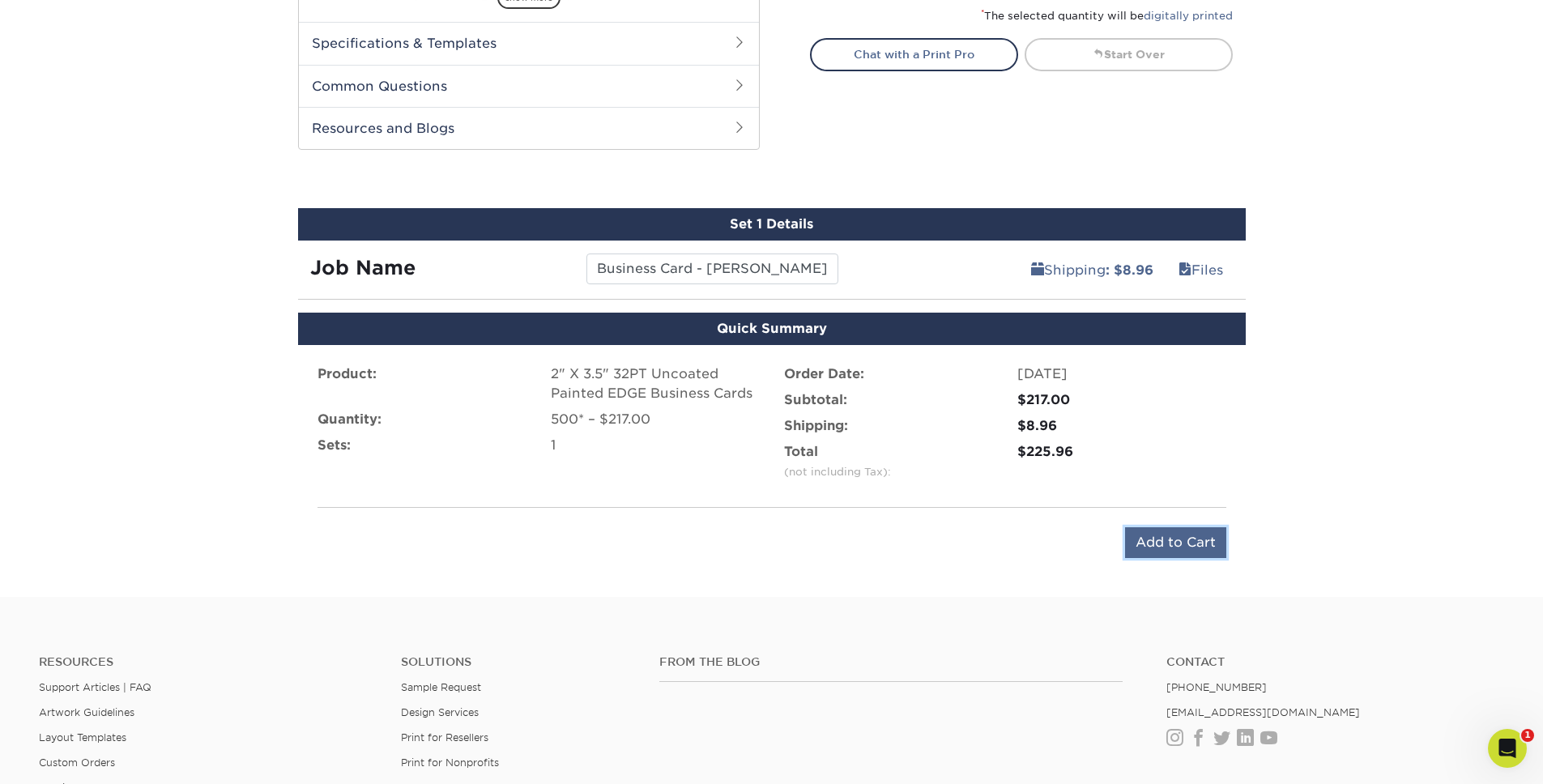
click at [1082, 542] on input "Add to Cart" at bounding box center [1176, 541] width 102 height 30
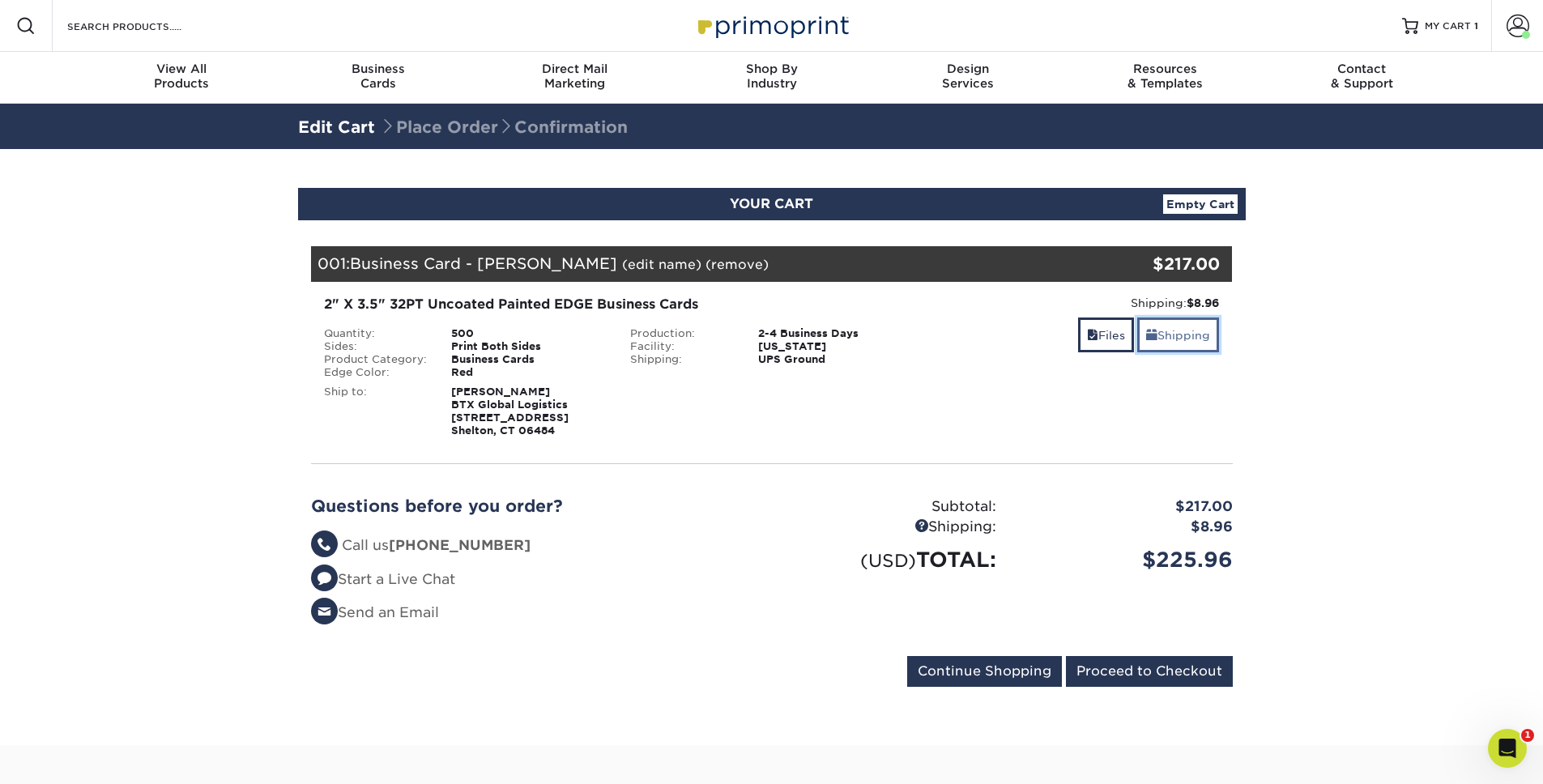
click at [1199, 336] on link "Shipping" at bounding box center [1178, 335] width 82 height 35
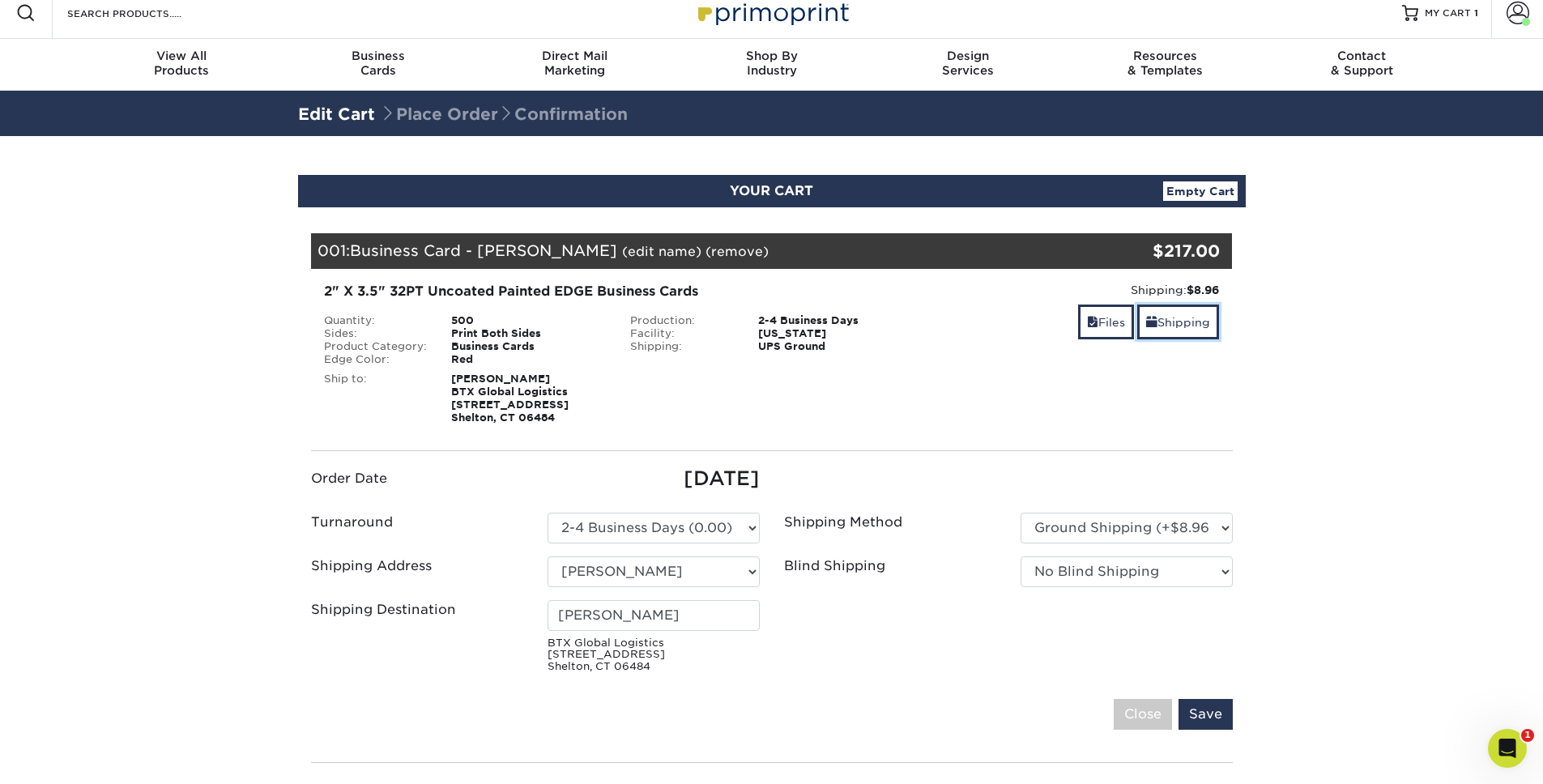
scroll to position [15, 0]
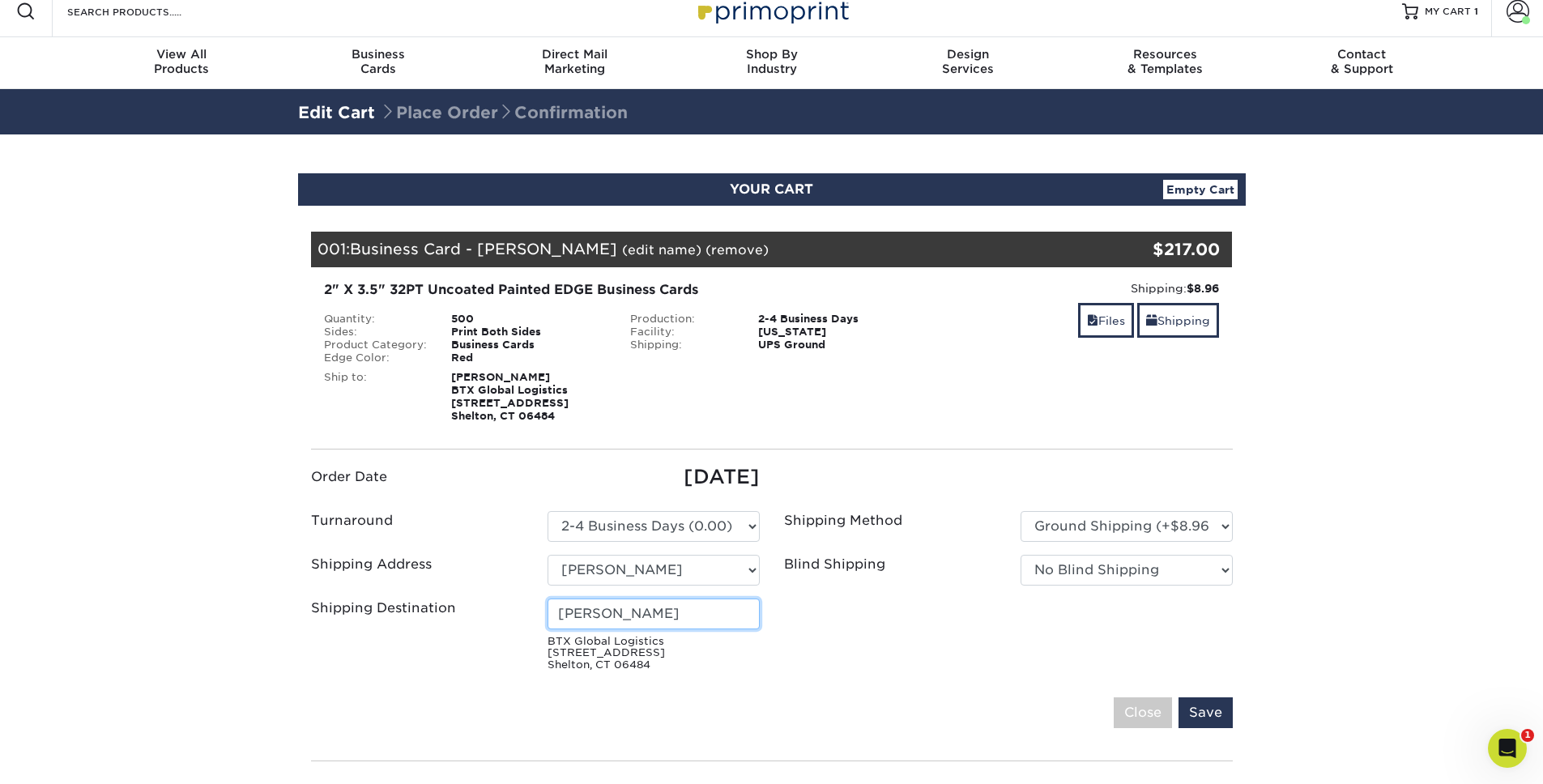
drag, startPoint x: 711, startPoint y: 608, endPoint x: 430, endPoint y: 613, distance: 281.0
click at [430, 613] on div "Shipping Destination [PERSON_NAME] BTX Global Logistics [STREET_ADDRESS][PERSON…" at bounding box center [535, 638] width 473 height 79
type input "[PERSON_NAME]"
click at [858, 666] on ul "Order Date [DATE] Turnaround Please Select Select One" at bounding box center [772, 569] width 946 height 215
click at [1222, 707] on input "Save" at bounding box center [1205, 712] width 54 height 30
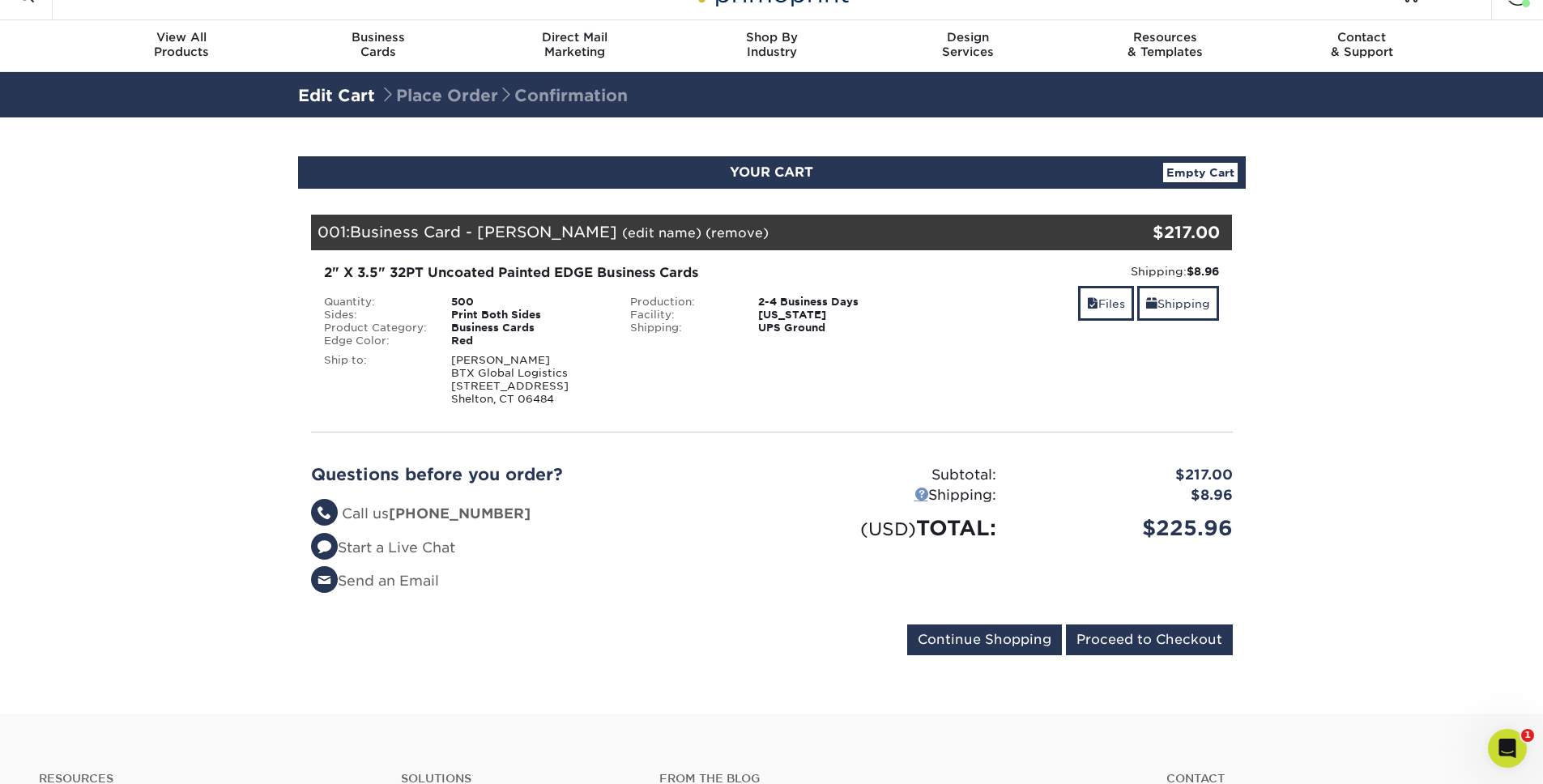
scroll to position [36, 0]
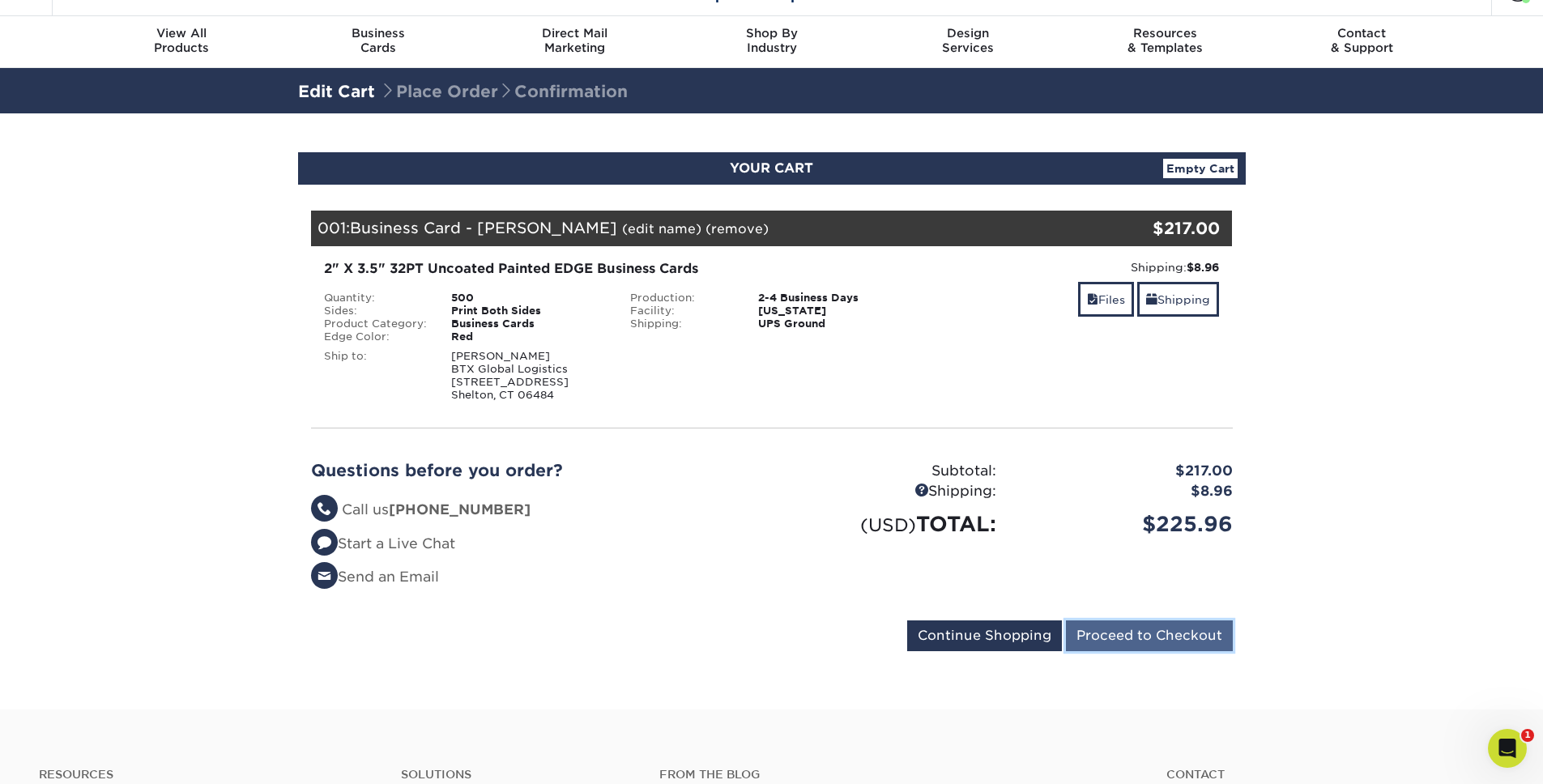
click at [1129, 644] on input "Proceed to Checkout" at bounding box center [1149, 635] width 167 height 30
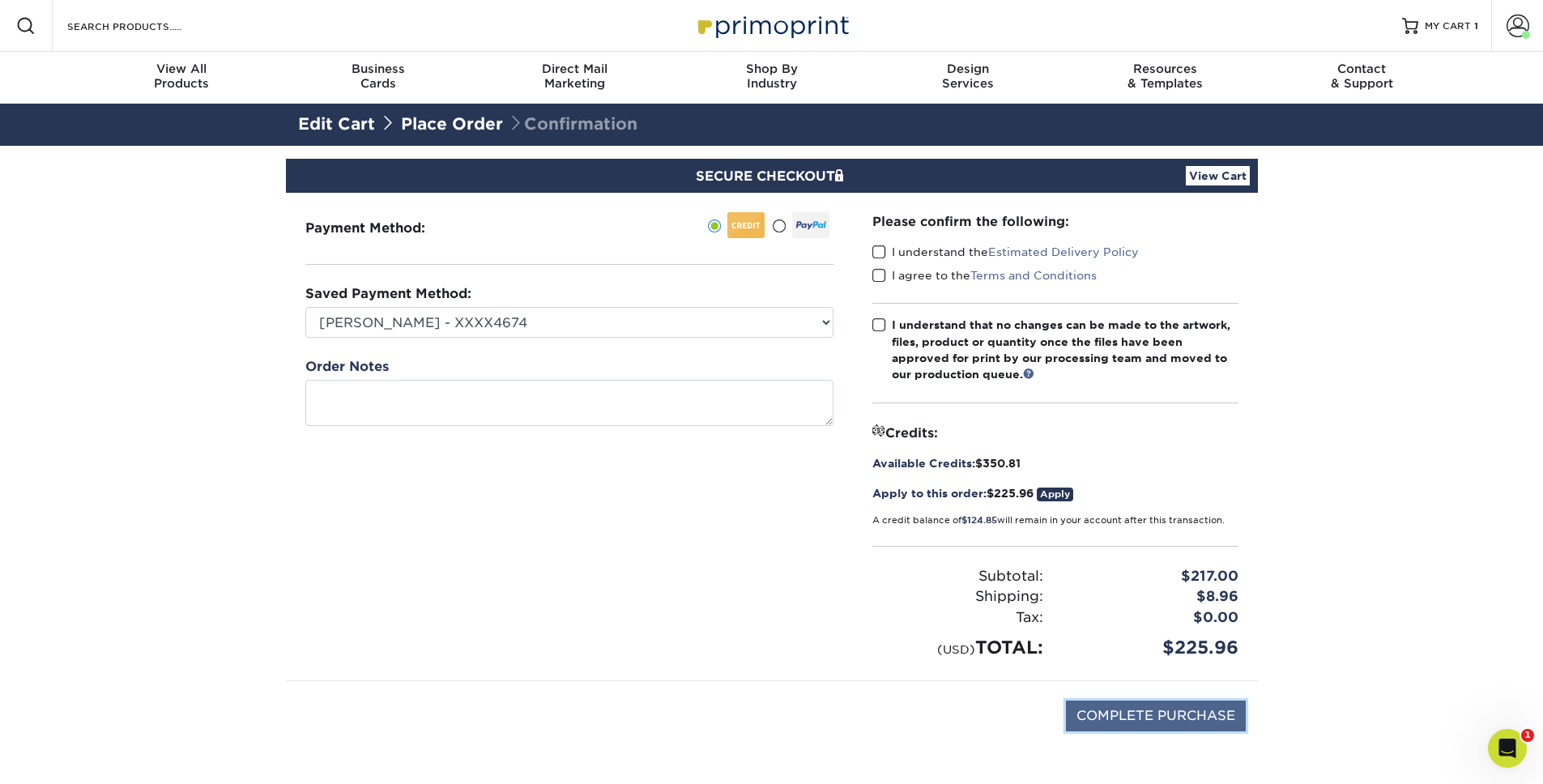
click at [1175, 725] on input "COMPLETE PURCHASE" at bounding box center [1155, 715] width 180 height 30
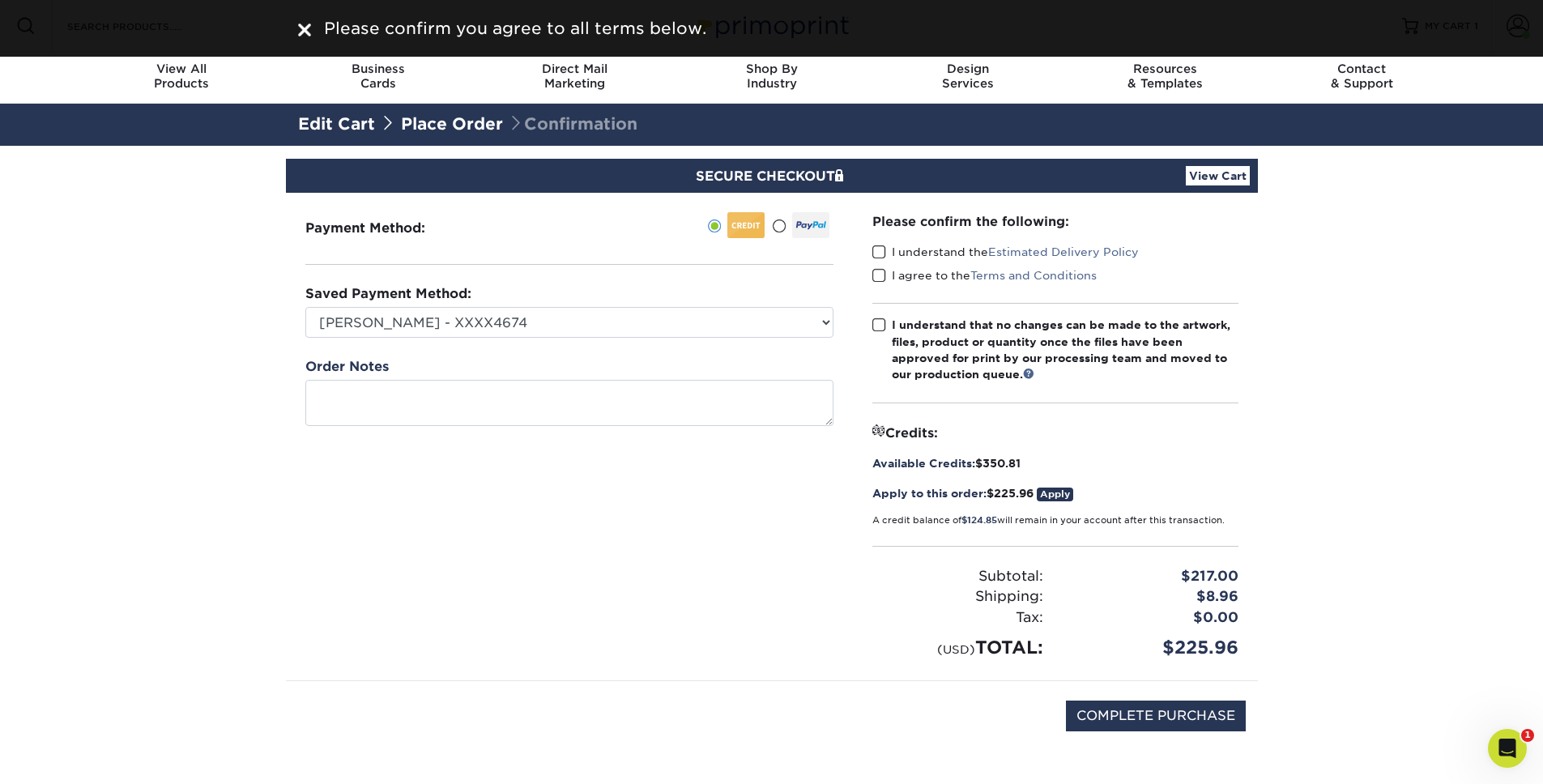
click at [880, 248] on span at bounding box center [879, 252] width 14 height 16
click at [0, 0] on input "I understand the Estimated Delivery Policy" at bounding box center [0, 0] width 0 height 0
click at [881, 279] on span at bounding box center [879, 276] width 14 height 16
click at [0, 0] on input "I agree to the Terms and Conditions" at bounding box center [0, 0] width 0 height 0
click at [878, 325] on span at bounding box center [879, 325] width 14 height 16
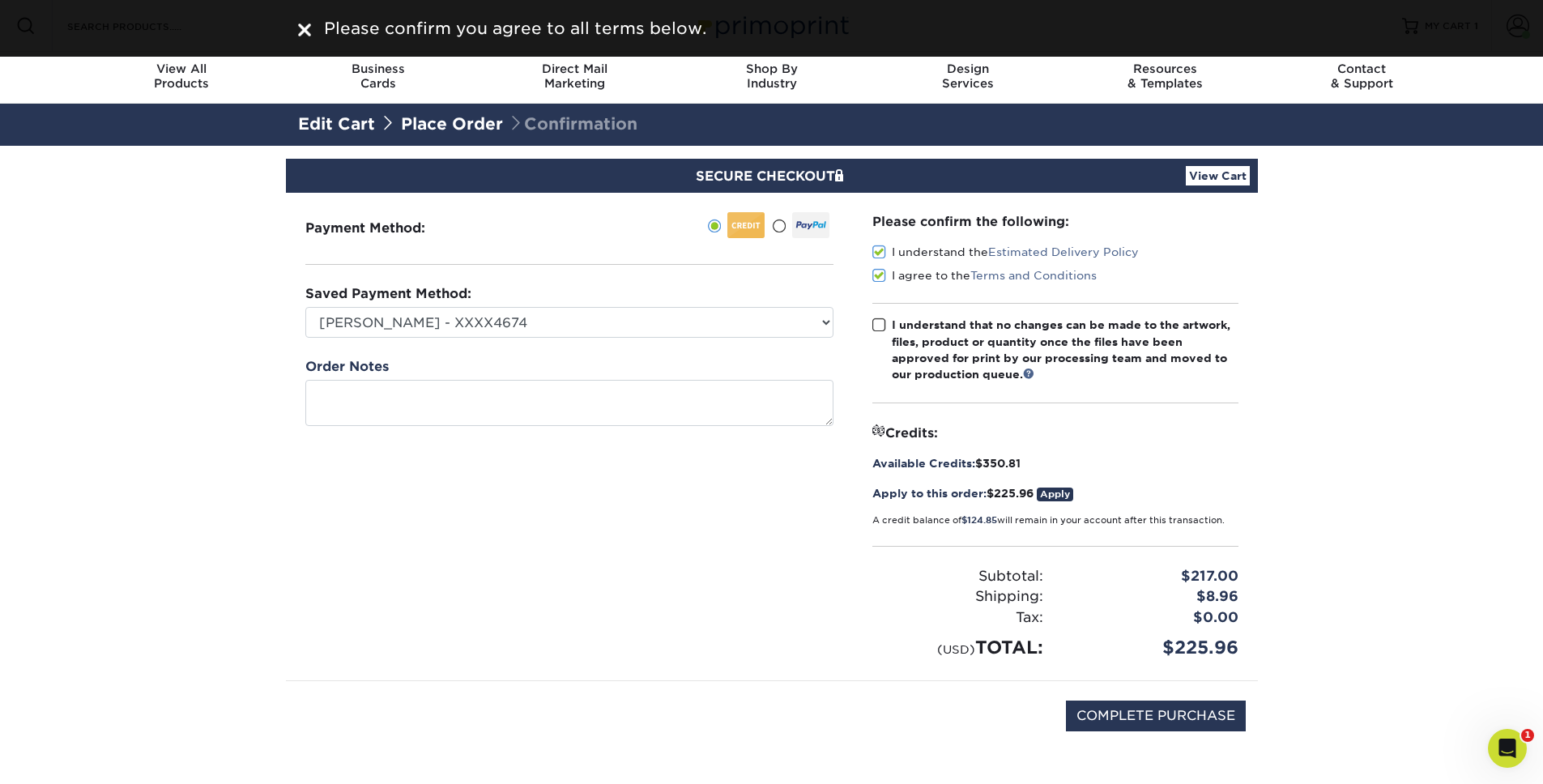
click at [0, 0] on input "I understand that no changes can be made to the artwork, files, product or quan…" at bounding box center [0, 0] width 0 height 0
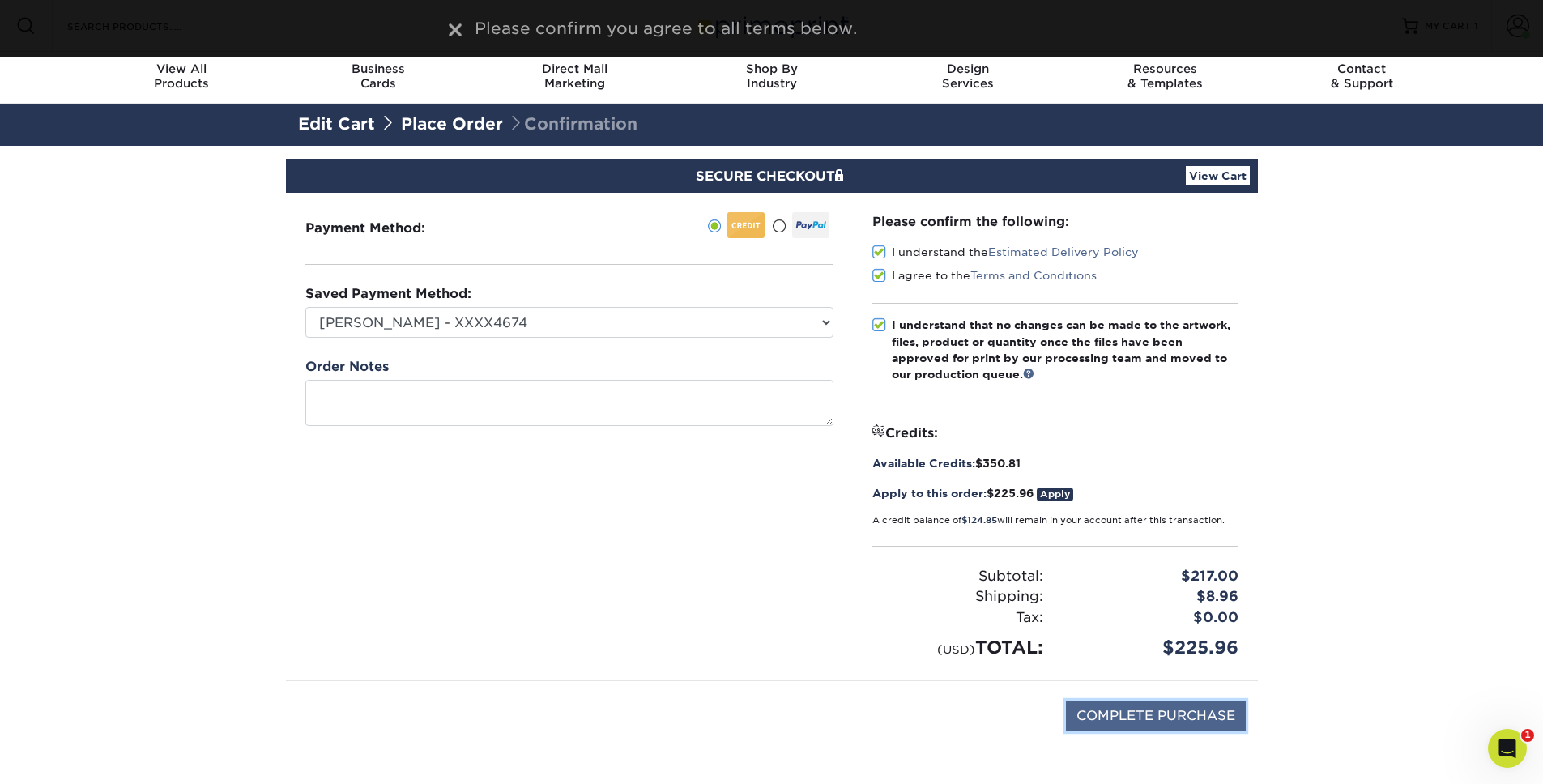
click at [1164, 717] on input "COMPLETE PURCHASE" at bounding box center [1155, 715] width 180 height 30
type input "PROCESSING, PLEASE WAIT..."
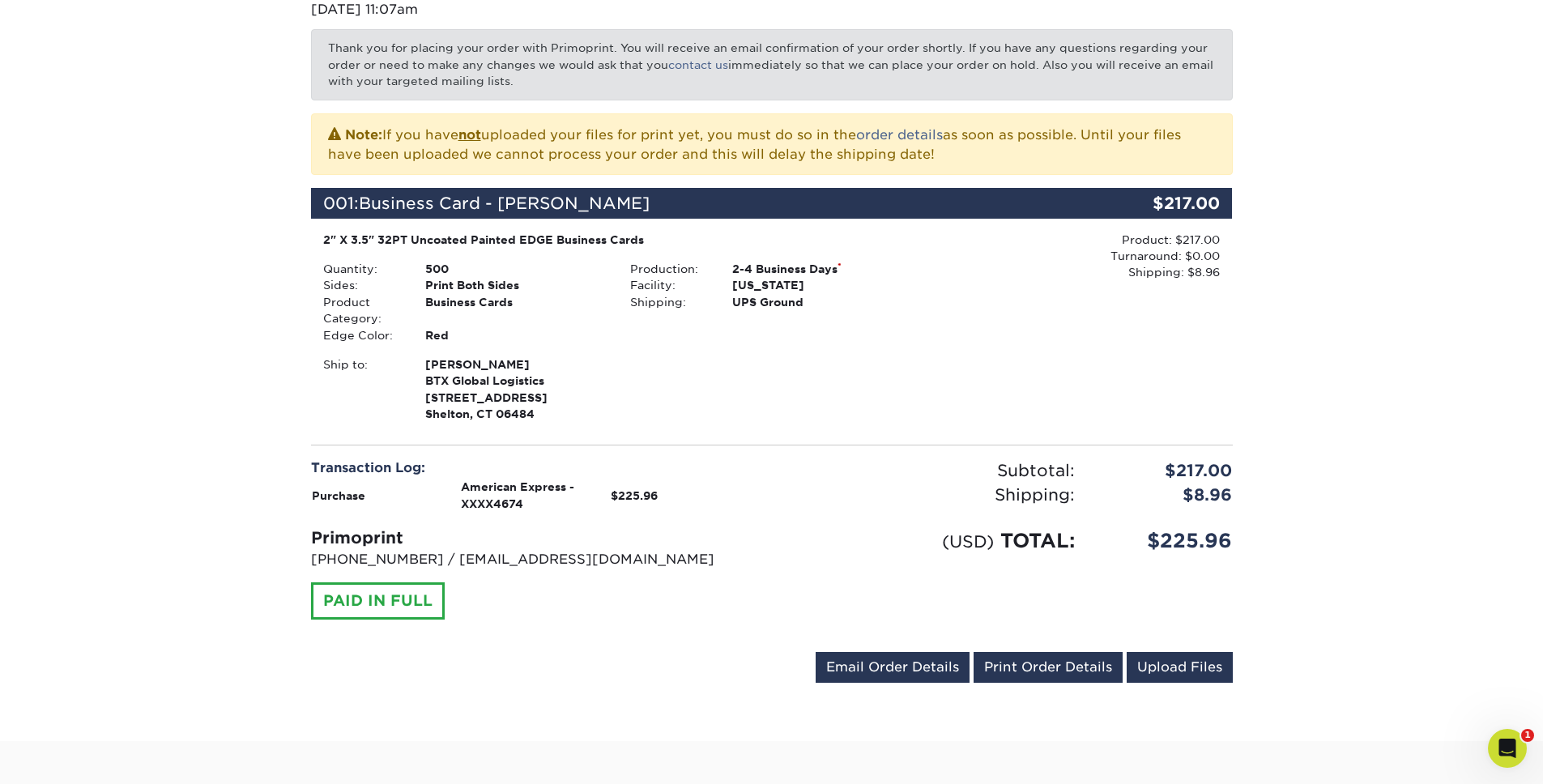
scroll to position [307, 0]
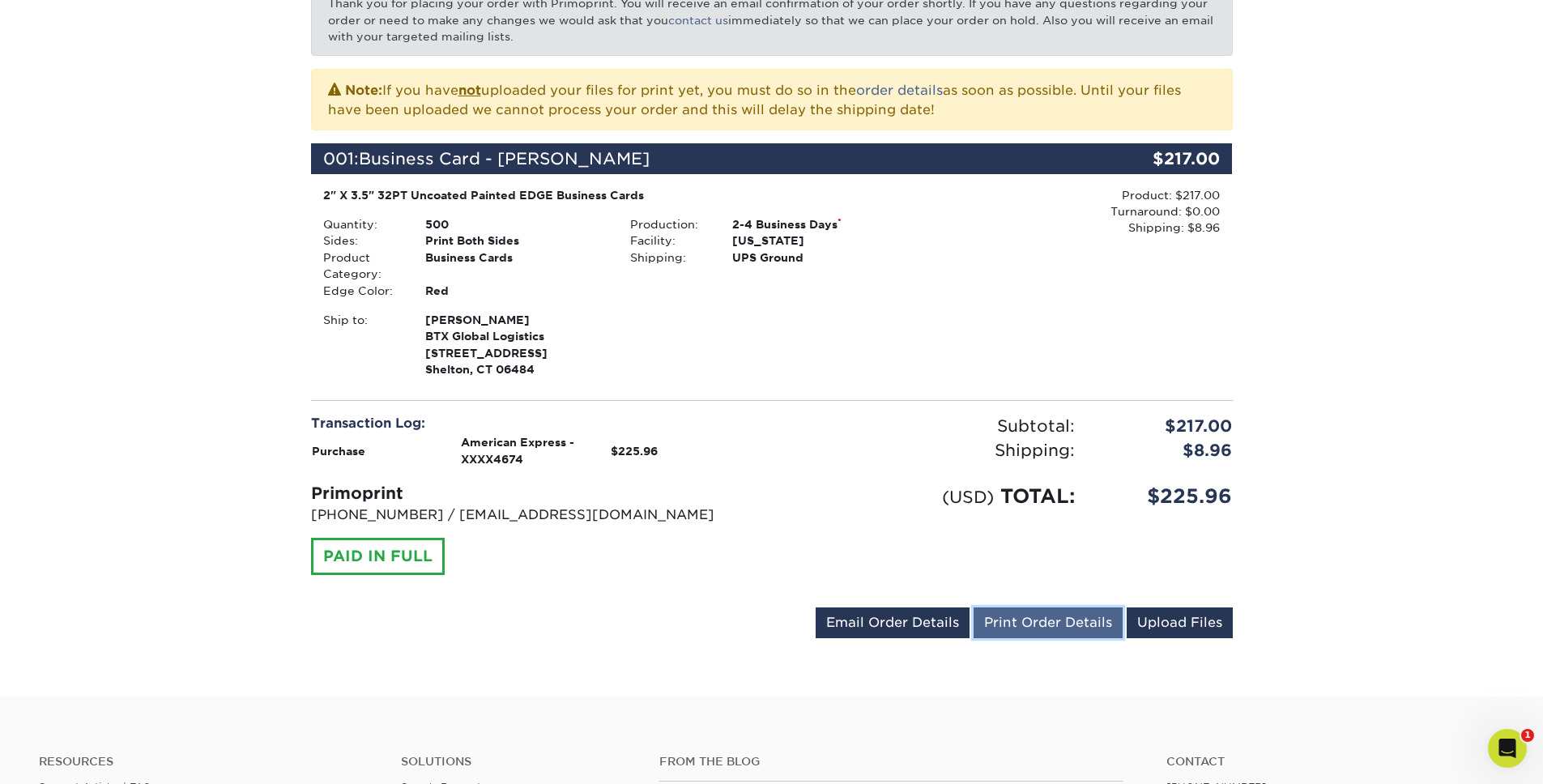
click at [1050, 620] on link "Print Order Details" at bounding box center [1048, 622] width 150 height 30
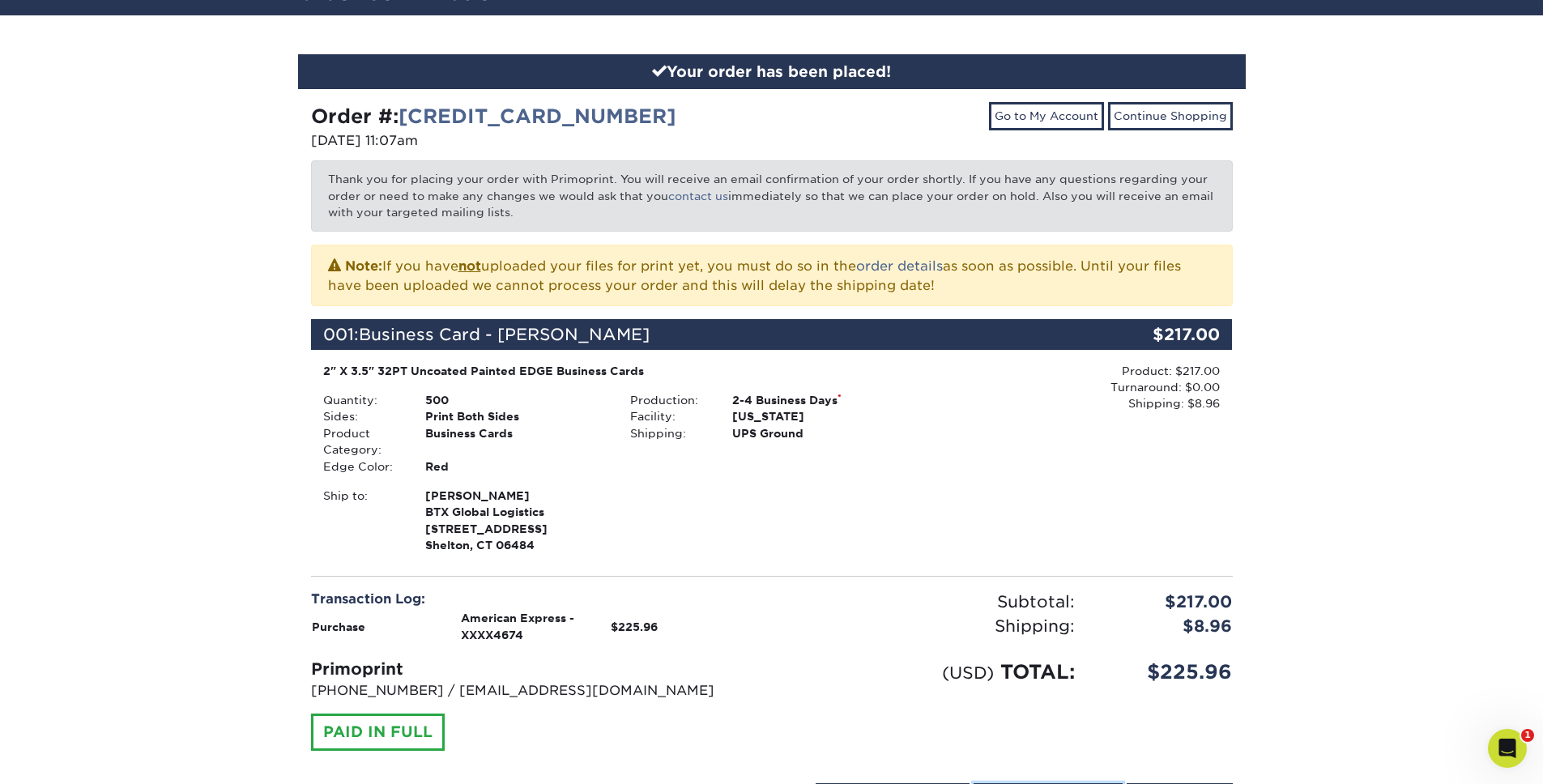
scroll to position [51, 0]
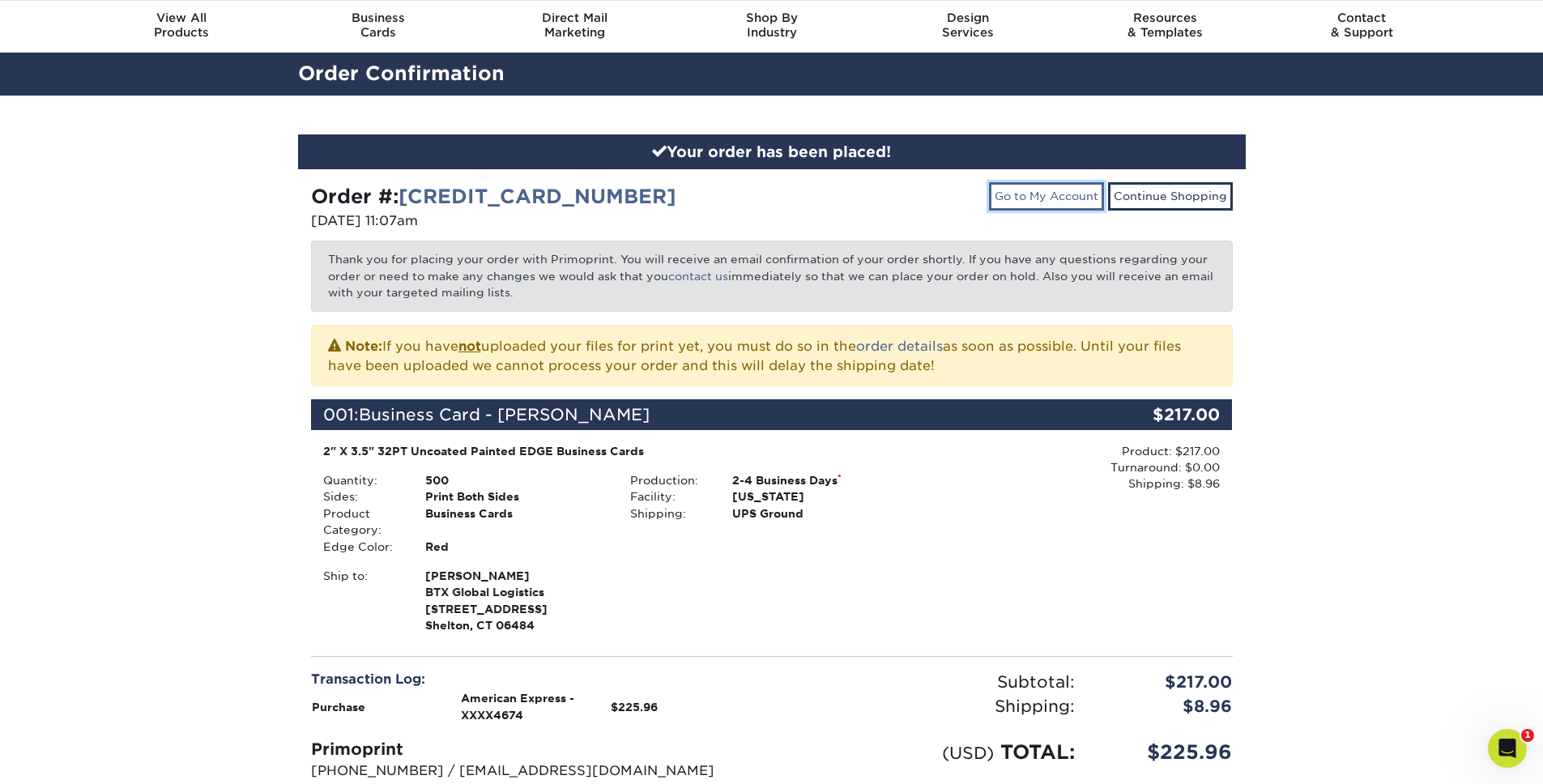
click at [1041, 193] on link "Go to My Account" at bounding box center [1047, 196] width 115 height 28
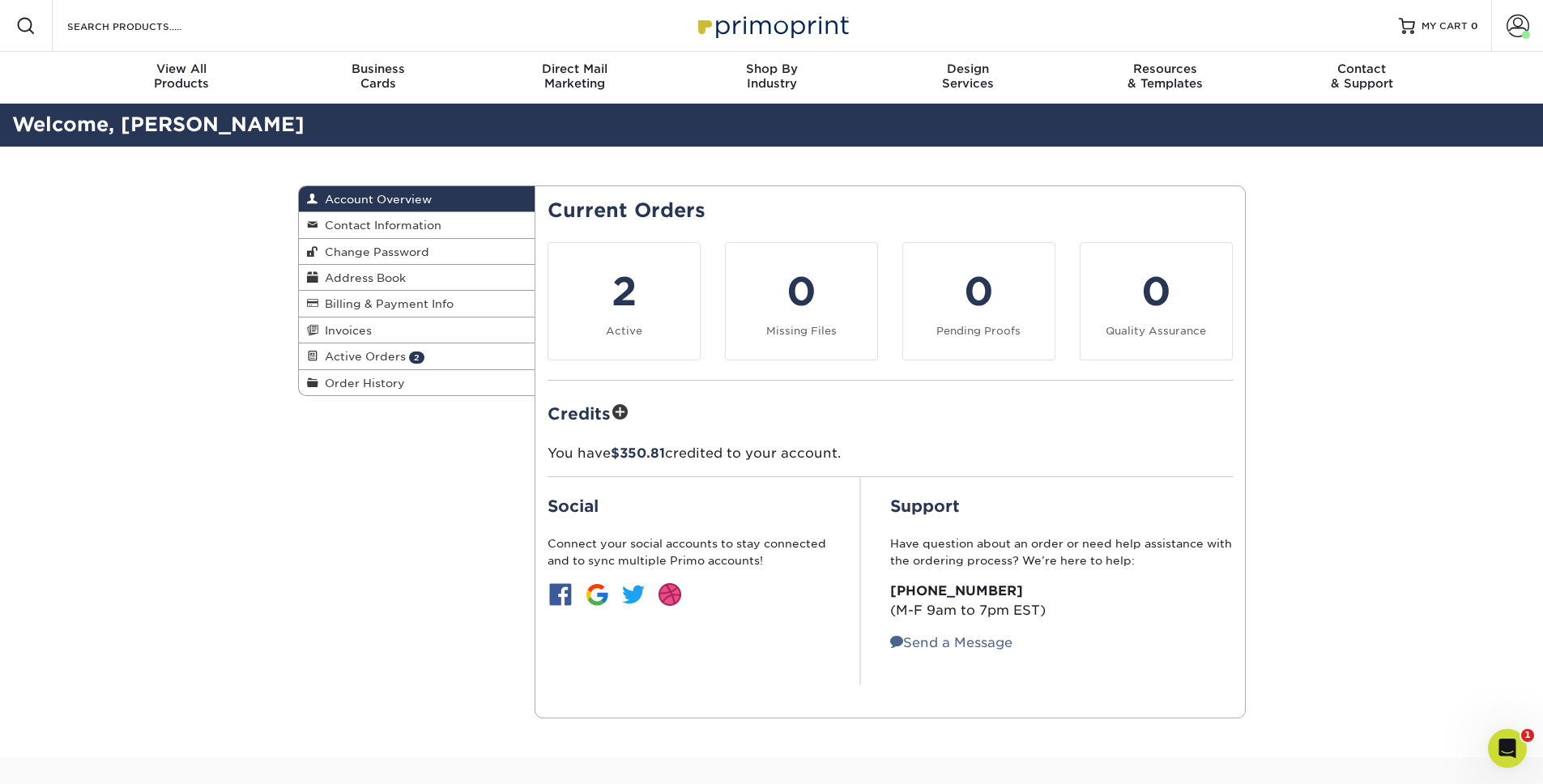
click at [411, 560] on div "Account Overview Account Overview Contact Information Change Password Address B…" at bounding box center [772, 452] width 972 height 611
click at [388, 353] on span "Active Orders" at bounding box center [362, 356] width 88 height 13
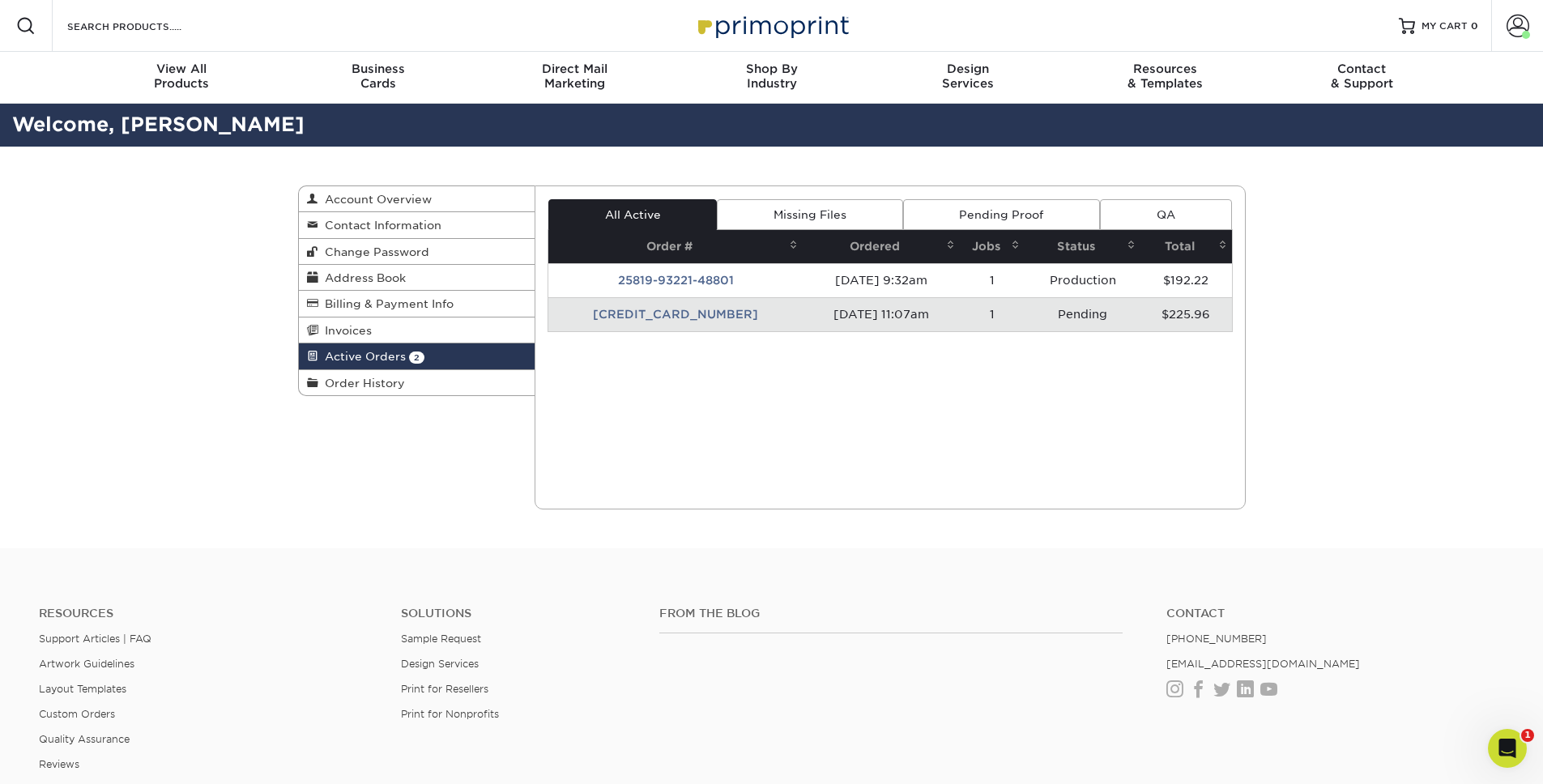
click at [718, 316] on td "[CREDIT_CARD_NUMBER]" at bounding box center [676, 314] width 255 height 34
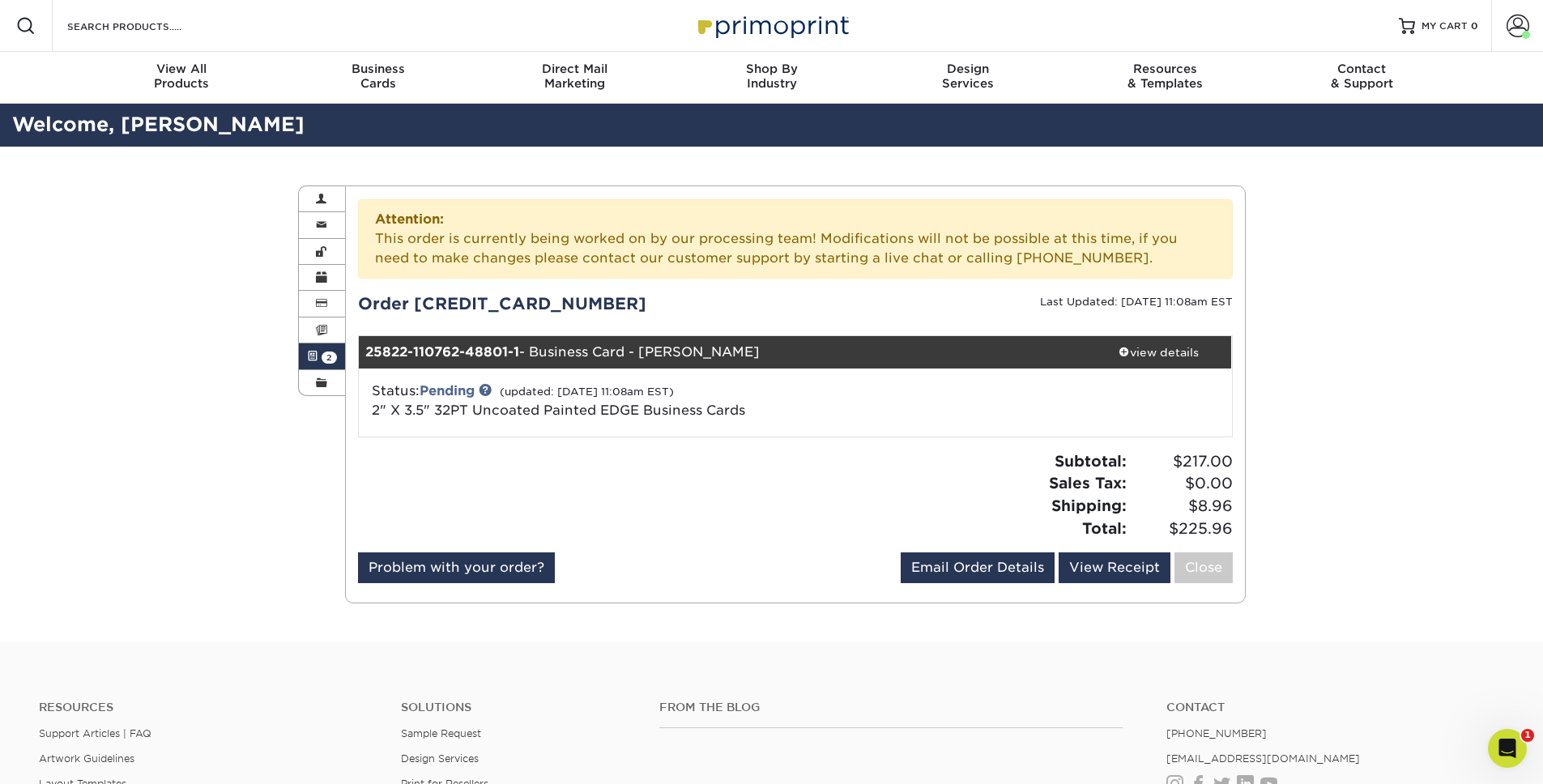
click at [327, 354] on span "2" at bounding box center [329, 357] width 16 height 12
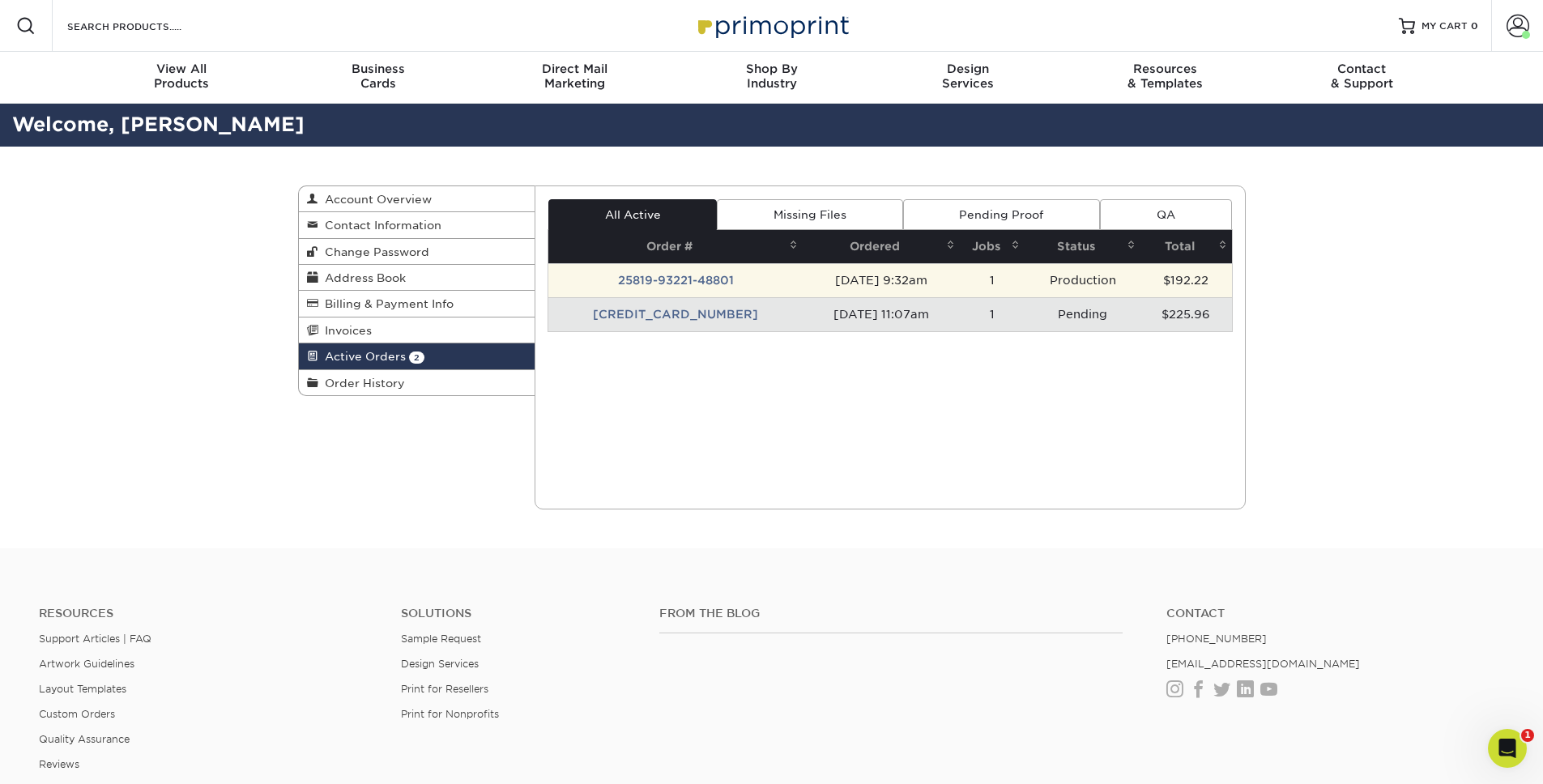
click at [709, 284] on td "25819-93221-48801" at bounding box center [676, 279] width 255 height 34
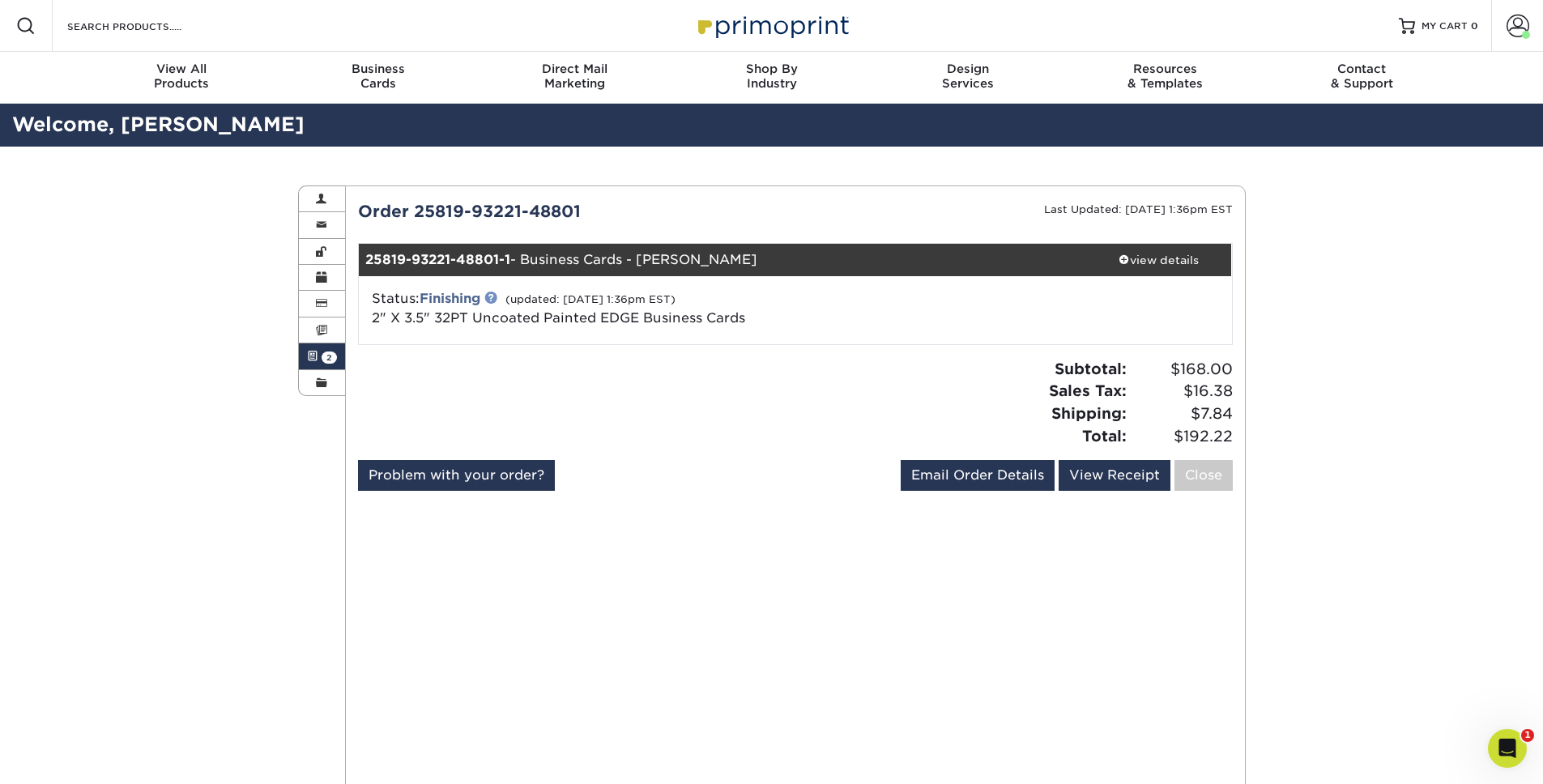
click at [497, 297] on link at bounding box center [491, 297] width 13 height 13
click at [839, 540] on div "All Active Missing Files Pending Proof QA Order # Ordered Jobs Status Total 1 1" at bounding box center [795, 554] width 875 height 710
click at [331, 360] on span "2" at bounding box center [329, 357] width 16 height 12
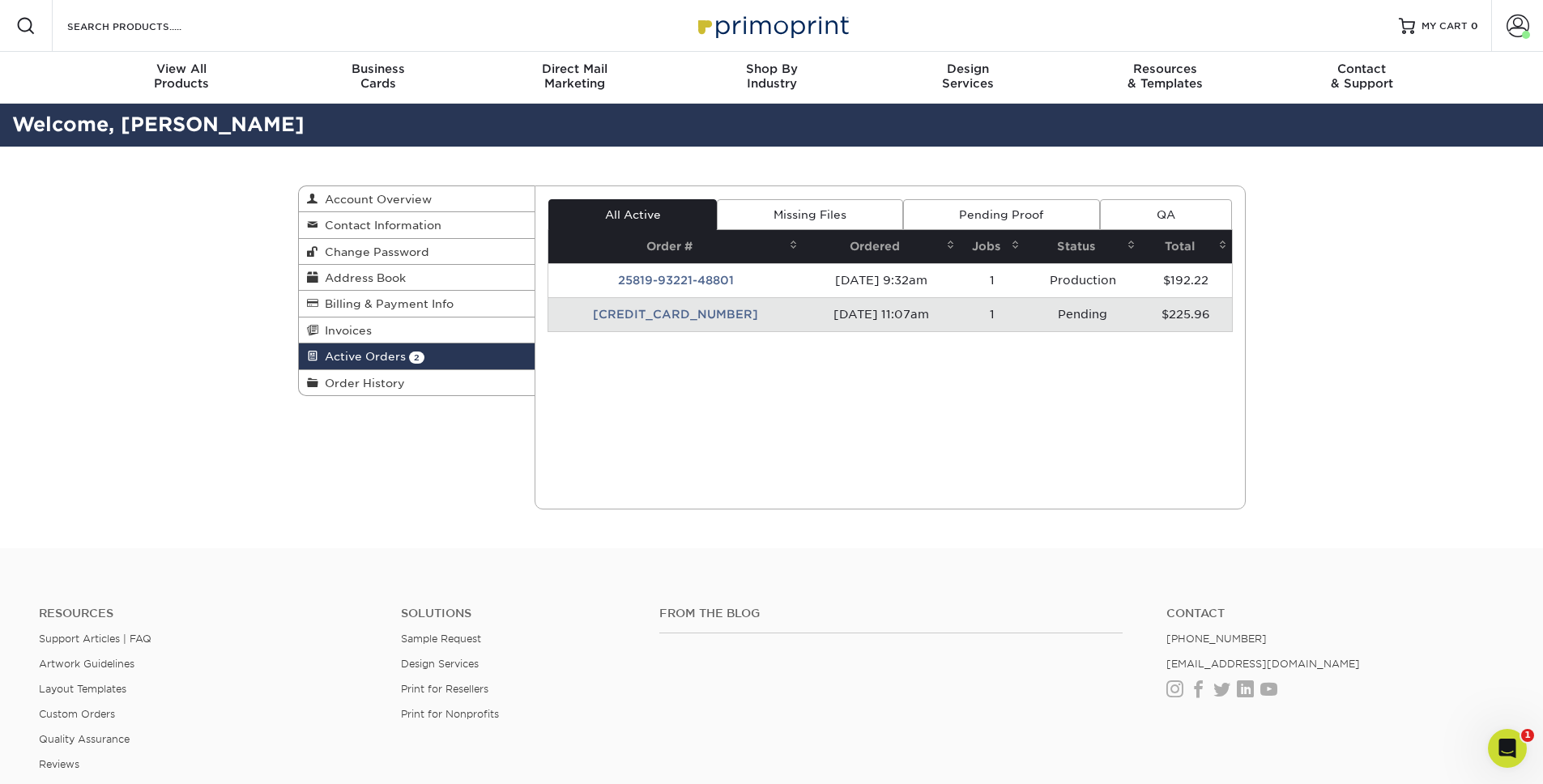
click at [669, 315] on td "[CREDIT_CARD_NUMBER]" at bounding box center [676, 314] width 255 height 34
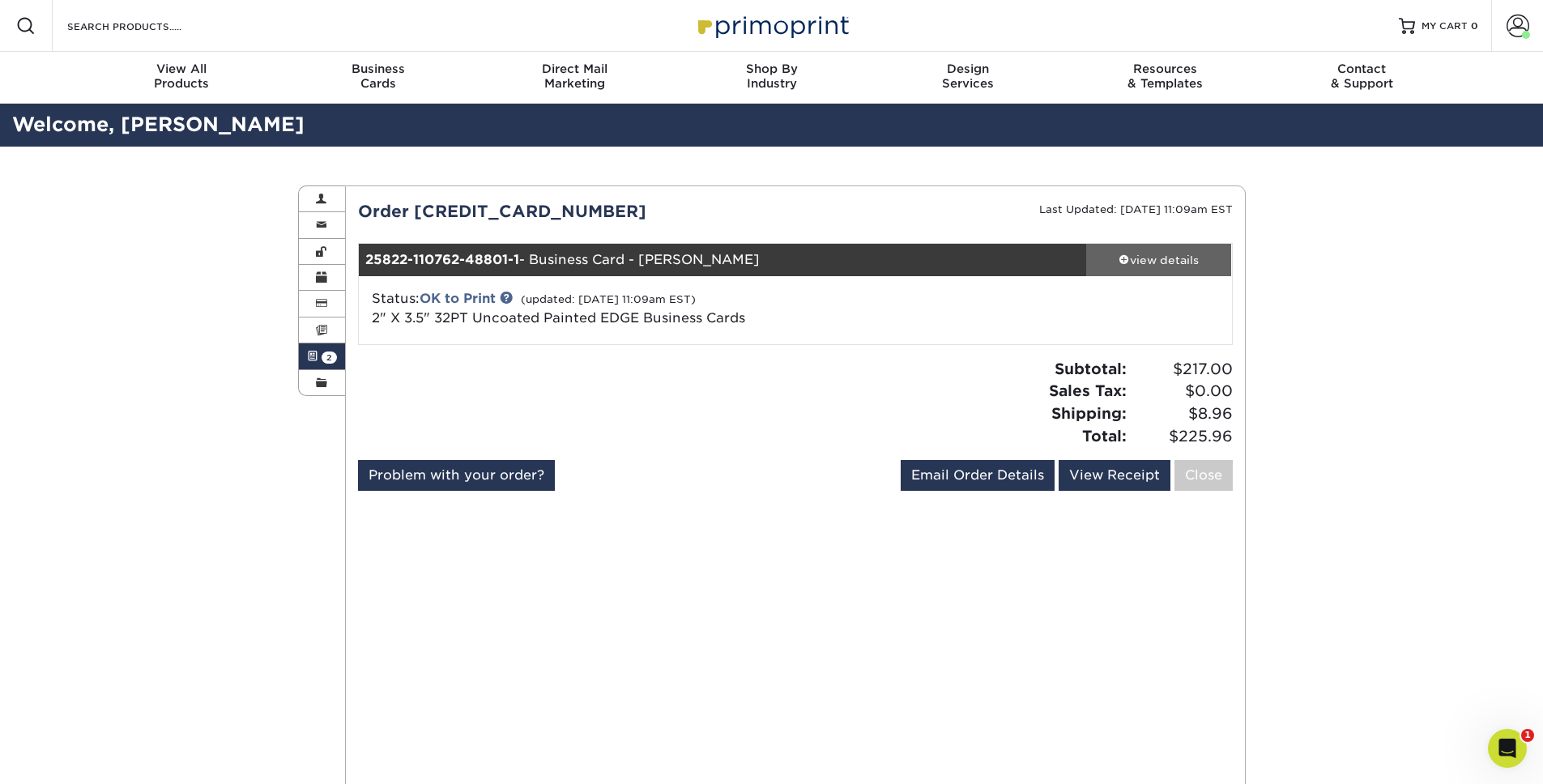
click at [1162, 262] on div "view details" at bounding box center [1159, 260] width 146 height 17
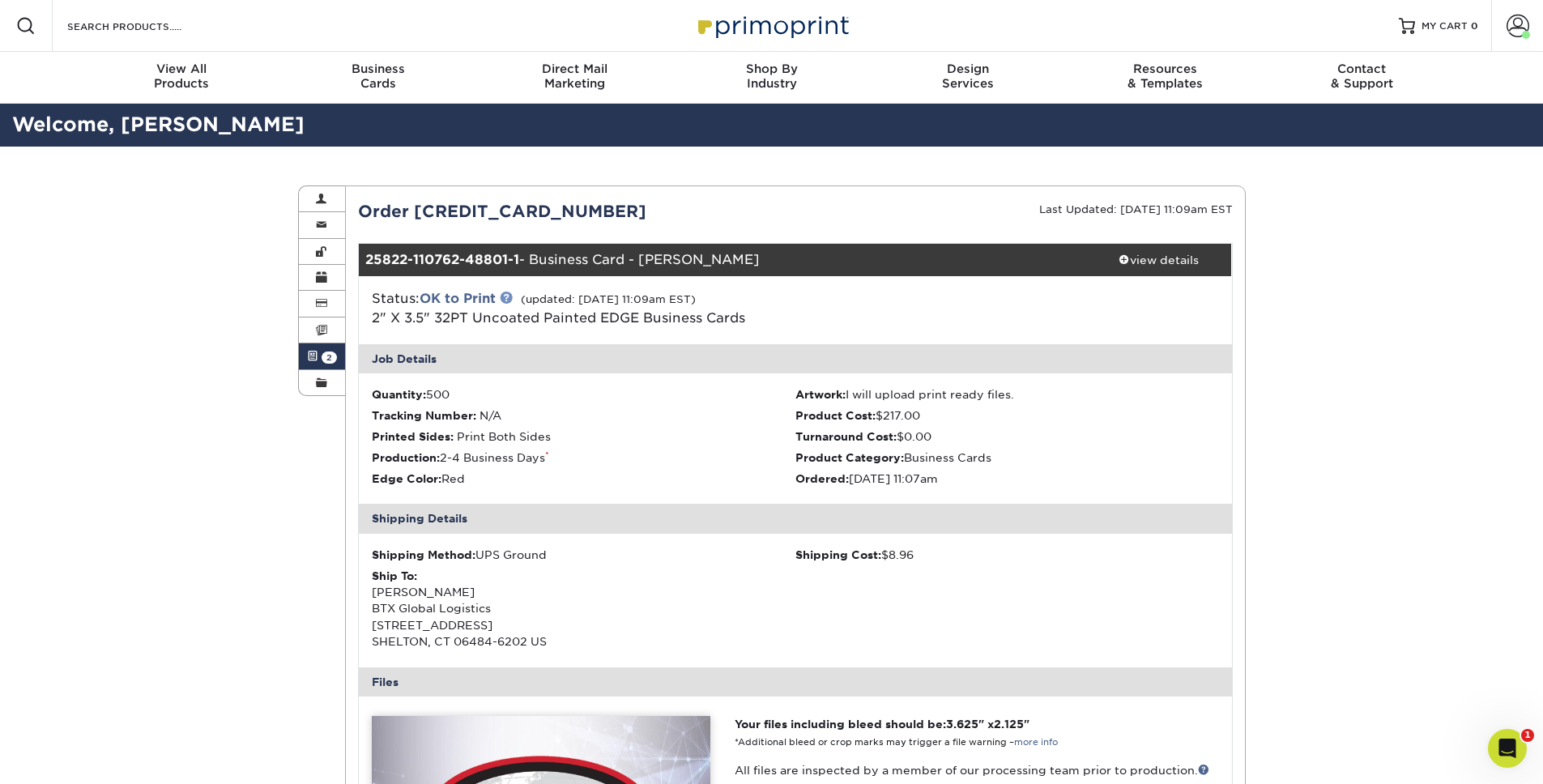
click at [513, 296] on link at bounding box center [507, 297] width 13 height 13
click at [246, 528] on div "Active Orders Account Overview Contact Information Change Password Address Book…" at bounding box center [772, 730] width 1543 height 1166
click at [321, 358] on span "2" at bounding box center [329, 357] width 16 height 12
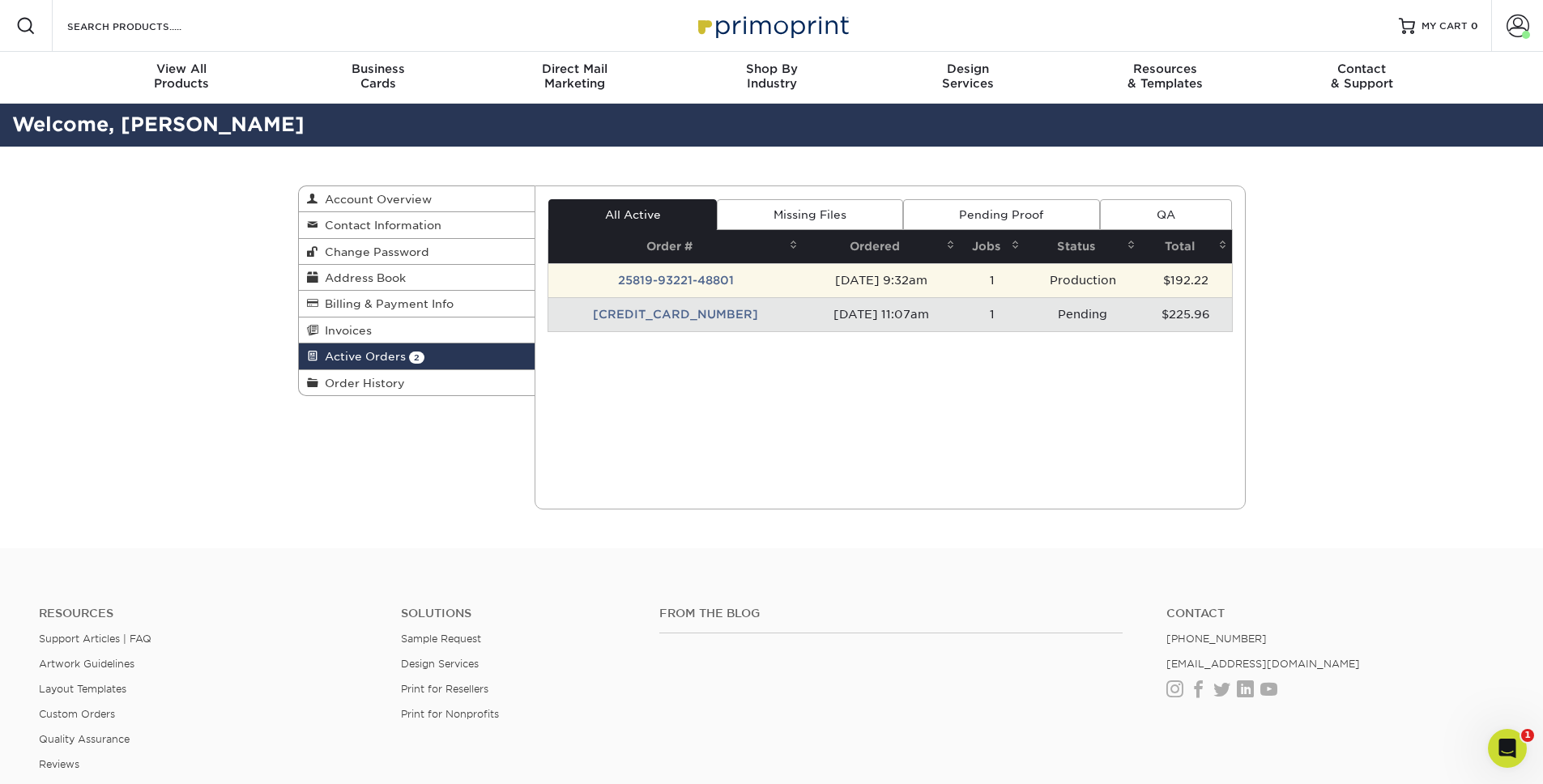
click at [633, 282] on td "25819-93221-48801" at bounding box center [676, 279] width 255 height 34
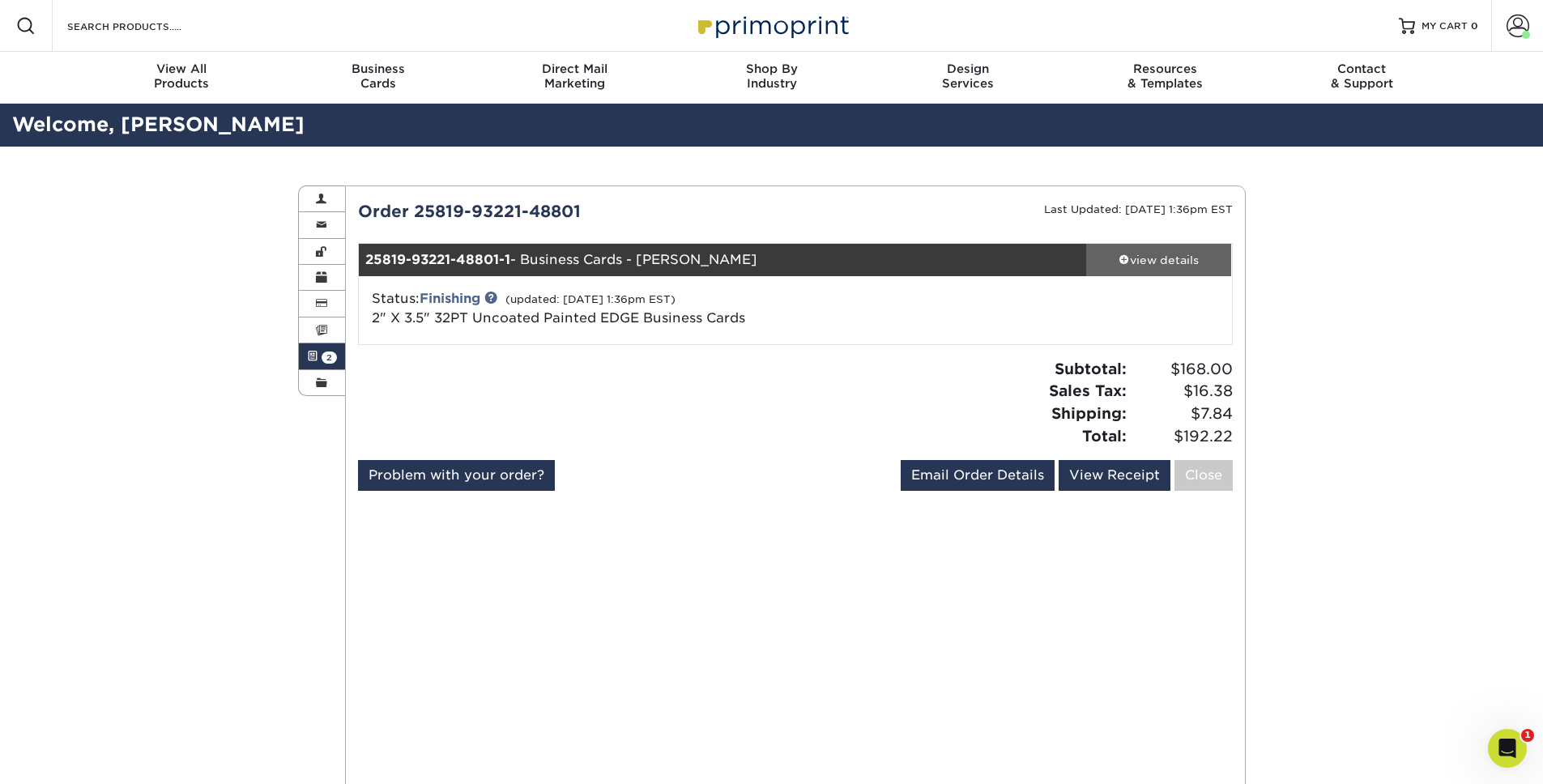
click at [1143, 254] on div "view details" at bounding box center [1159, 260] width 146 height 17
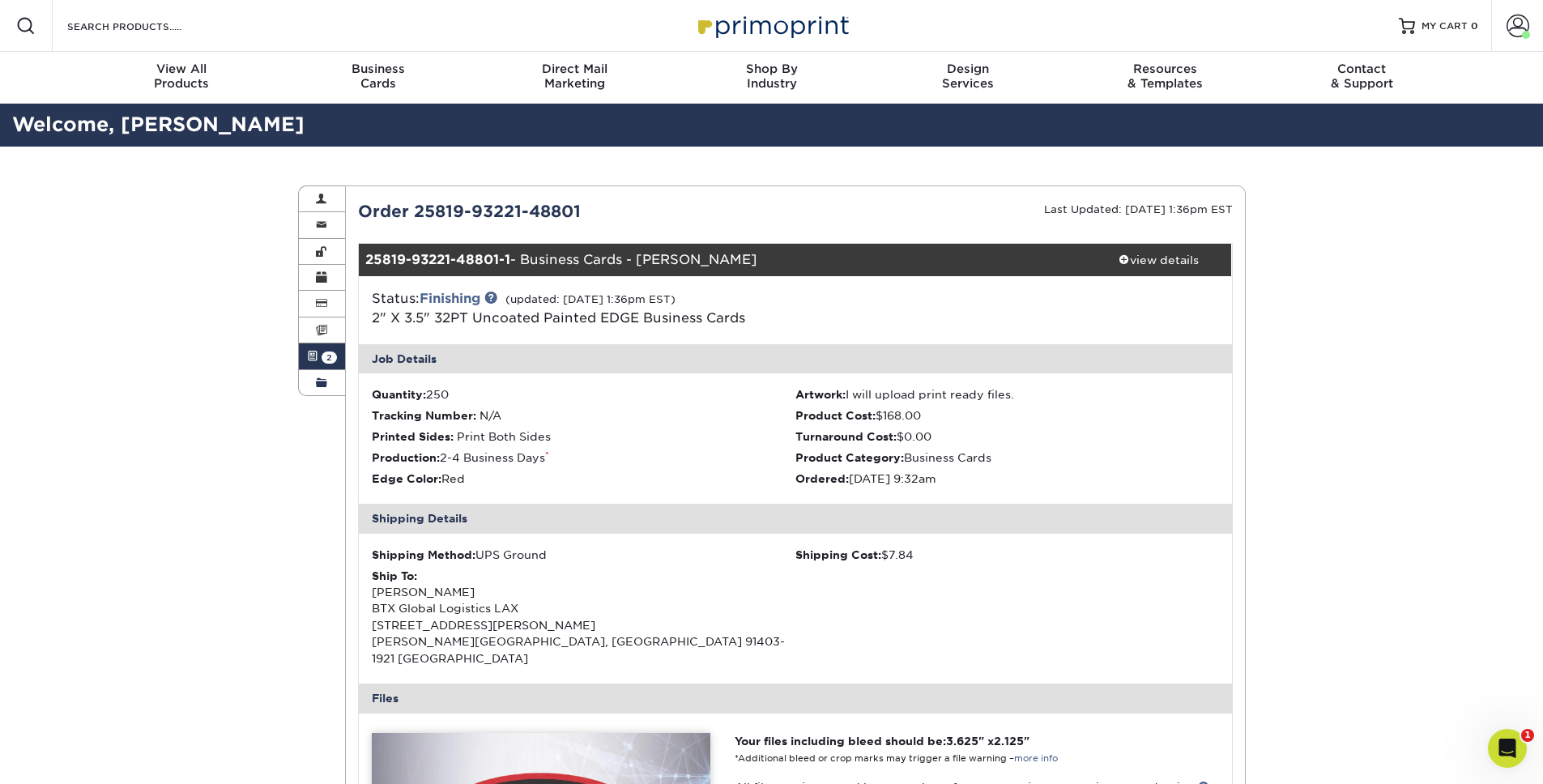
click at [314, 384] on link "Order History" at bounding box center [322, 382] width 47 height 25
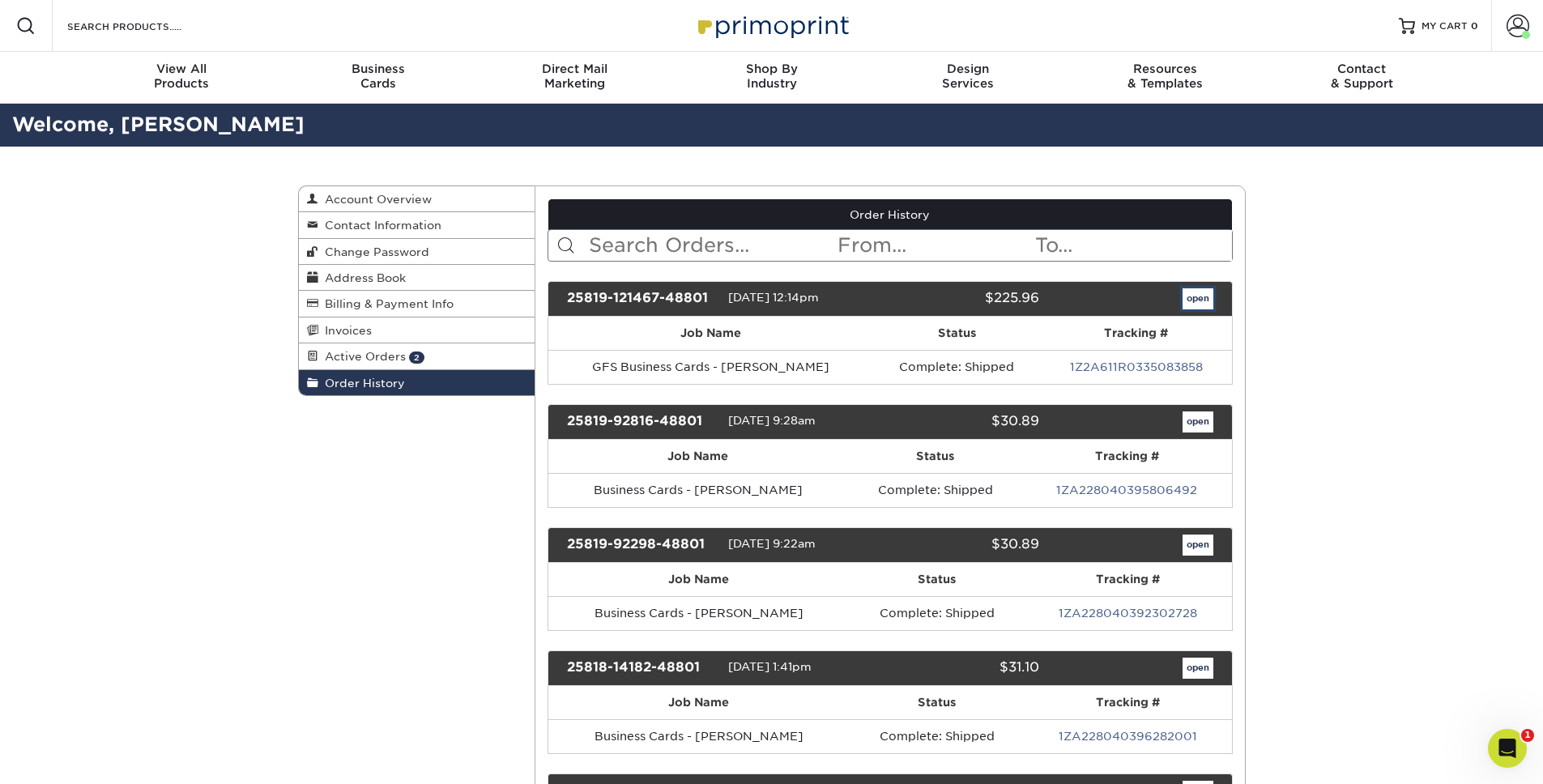
click at [1185, 300] on link "open" at bounding box center [1198, 299] width 30 height 21
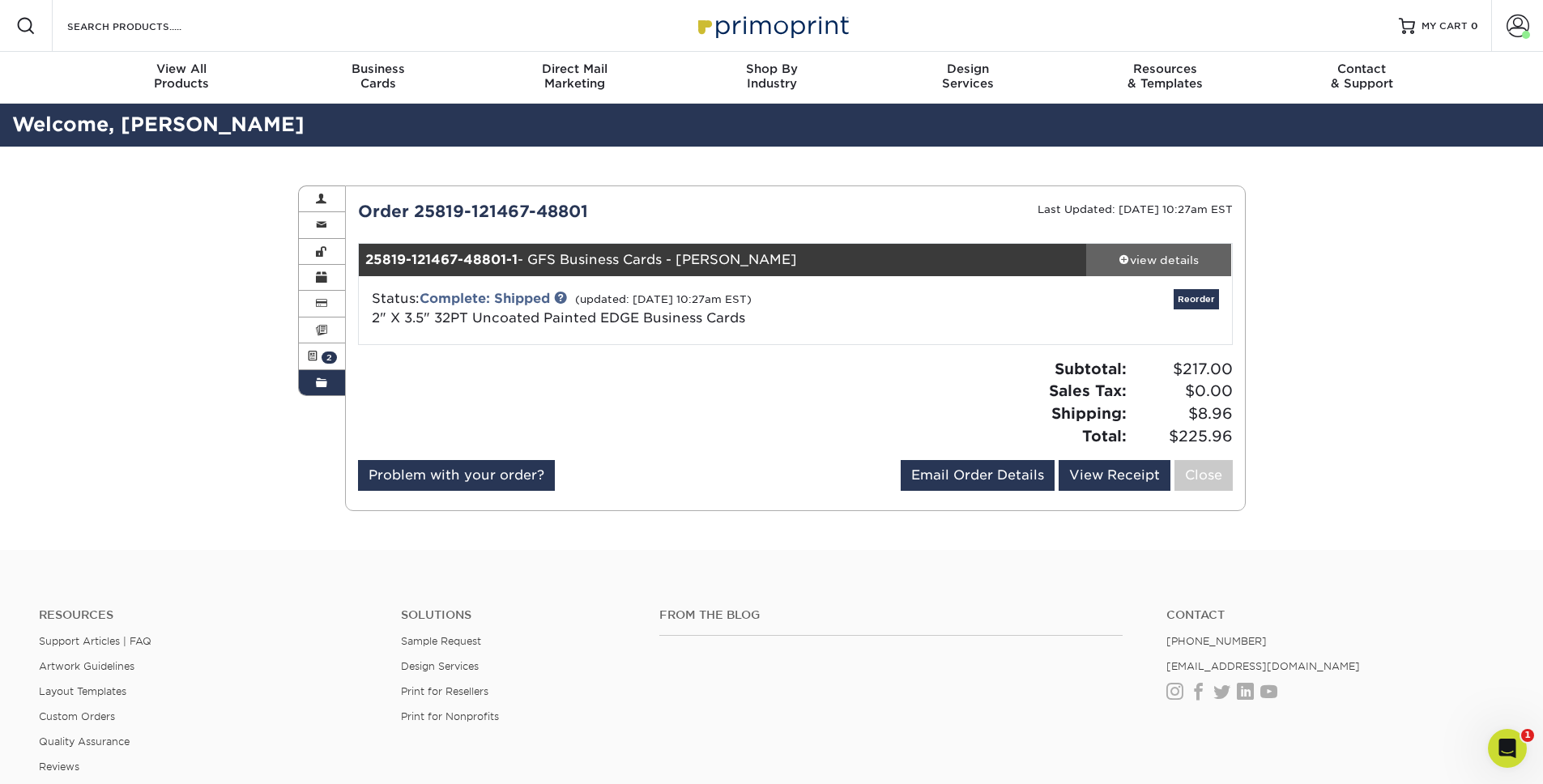
click at [1143, 252] on div "view details" at bounding box center [1159, 260] width 146 height 17
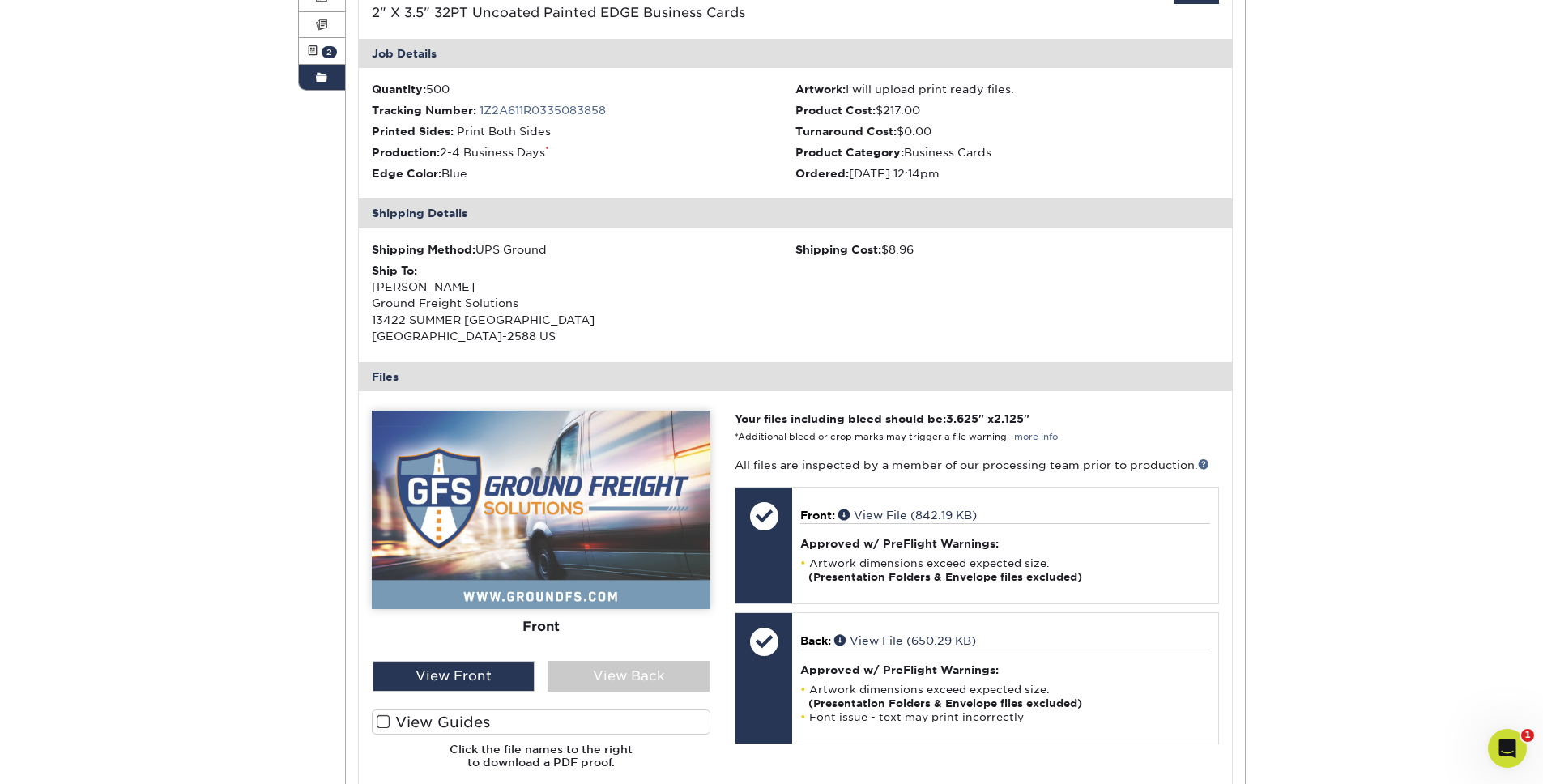
scroll to position [311, 0]
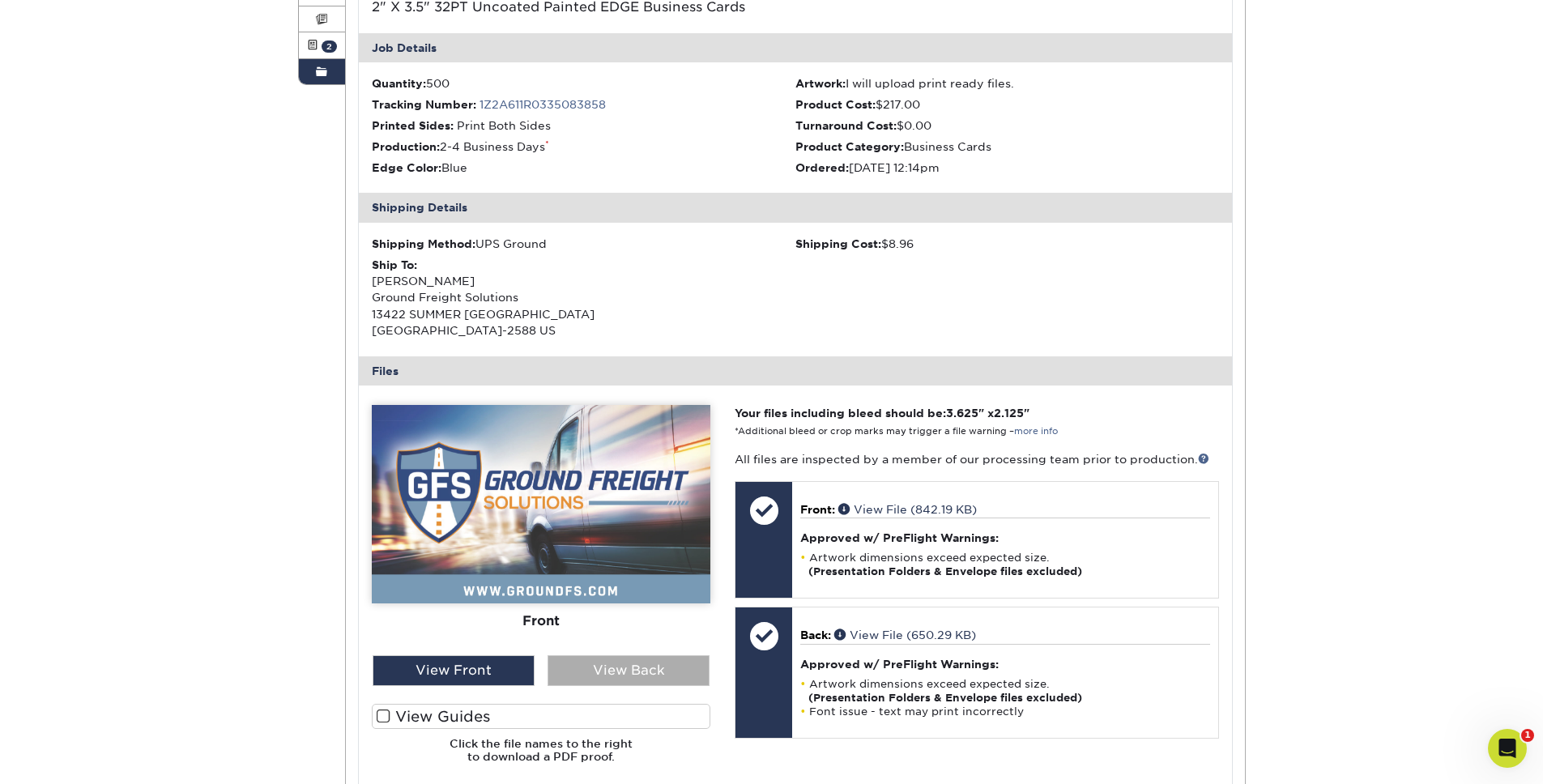
click at [590, 661] on div "View Back" at bounding box center [628, 670] width 162 height 30
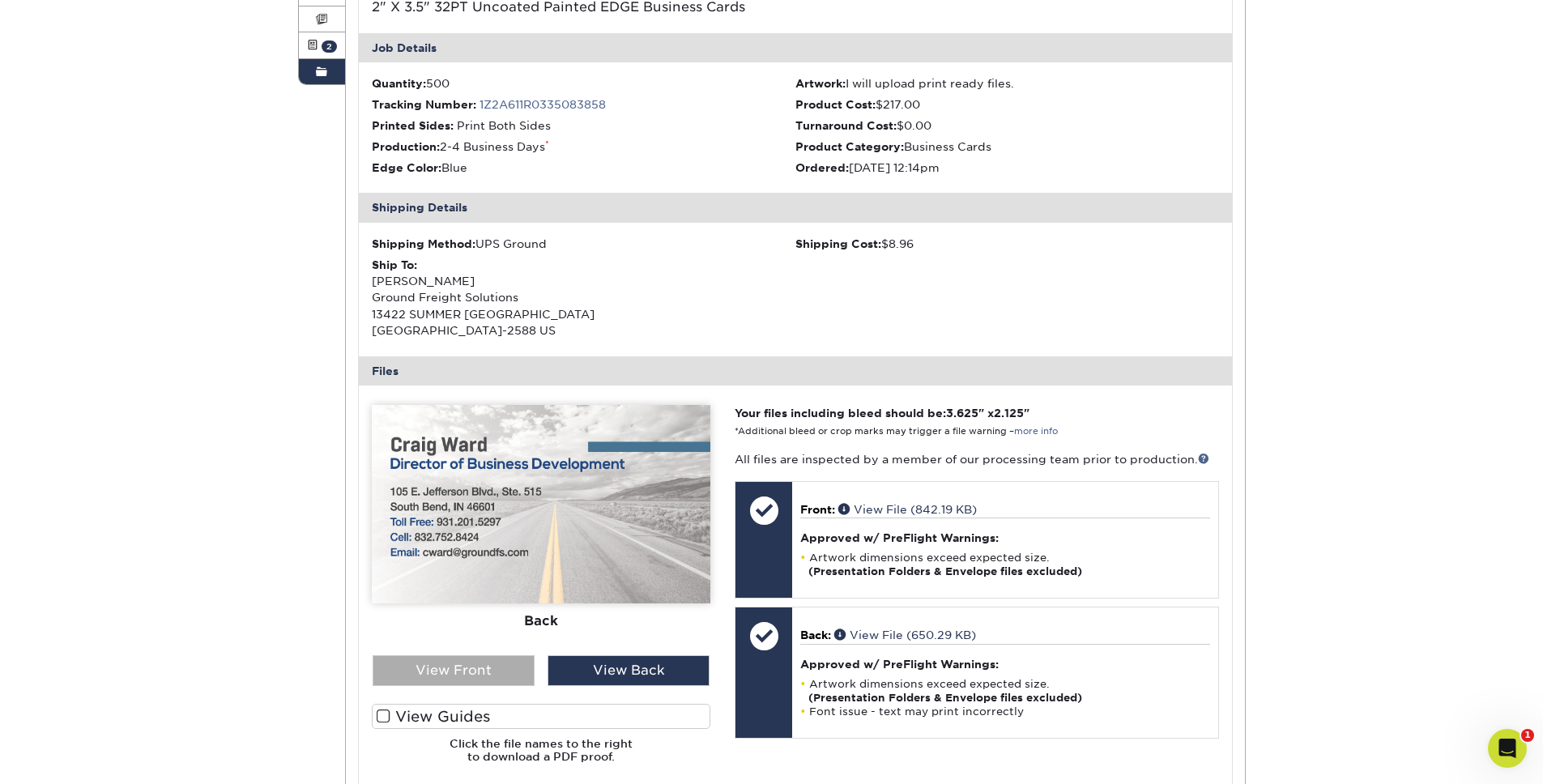
click at [464, 667] on div "View Front" at bounding box center [454, 670] width 162 height 30
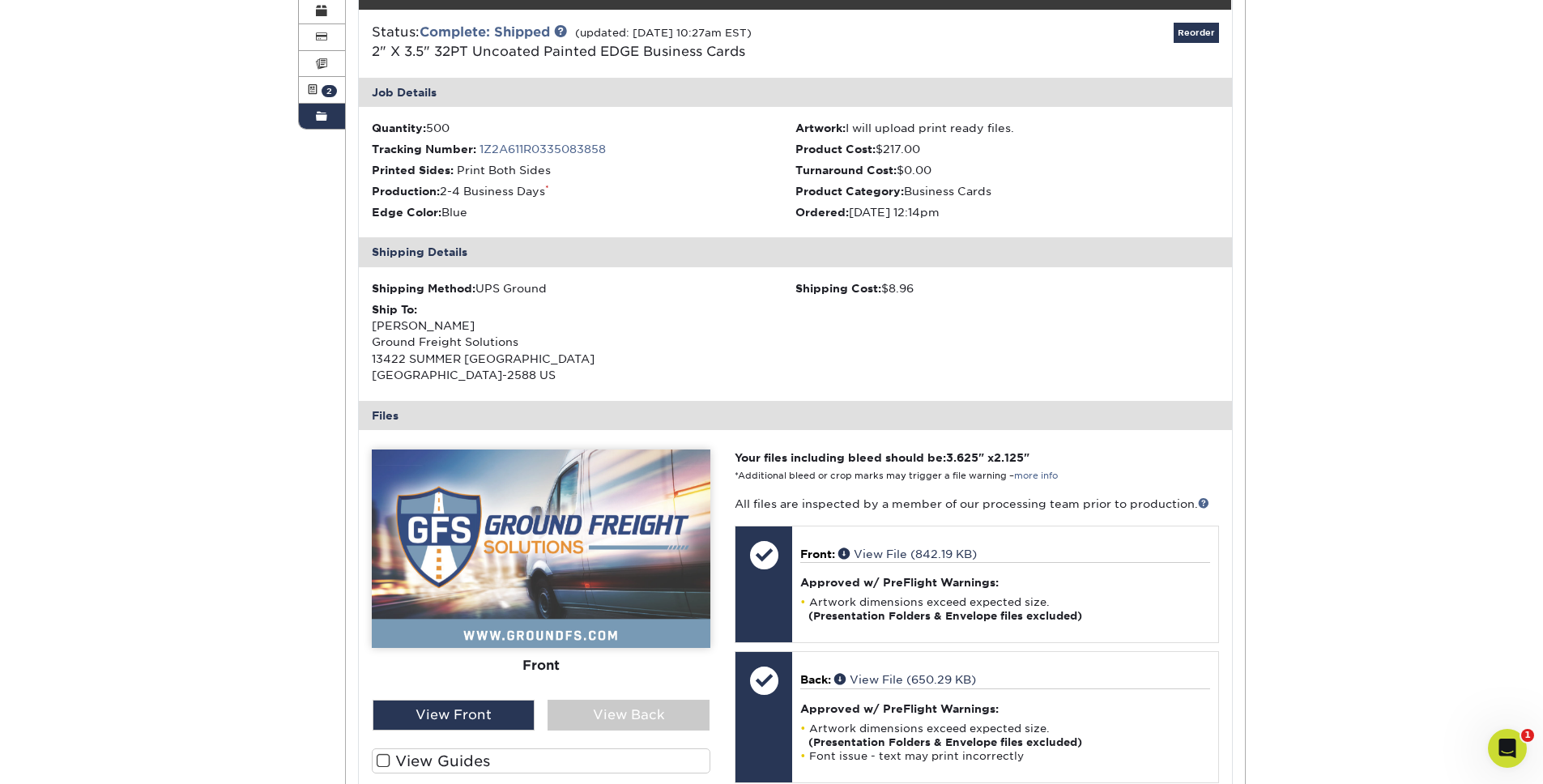
scroll to position [80, 0]
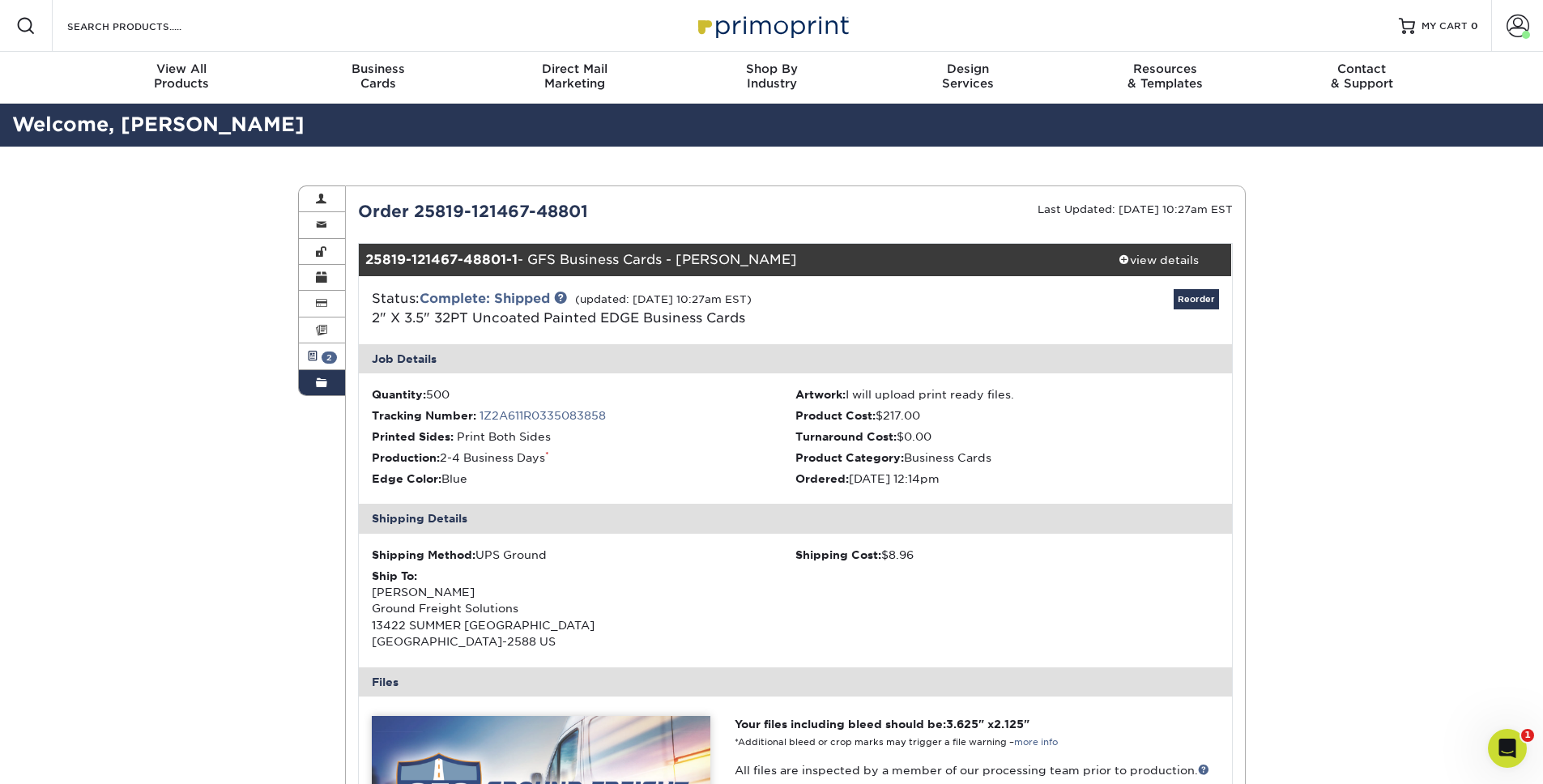
click at [329, 361] on span "2" at bounding box center [329, 357] width 16 height 12
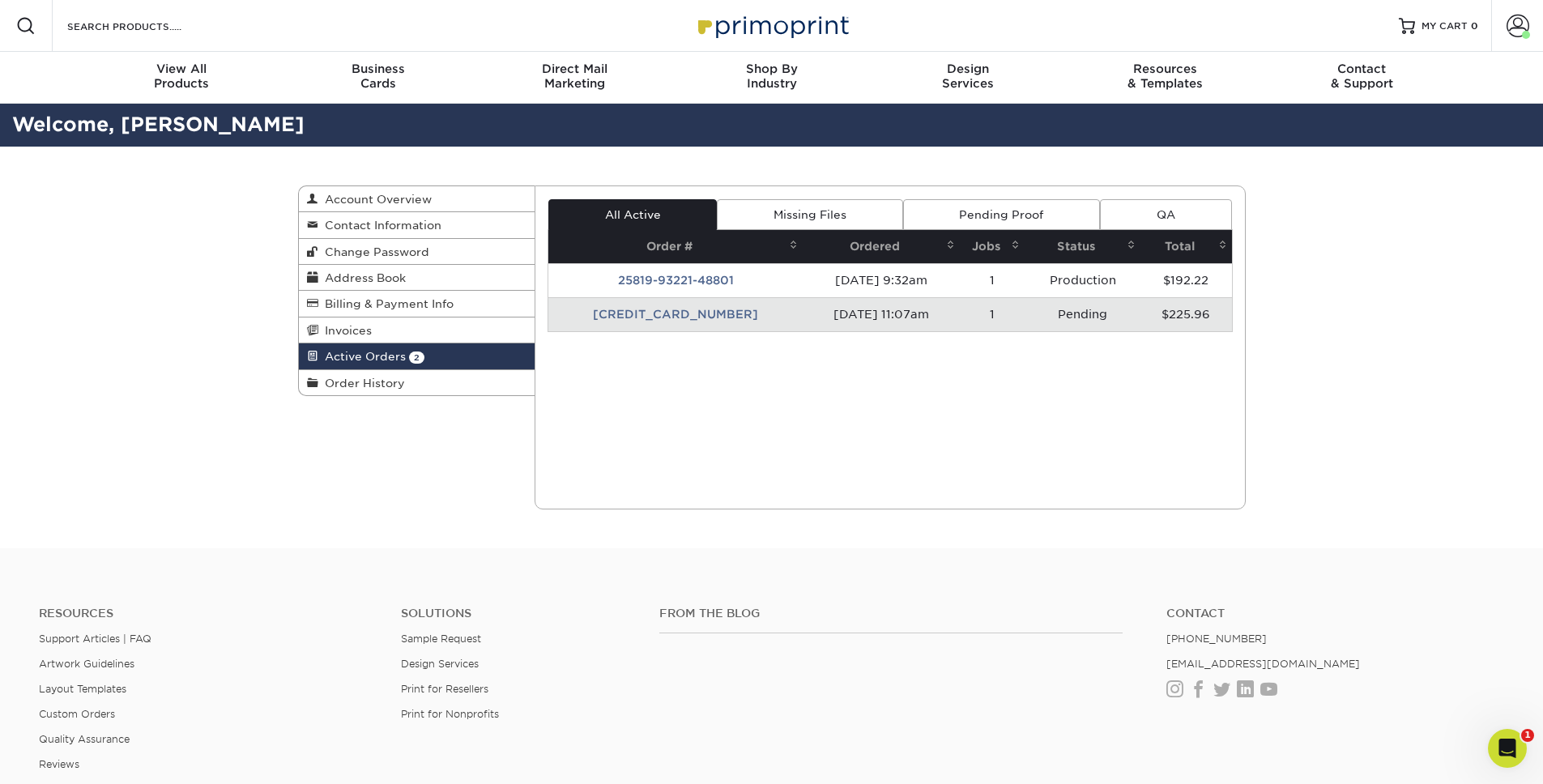
click at [385, 464] on div "Active Orders Account Overview Contact Information Change Password Address Book…" at bounding box center [772, 347] width 972 height 401
click at [367, 385] on span "Order History" at bounding box center [362, 383] width 87 height 13
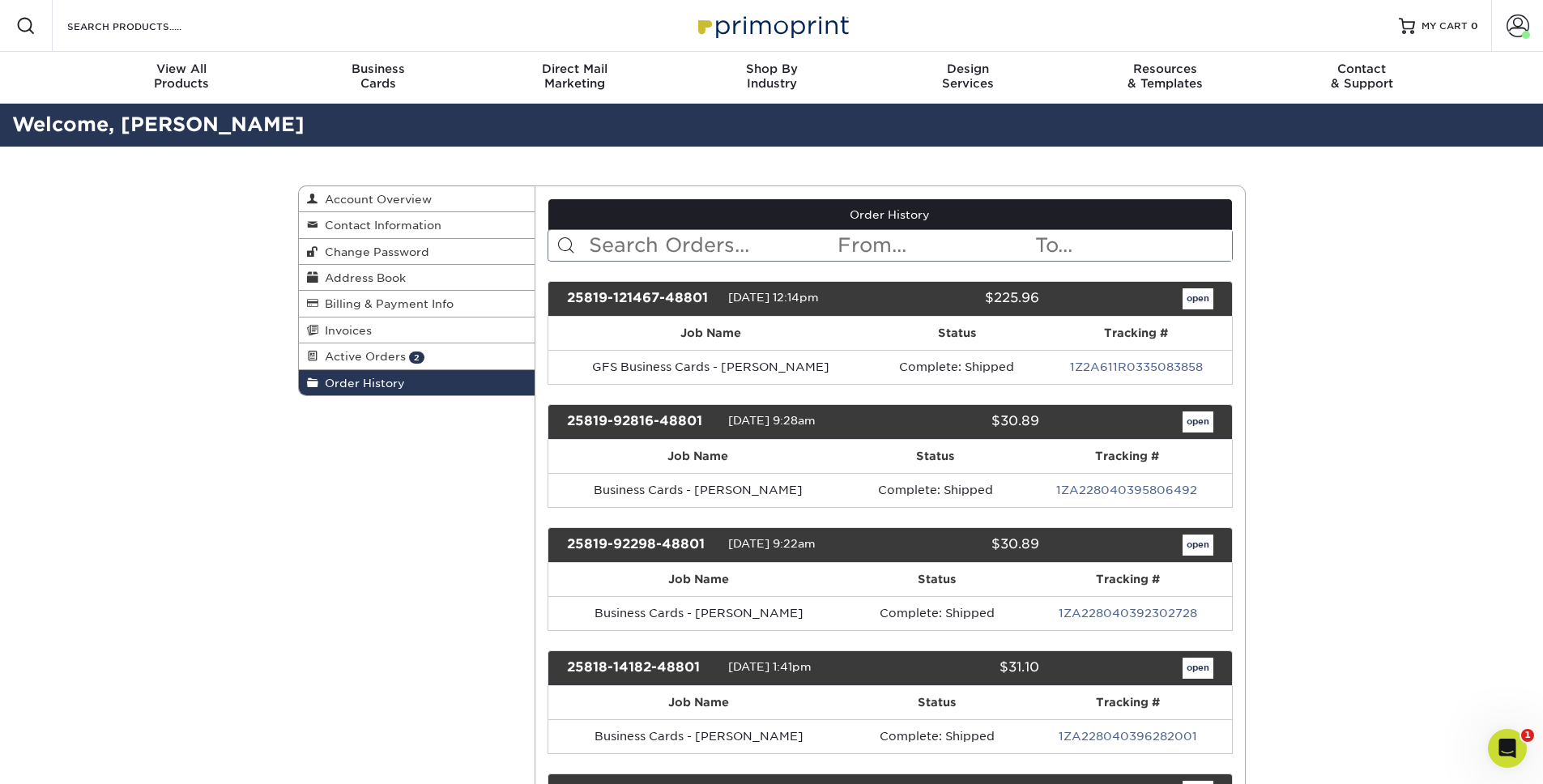
drag, startPoint x: 207, startPoint y: 495, endPoint x: 235, endPoint y: 421, distance: 79.1
click at [357, 352] on span "Active Orders" at bounding box center [362, 356] width 88 height 13
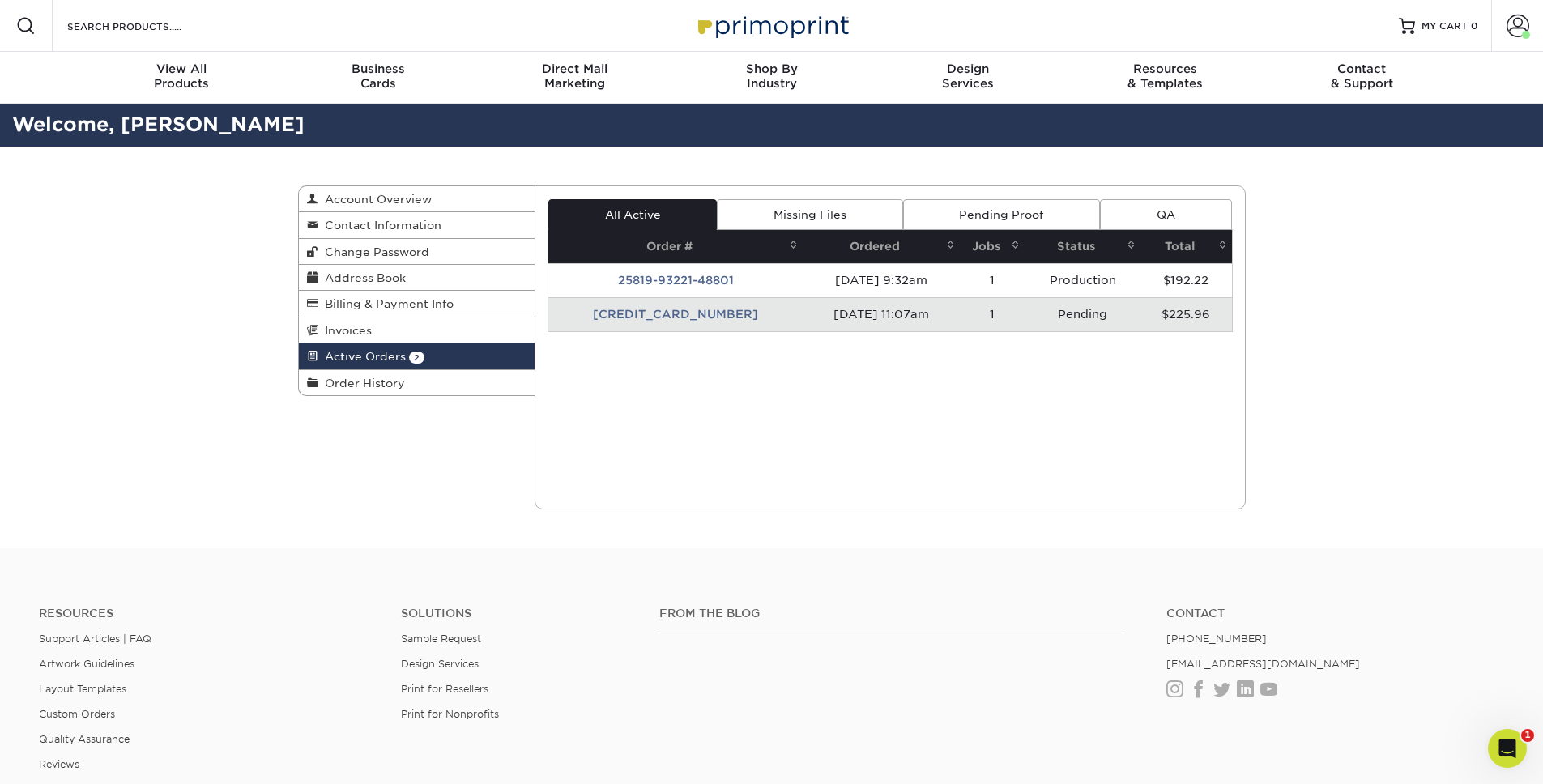
click at [670, 315] on td "[CREDIT_CARD_NUMBER]" at bounding box center [676, 314] width 255 height 34
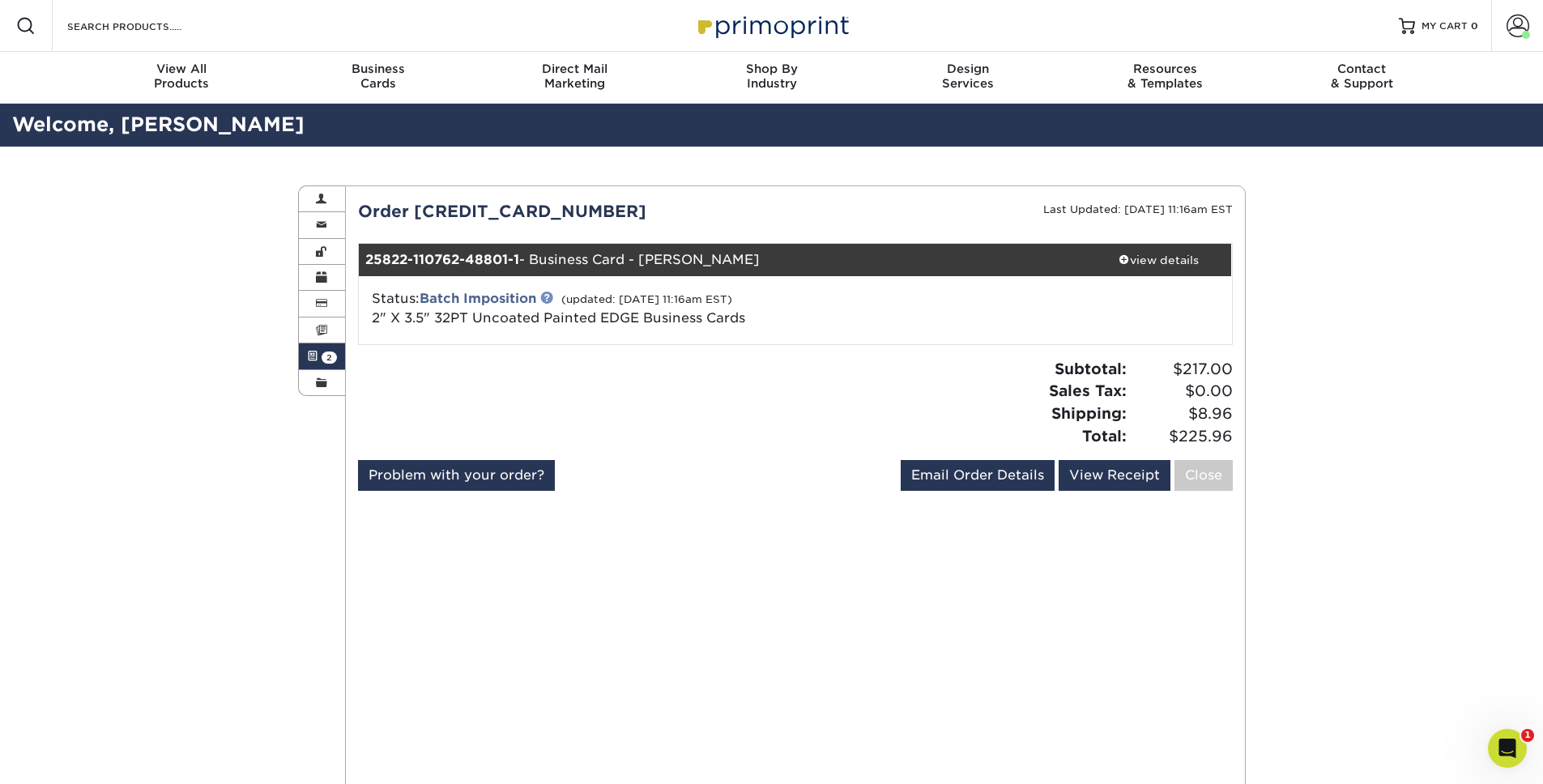
click at [549, 295] on link at bounding box center [547, 297] width 13 height 13
click at [197, 414] on div "Active Orders Account Overview Contact Information Change Password Address Book…" at bounding box center [772, 554] width 1543 height 815
click at [213, 321] on div "Active Orders Account Overview Contact Information Change Password Address Book…" at bounding box center [772, 554] width 1543 height 815
